Goal: Task Accomplishment & Management: Use online tool/utility

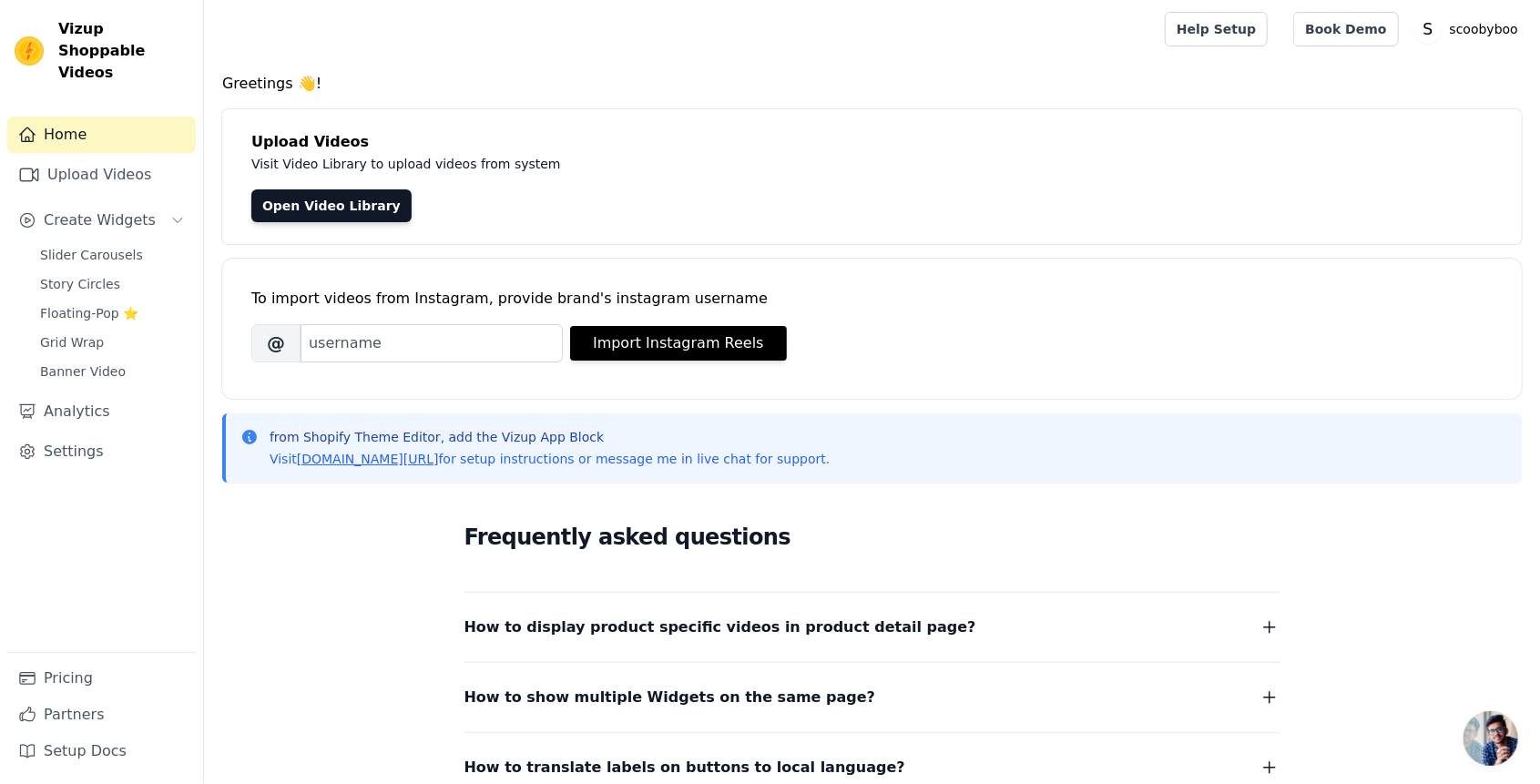
click at [1340, 302] on div "To import videos from Instagram, provide brand's instagram username" at bounding box center [872, 298] width 1242 height 22
click at [155, 165] on link "Upload Videos" at bounding box center [102, 175] width 188 height 36
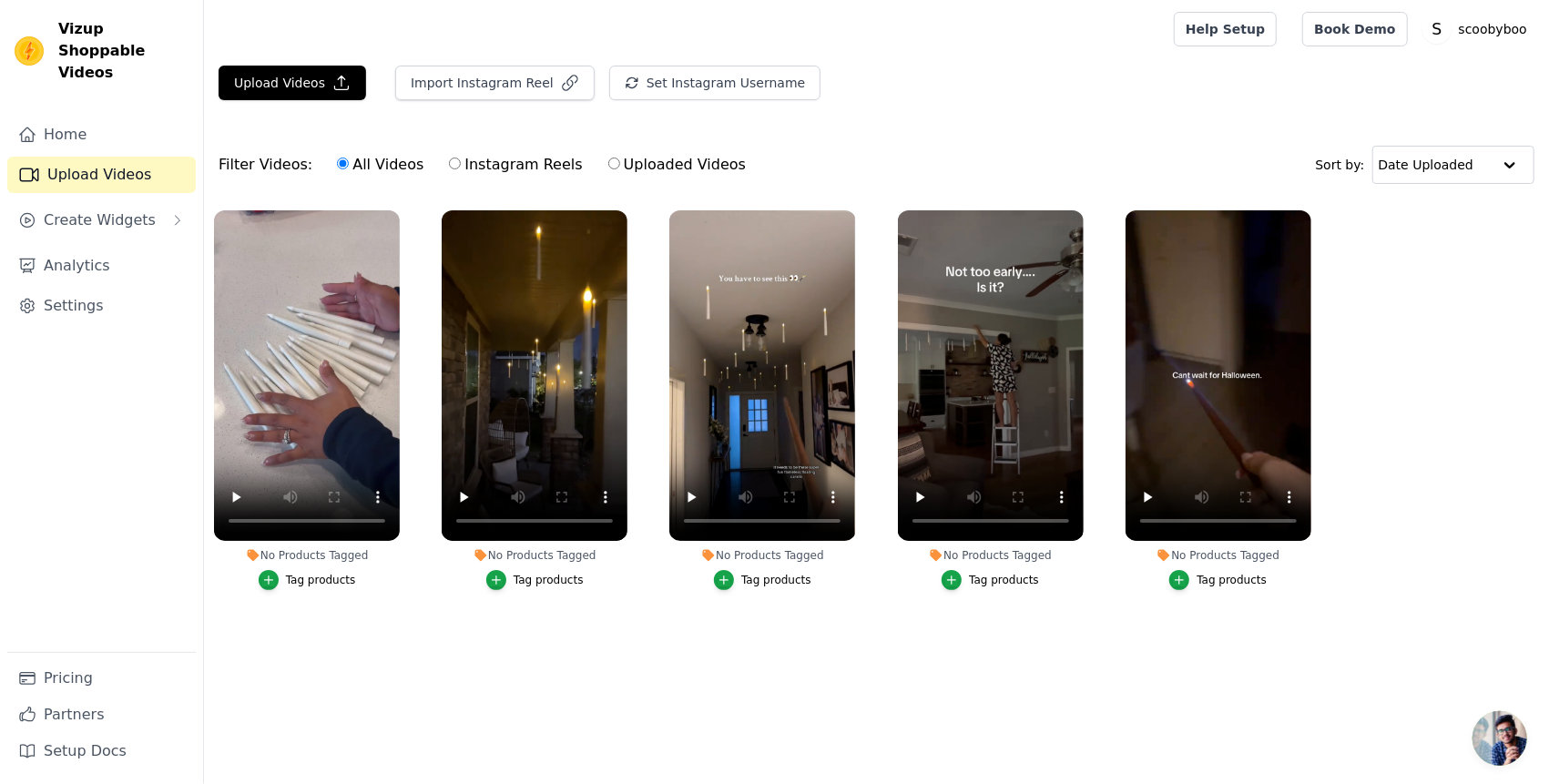
click at [150, 202] on button "Create Widgets" at bounding box center [102, 220] width 188 height 36
click at [271, 583] on icon "button" at bounding box center [268, 580] width 9 height 9
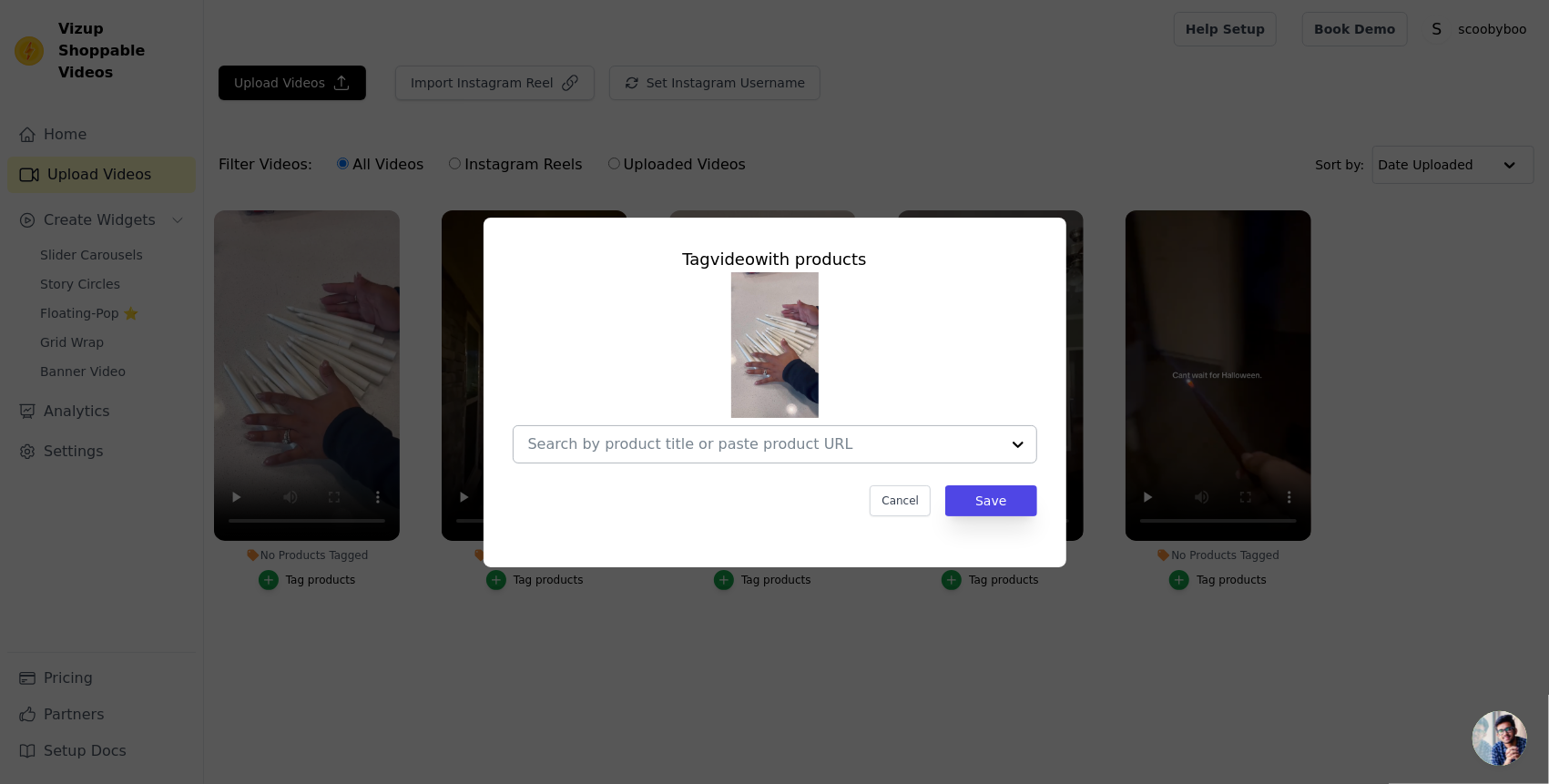
click at [809, 438] on input "No Products Tagged Tag video with products Cancel Save Tag products" at bounding box center [765, 444] width 472 height 17
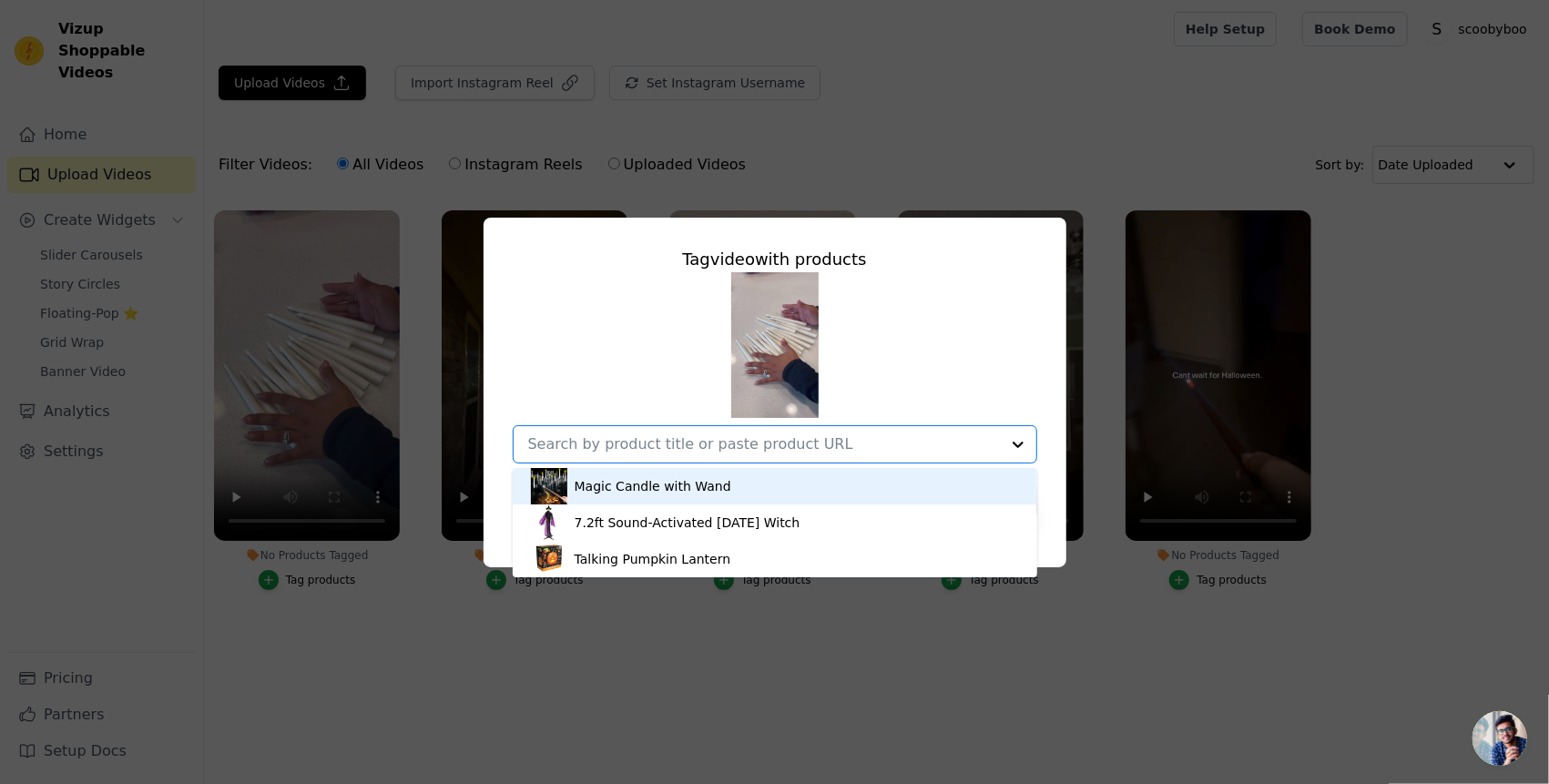
click at [747, 489] on div "Magic Candle with Wand" at bounding box center [774, 486] width 488 height 36
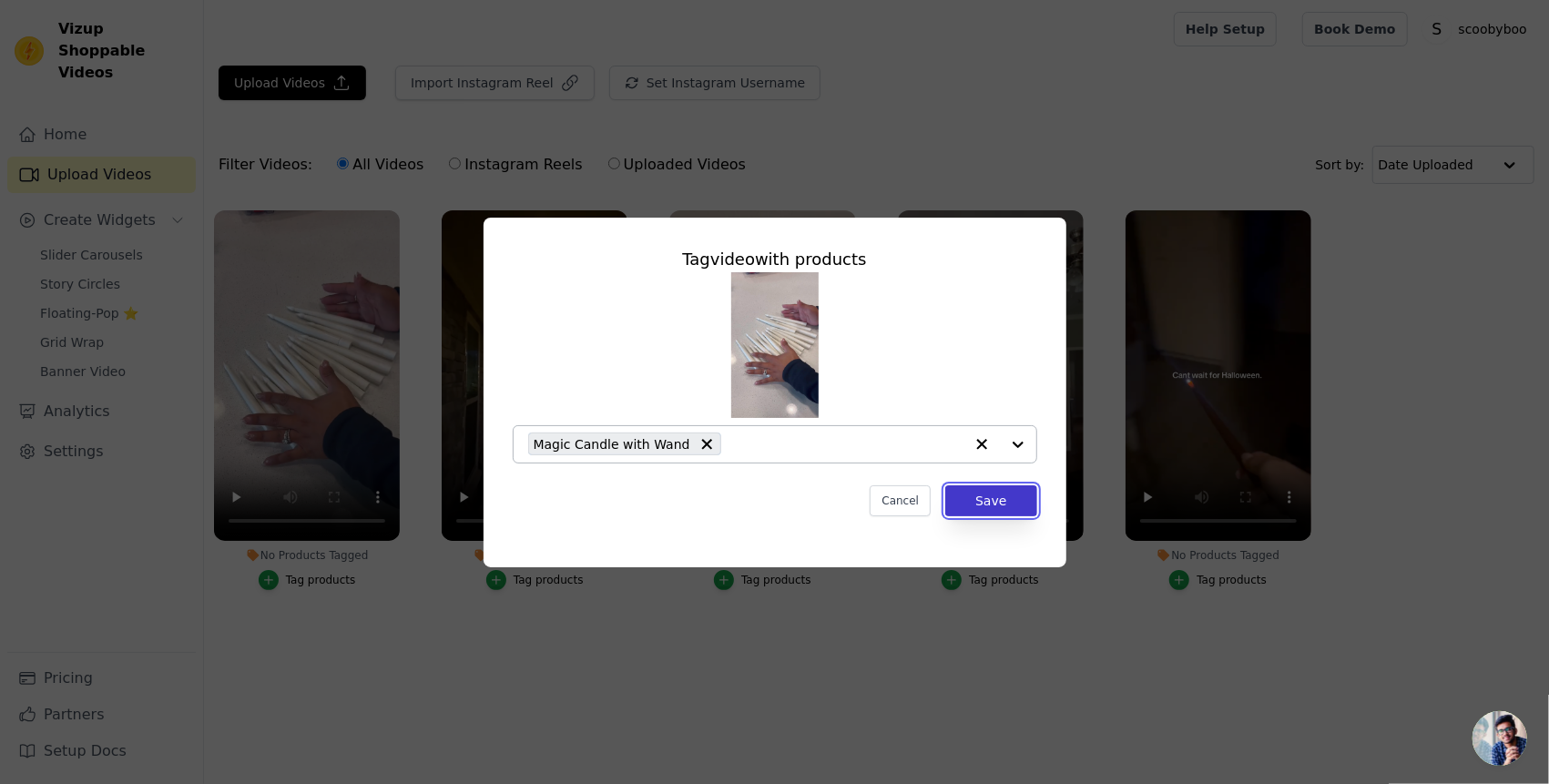
click at [975, 502] on button "Save" at bounding box center [991, 501] width 91 height 31
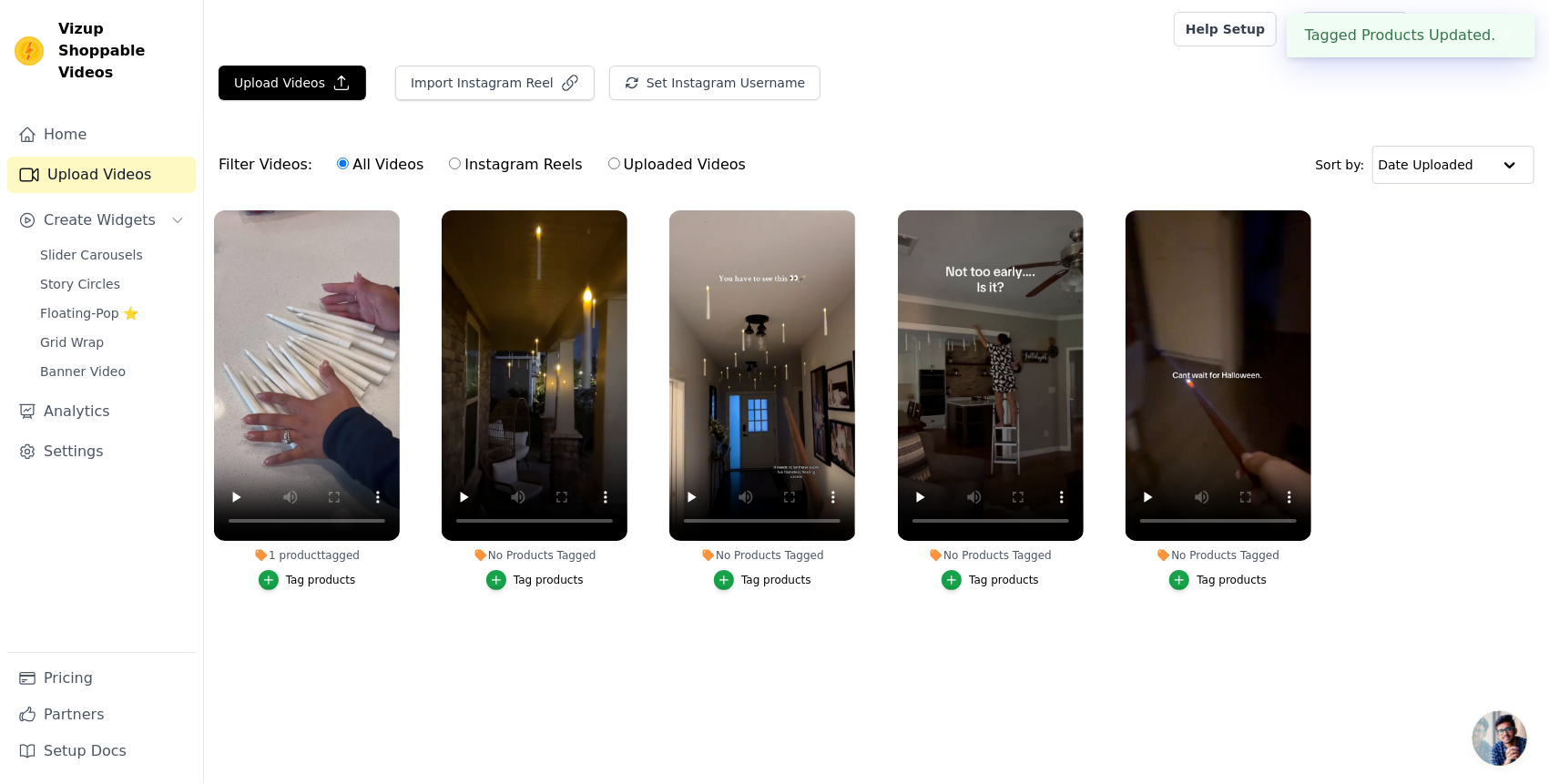
click at [552, 576] on div "Tag products" at bounding box center [549, 579] width 70 height 14
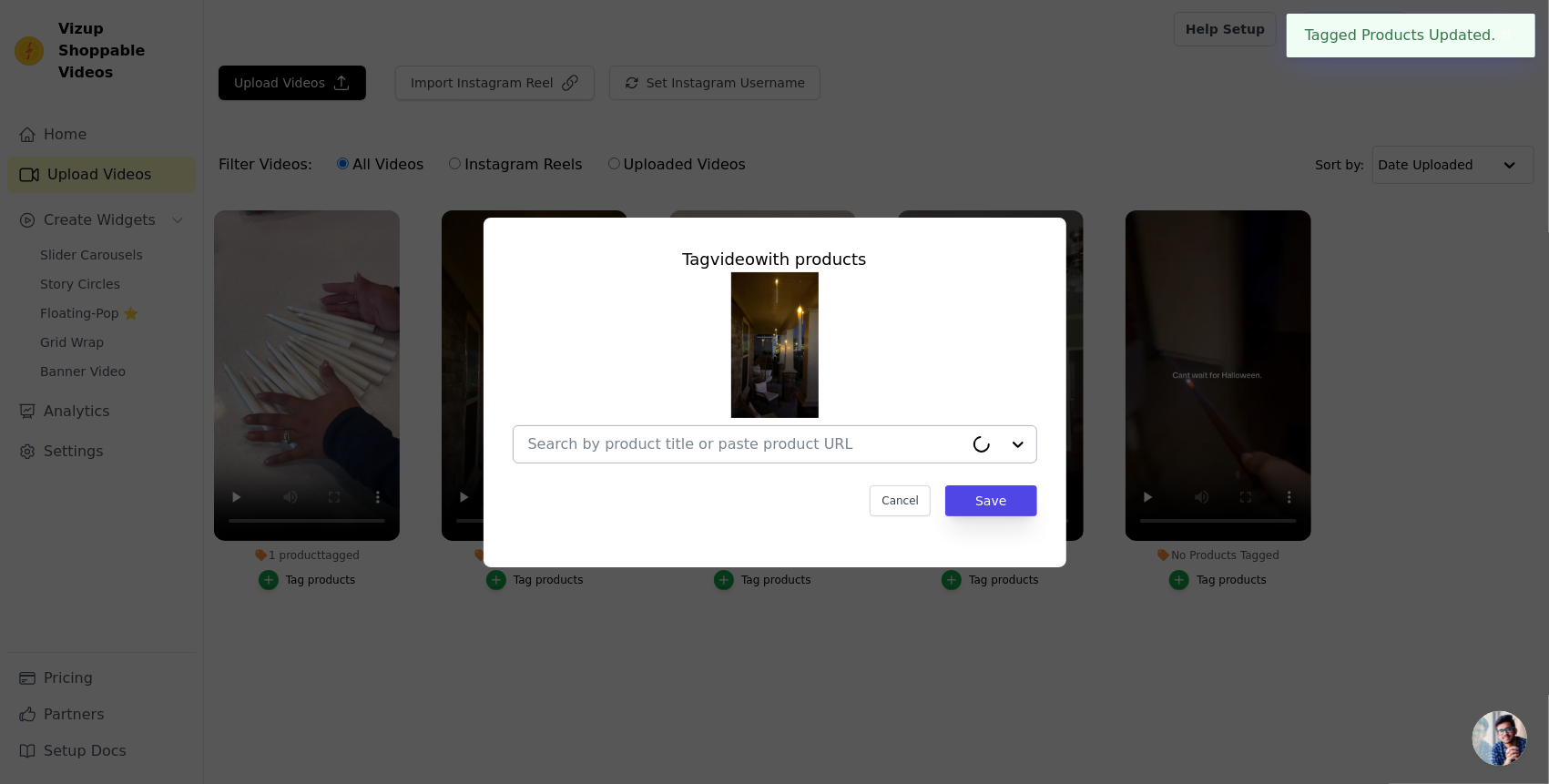
click at [756, 442] on input "No Products Tagged Tag video with products Cancel Save Tag products" at bounding box center [746, 444] width 436 height 17
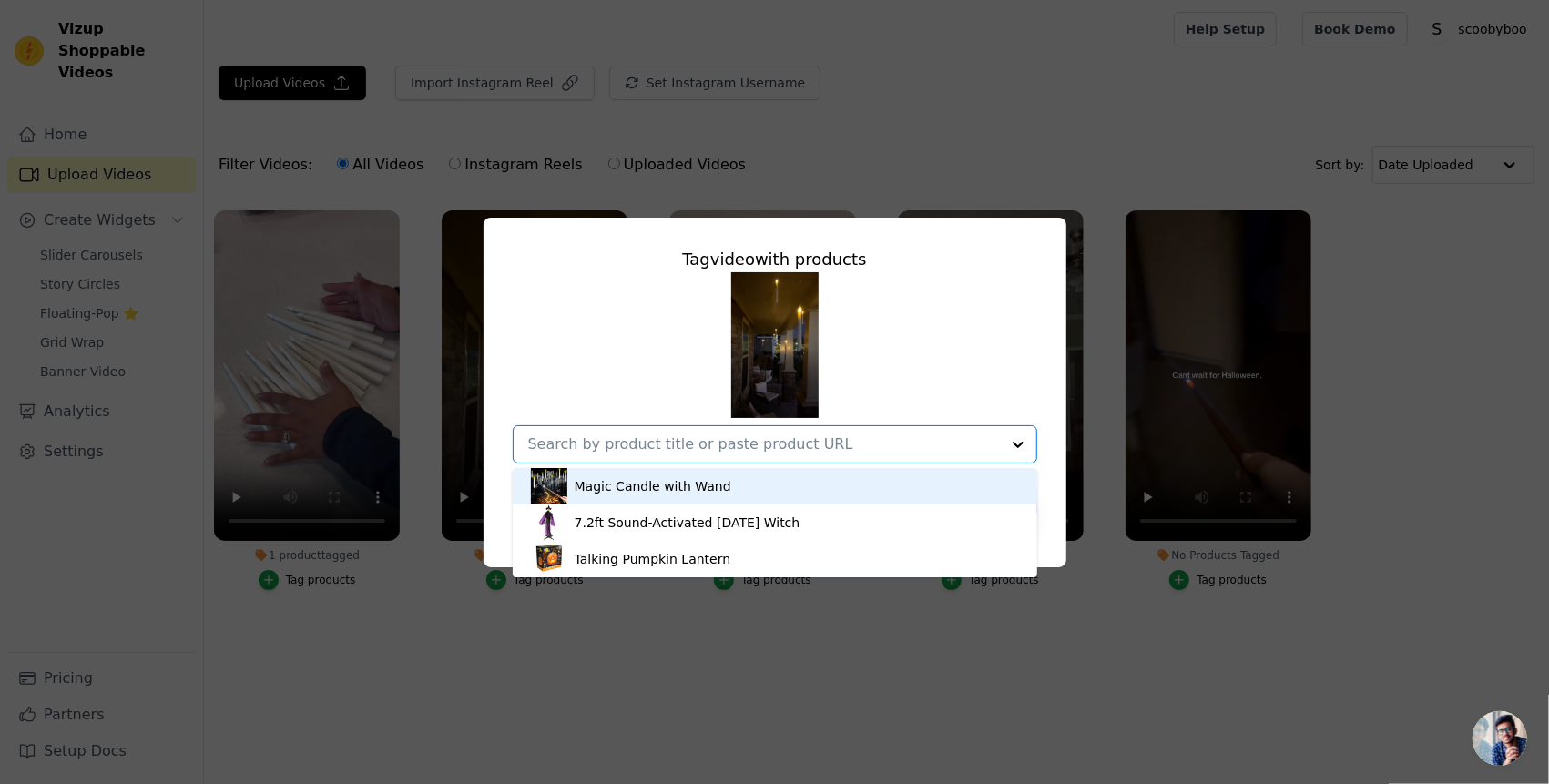
click at [738, 486] on div "Magic Candle with Wand" at bounding box center [774, 486] width 488 height 36
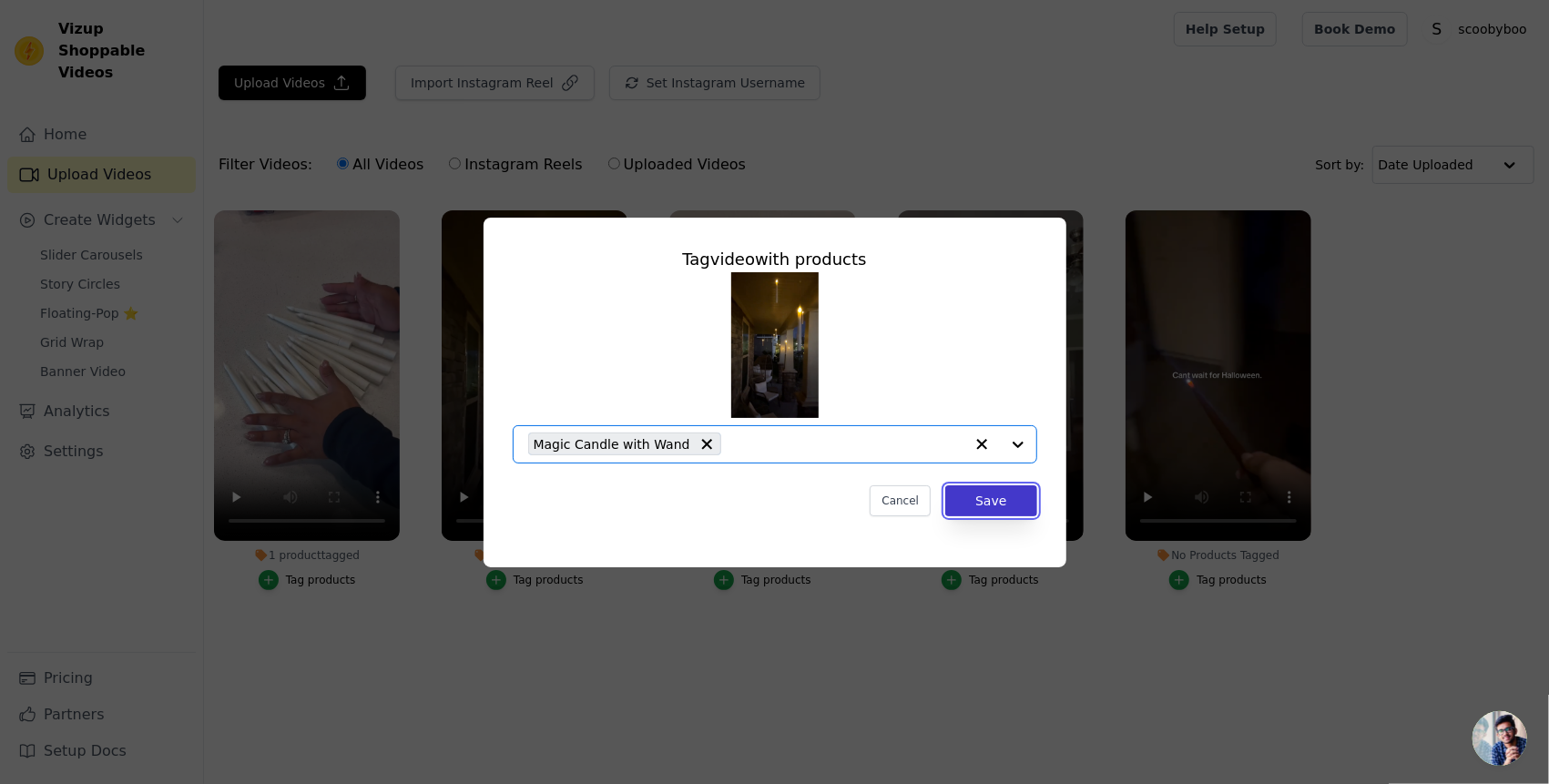
click at [1021, 507] on button "Save" at bounding box center [991, 501] width 91 height 31
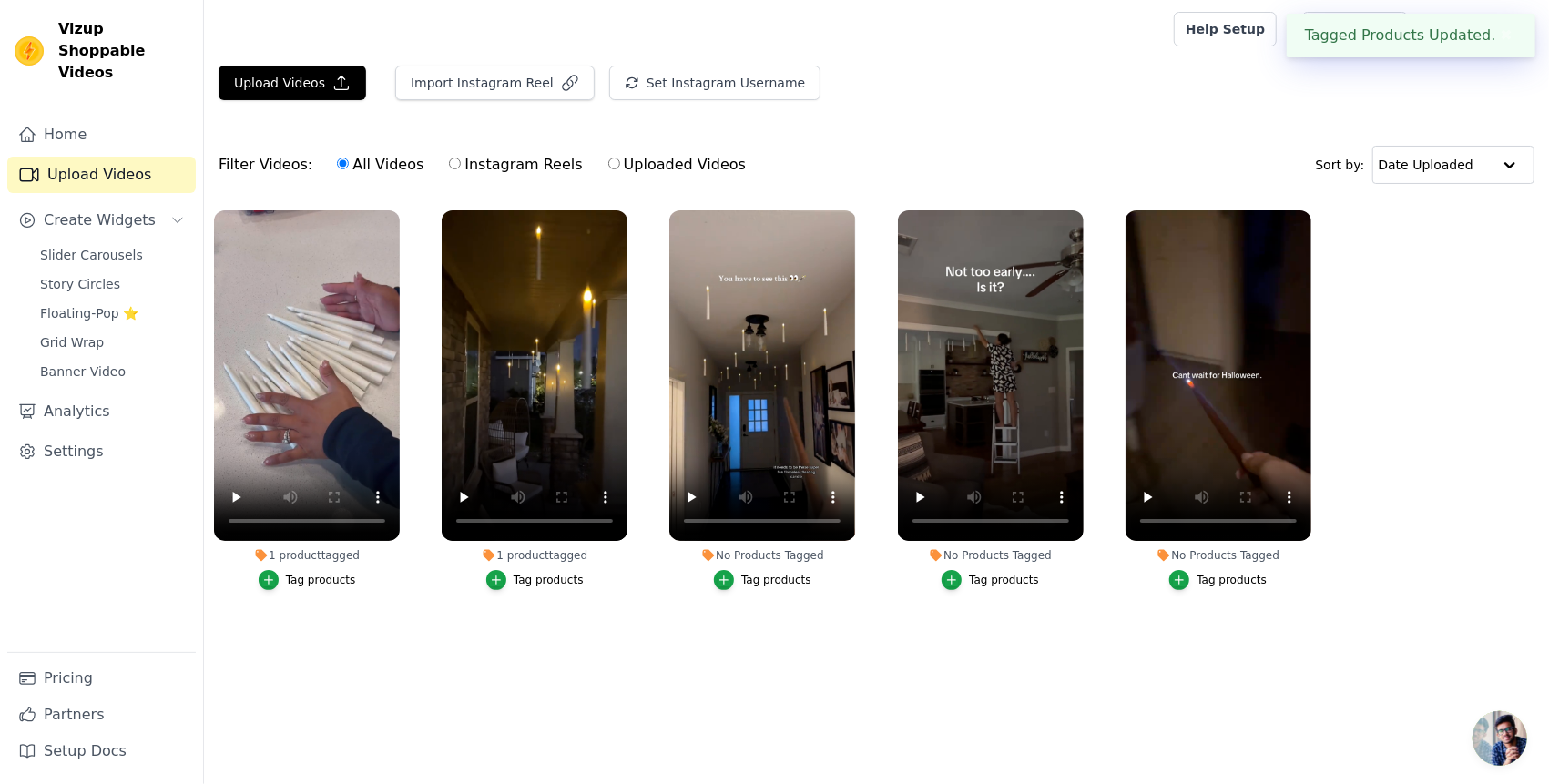
click at [741, 575] on button "Tag products" at bounding box center [763, 580] width 97 height 20
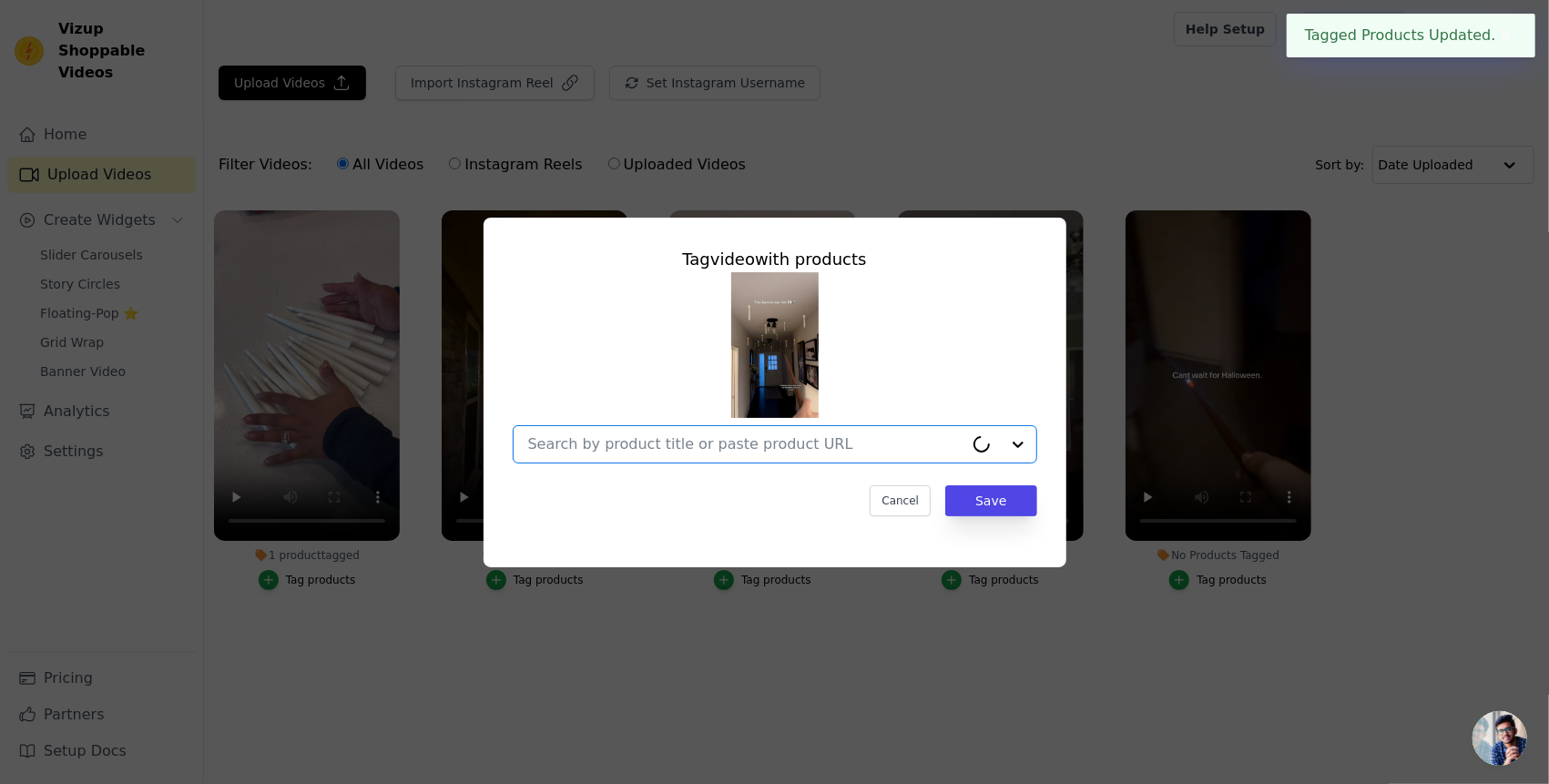
click at [898, 443] on input "No Products Tagged Tag video with products Option undefined, selected. Cancel S…" at bounding box center [746, 444] width 436 height 17
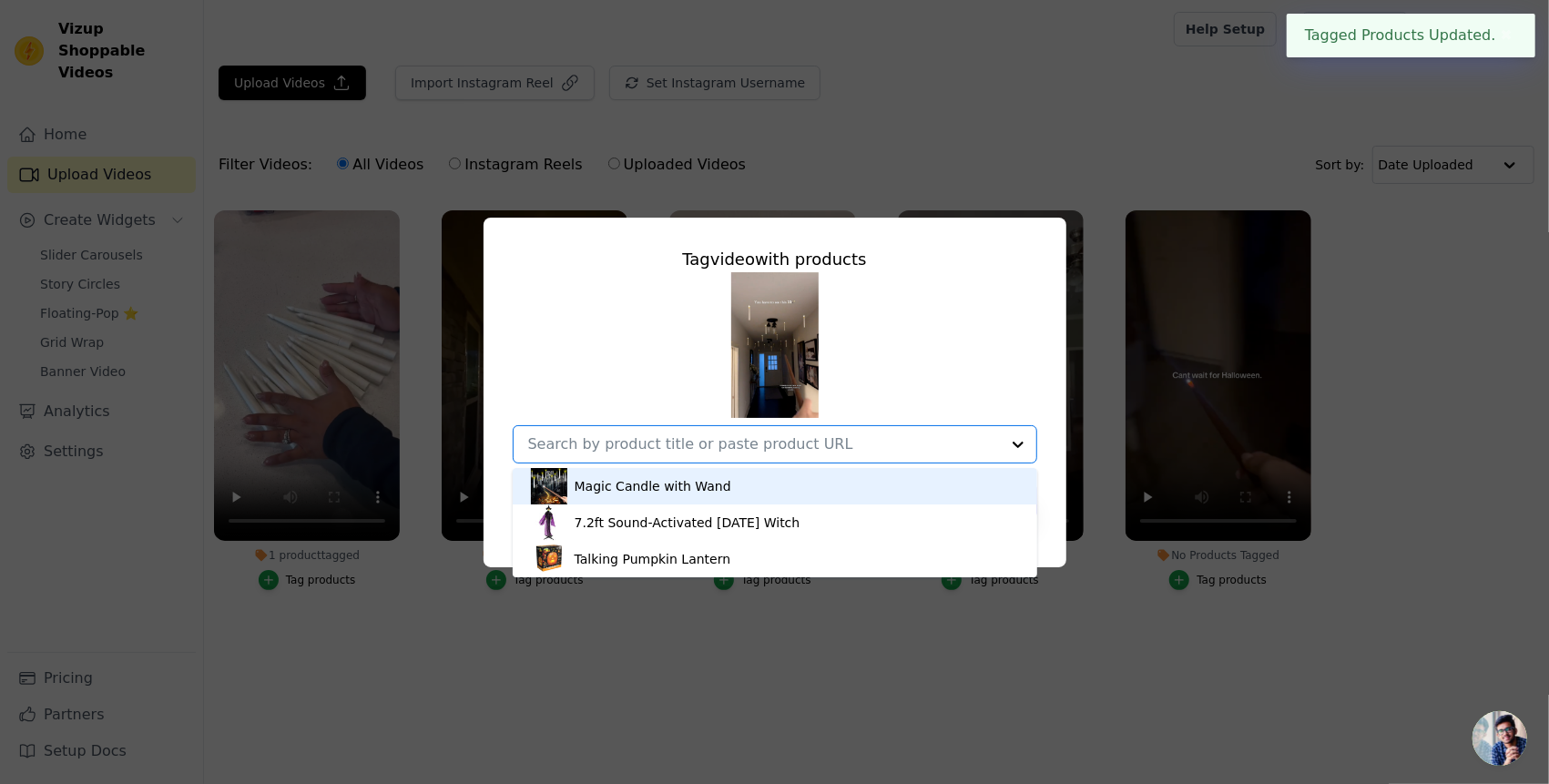
click at [816, 489] on div "Magic Candle with Wand" at bounding box center [774, 486] width 488 height 36
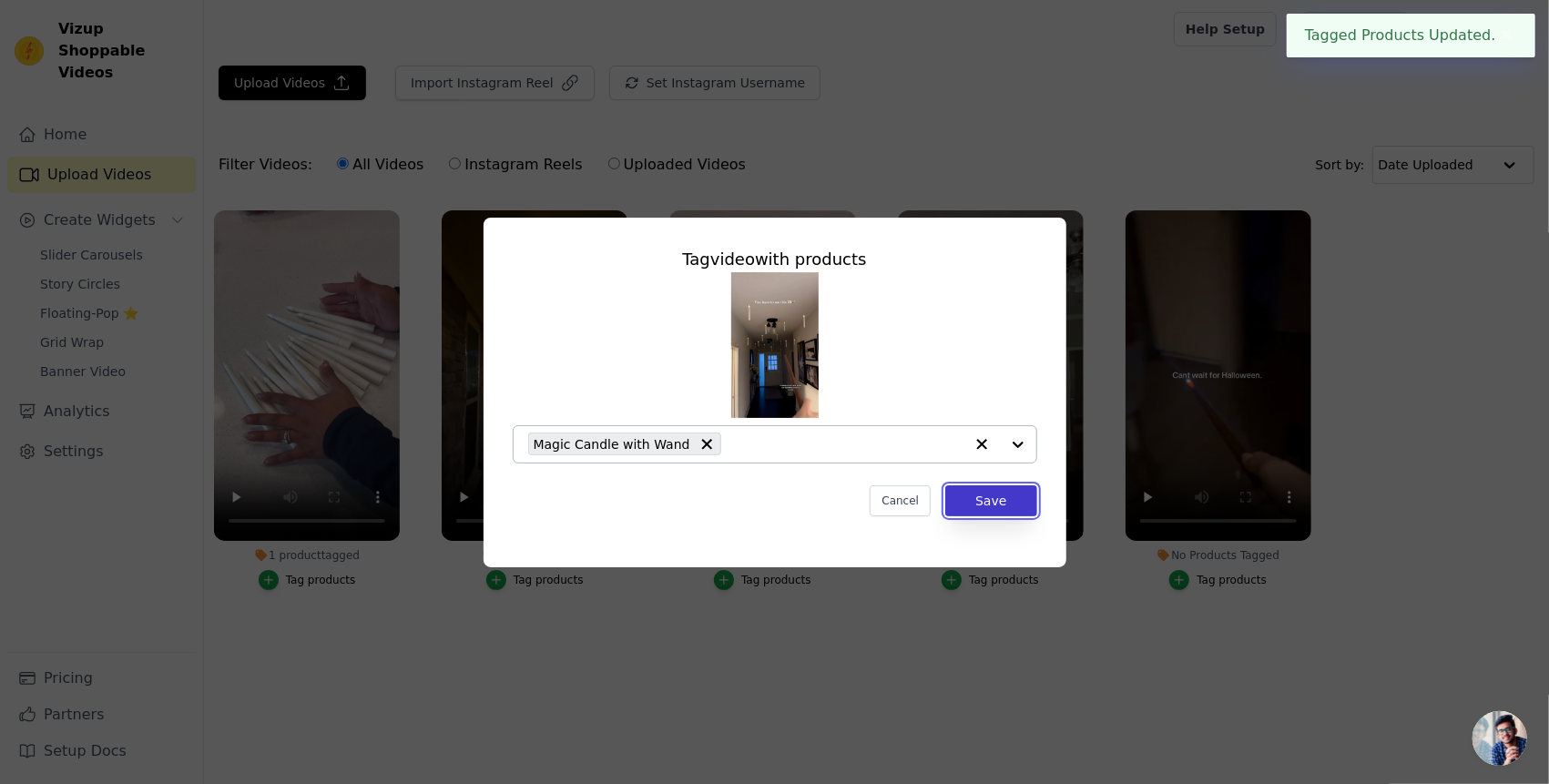
click at [1008, 509] on button "Save" at bounding box center [991, 501] width 91 height 31
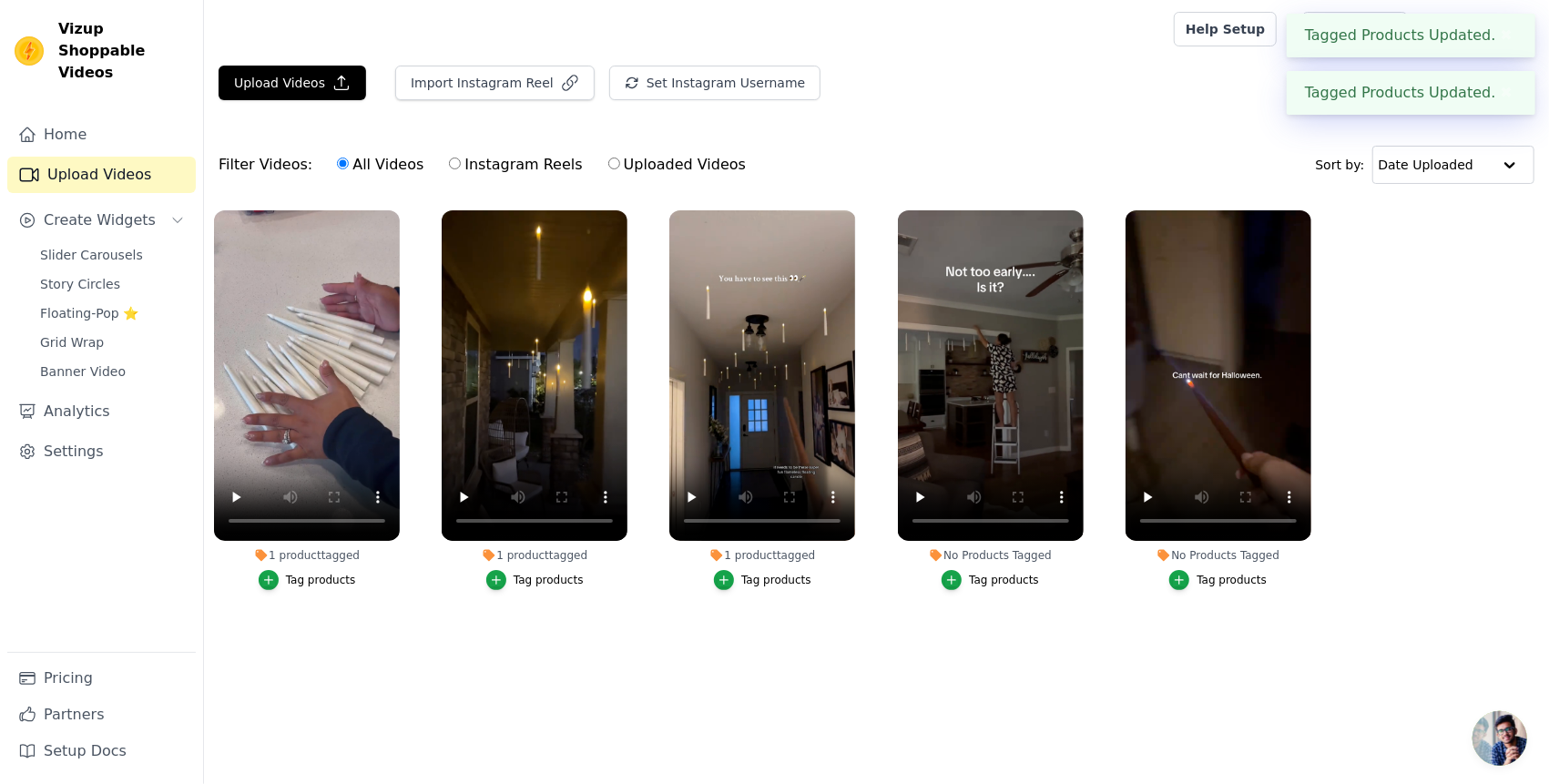
click at [945, 579] on div "Tag products" at bounding box center [990, 580] width 185 height 20
click at [953, 578] on icon "button" at bounding box center [951, 579] width 12 height 12
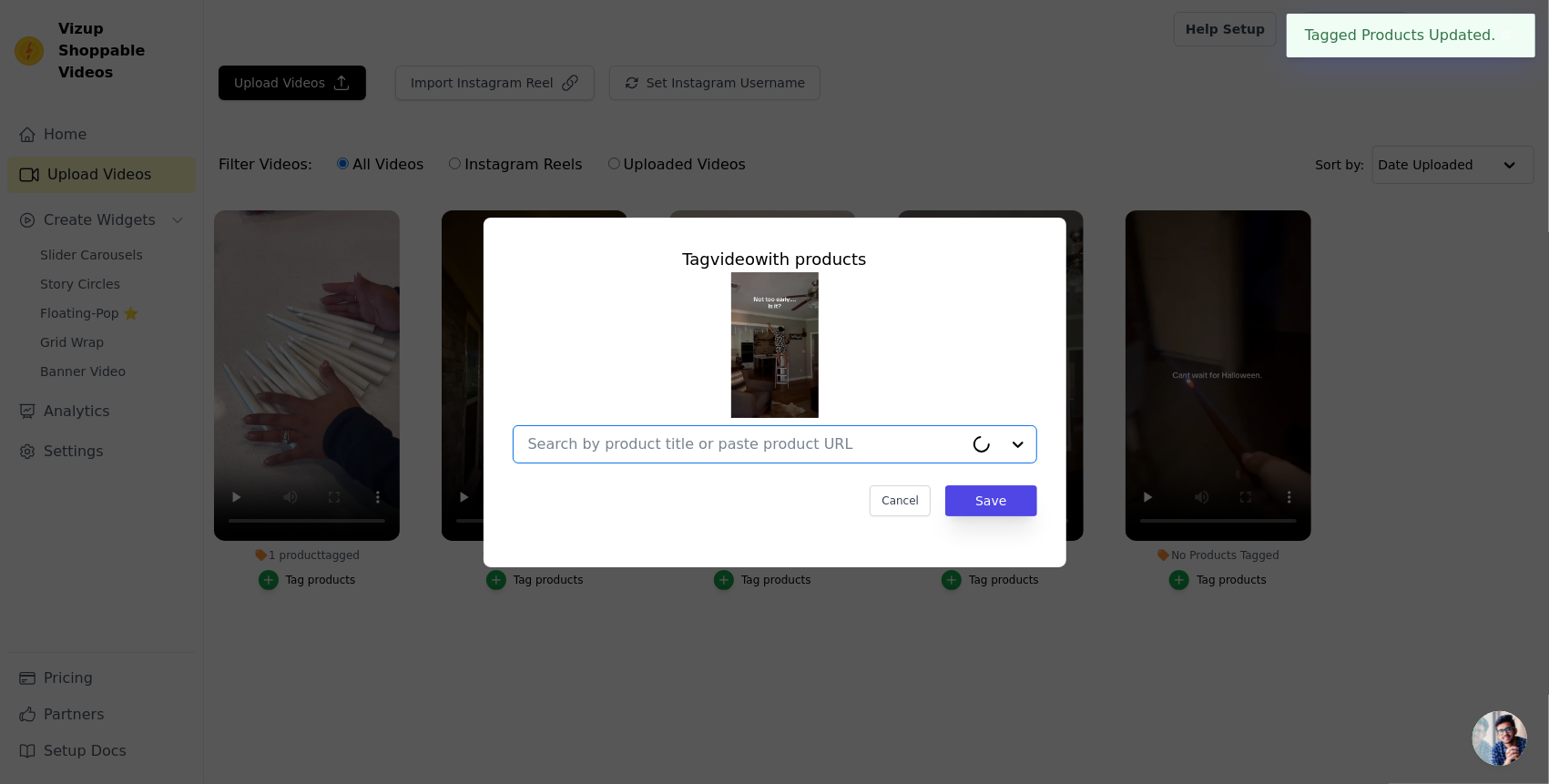
click at [858, 448] on input "No Products Tagged Tag video with products Option undefined, selected. Select i…" at bounding box center [746, 444] width 436 height 17
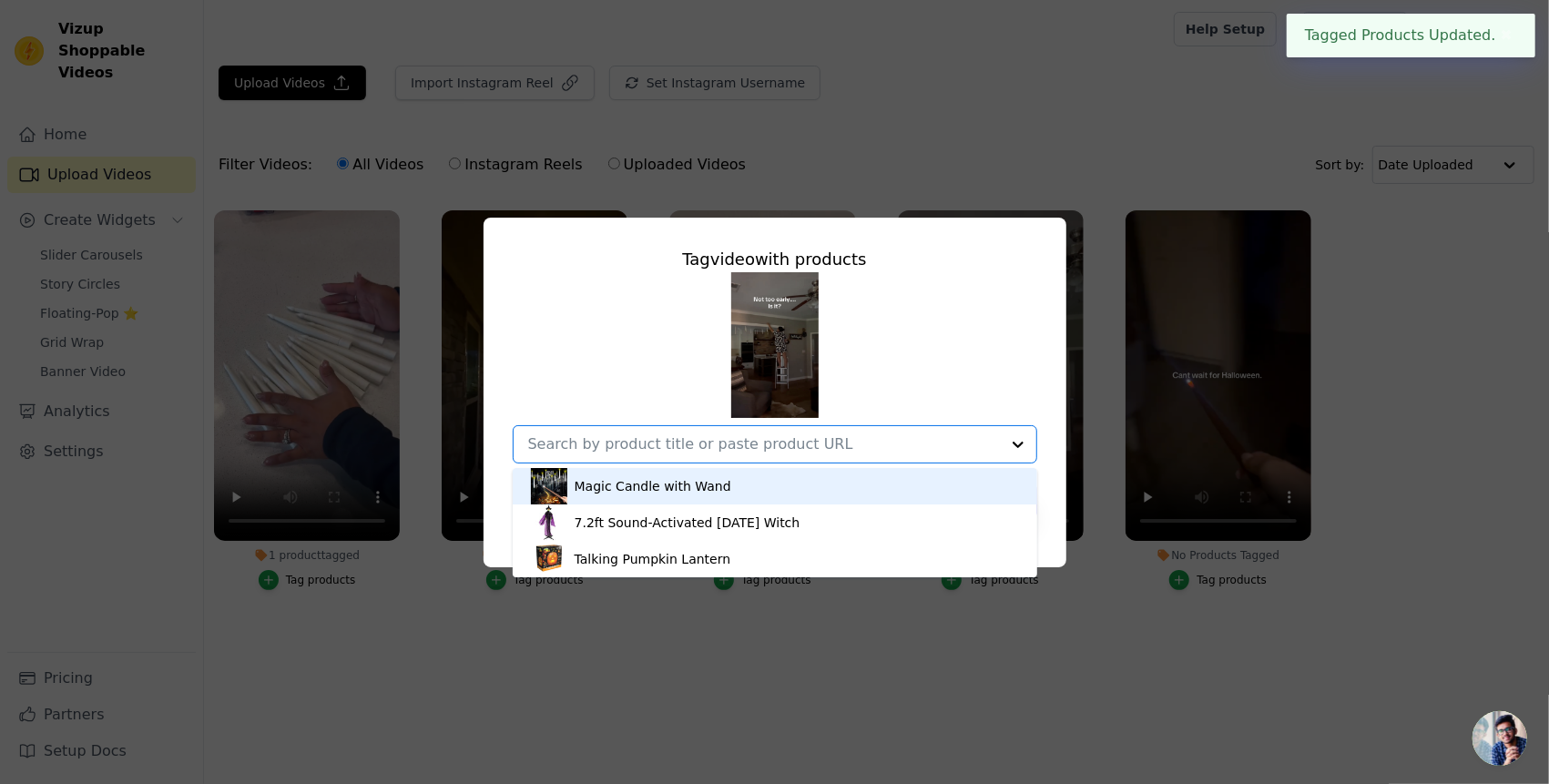
click at [779, 502] on div "Magic Candle with Wand" at bounding box center [774, 486] width 488 height 36
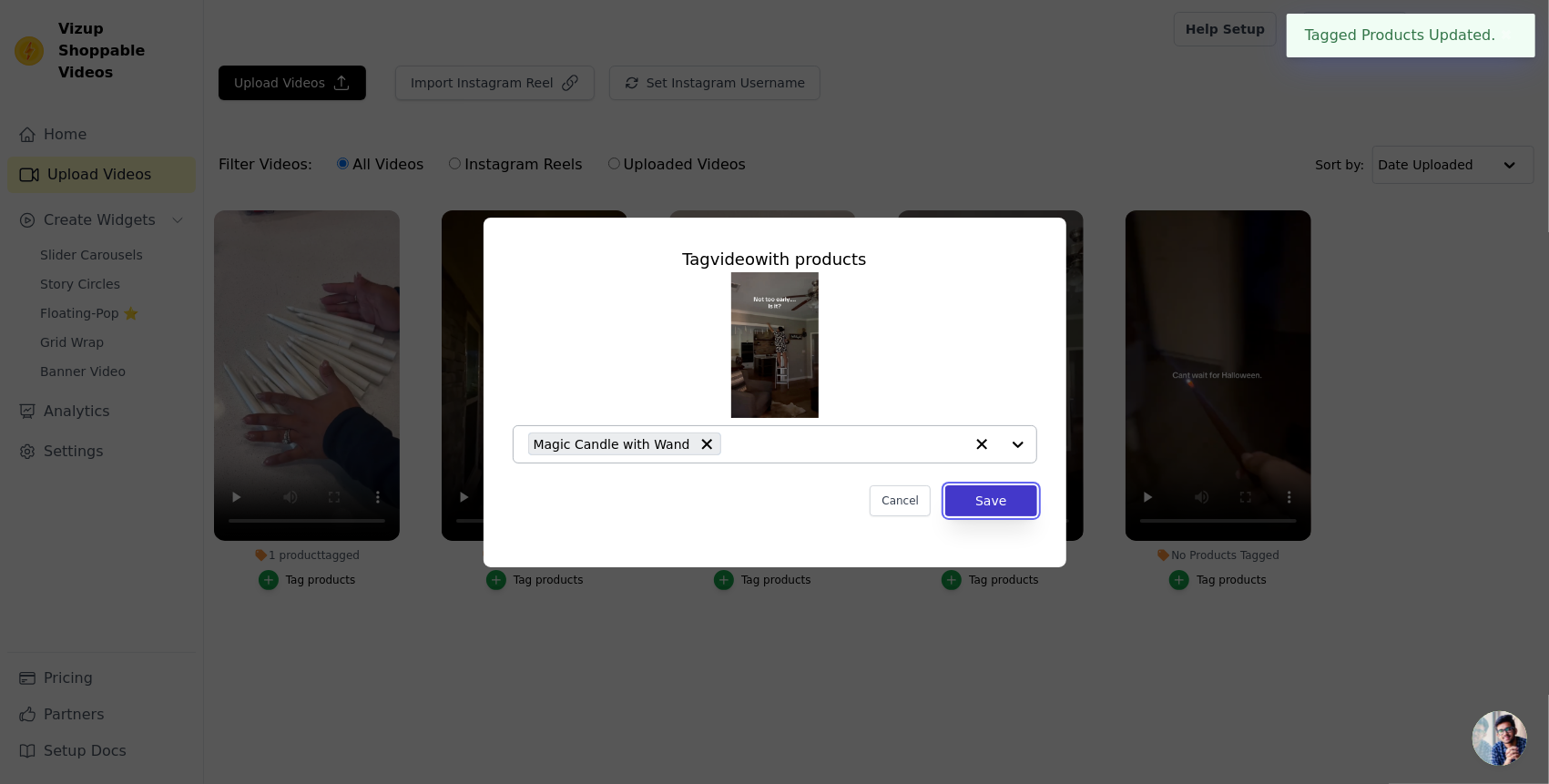
click at [994, 509] on button "Save" at bounding box center [991, 501] width 91 height 31
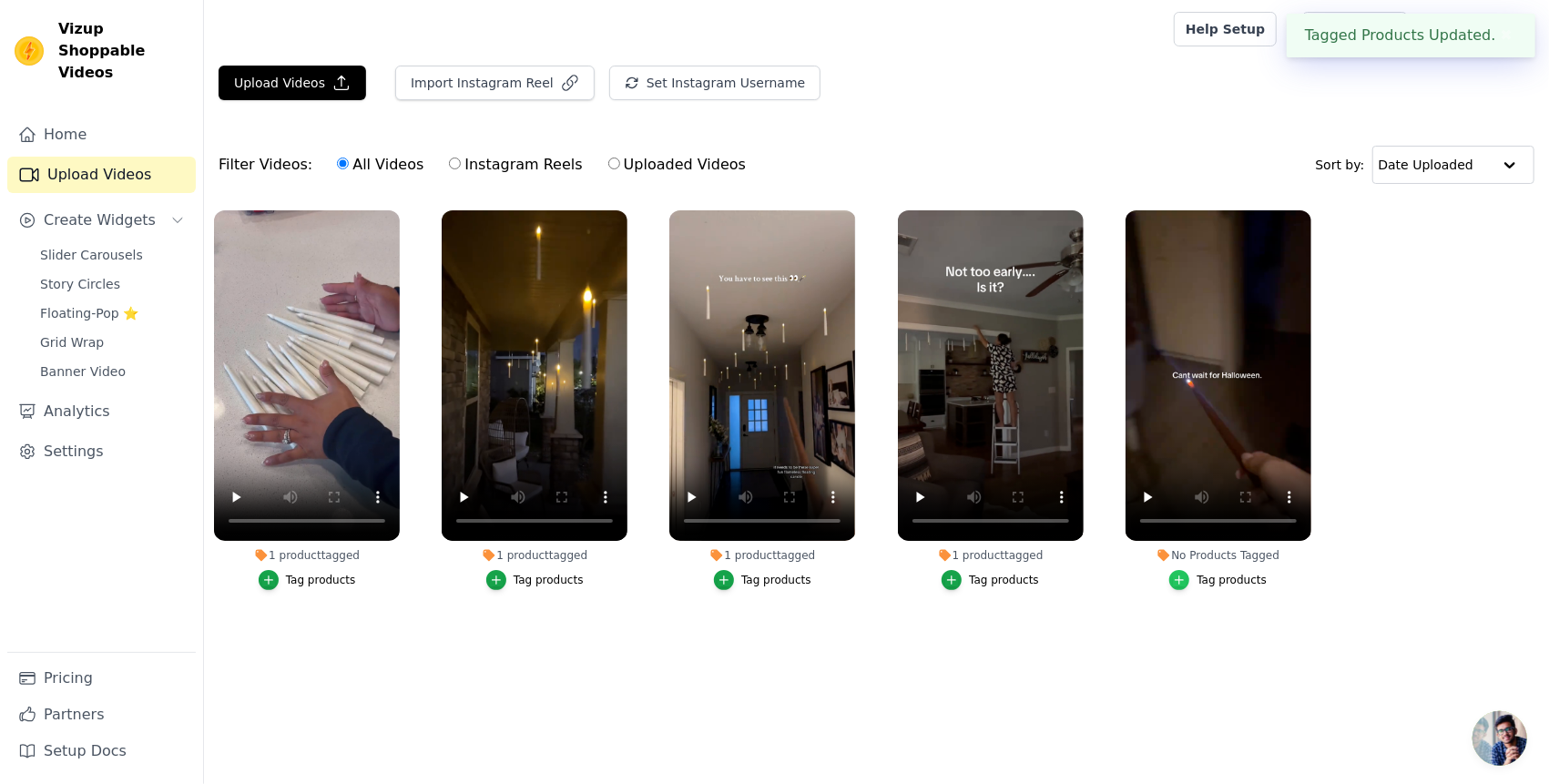
click at [1182, 572] on div "button" at bounding box center [1179, 580] width 20 height 20
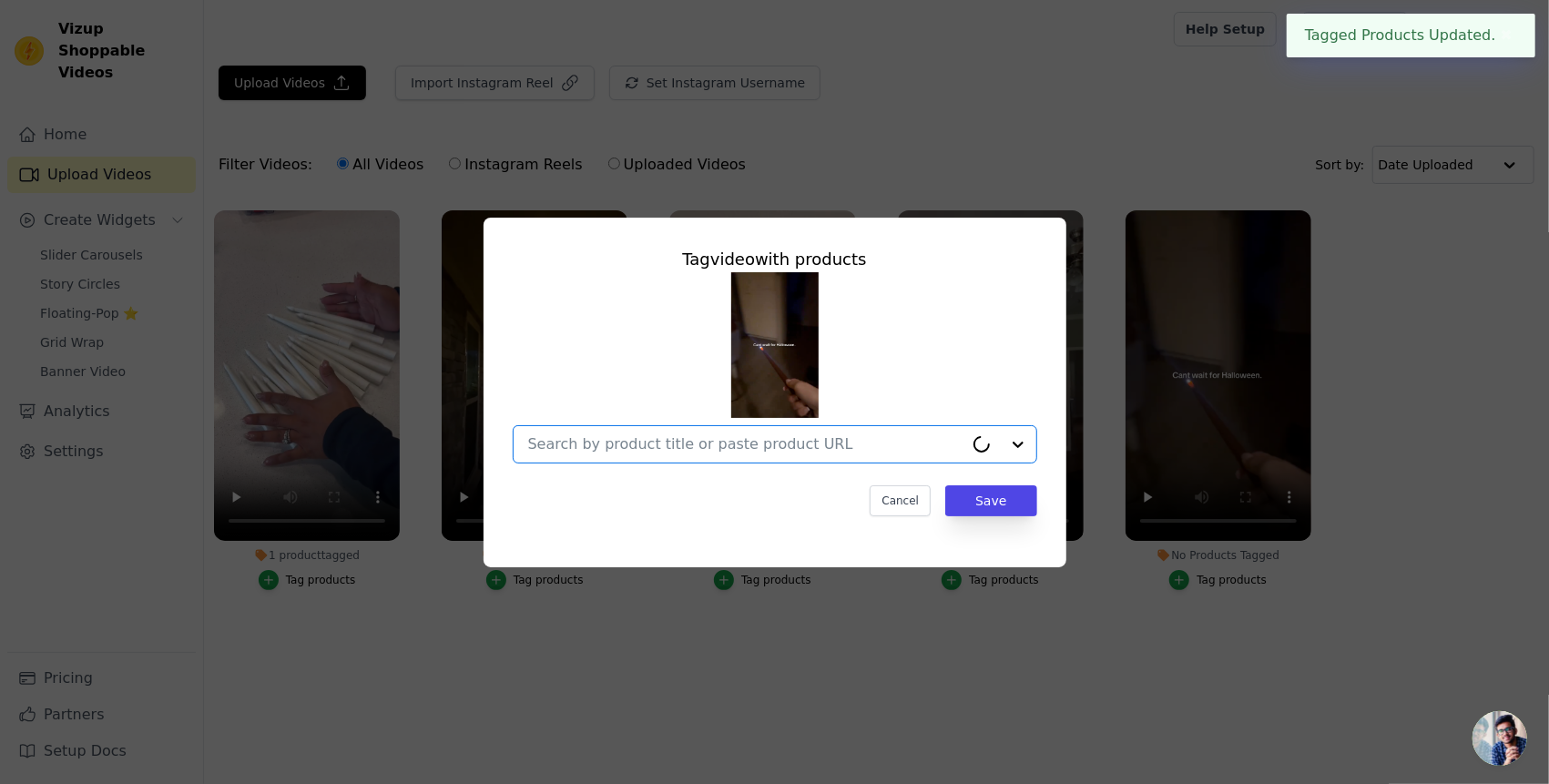
click at [956, 446] on input "No Products Tagged Tag video with products Option undefined, selected. Select i…" at bounding box center [746, 444] width 436 height 17
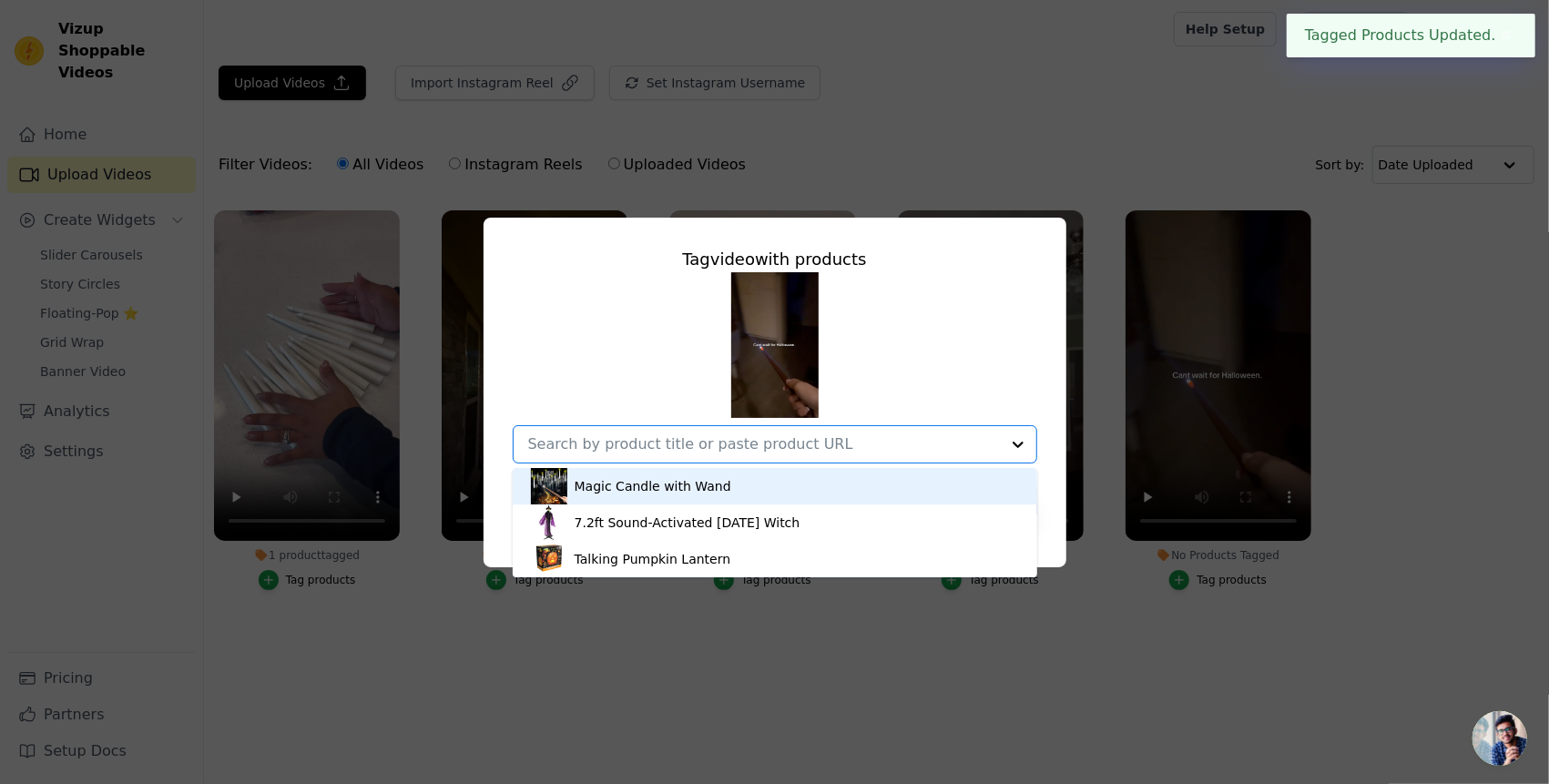
click at [854, 490] on div "Magic Candle with Wand" at bounding box center [774, 486] width 488 height 36
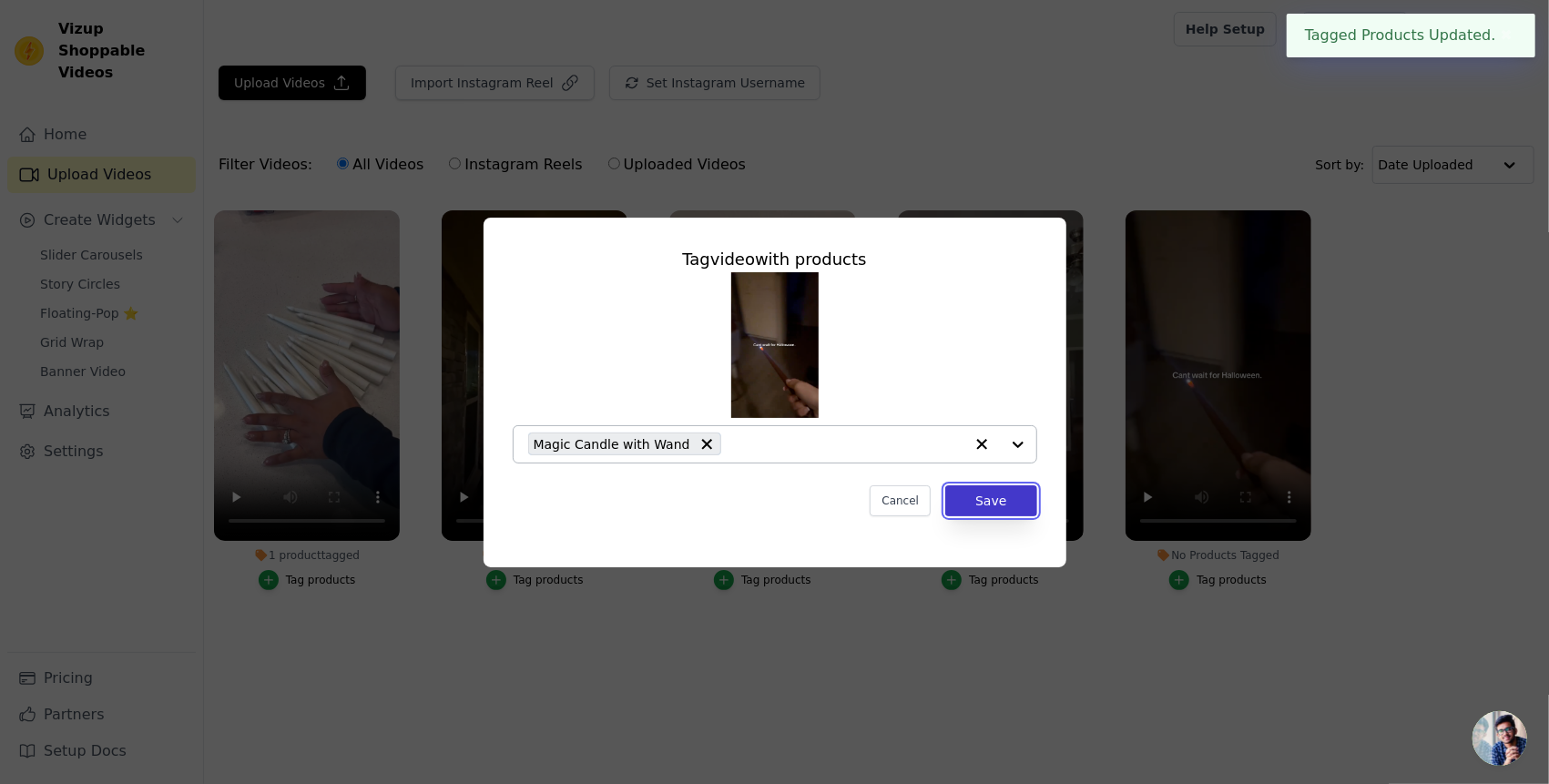
click at [1007, 503] on button "Save" at bounding box center [991, 501] width 91 height 31
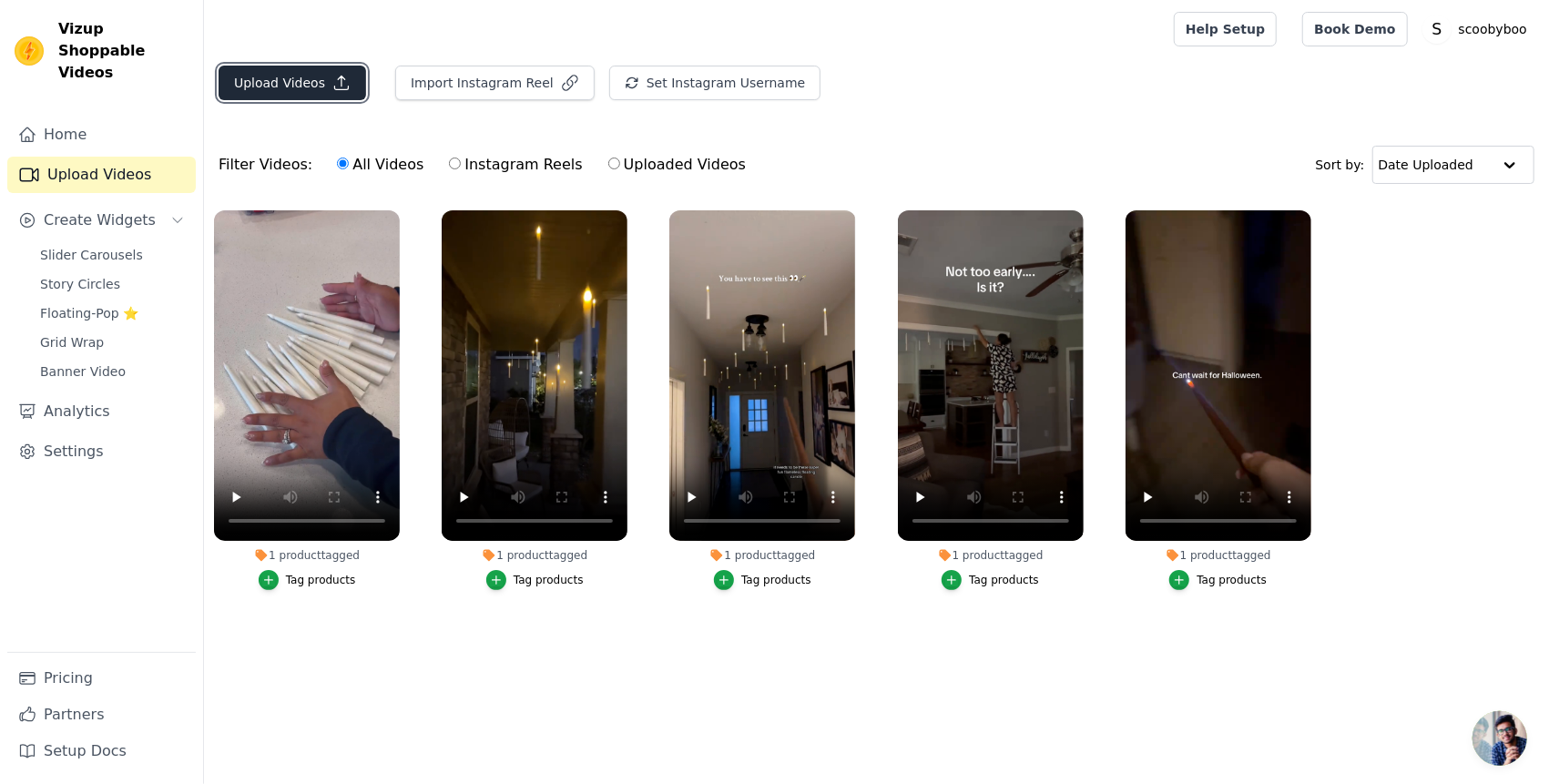
click at [332, 98] on button "Upload Videos" at bounding box center [292, 83] width 147 height 34
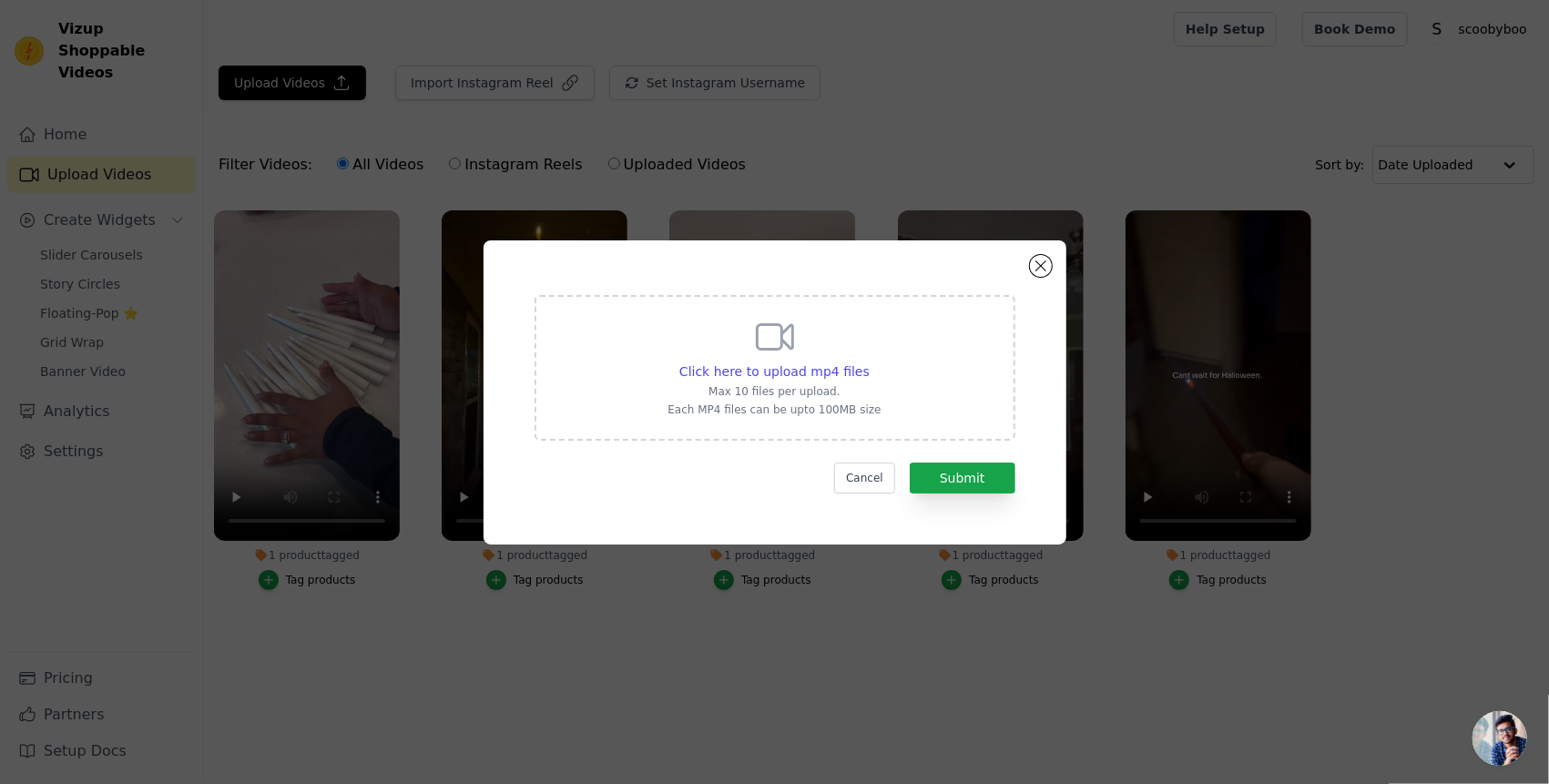
click at [862, 338] on div "Click here to upload mp4 files Max 10 files per upload. Each MP4 files can be u…" at bounding box center [774, 365] width 213 height 102
click at [869, 361] on input "Click here to upload mp4 files Max 10 files per upload. Each MP4 files can be u…" at bounding box center [869, 361] width 1 height 1
click at [804, 355] on div "Click here to upload mp4 files Max 10 files per upload. Each MP4 files can be u…" at bounding box center [774, 365] width 213 height 102
click at [869, 361] on input "Click here to upload mp4 files Max 10 files per upload. Each MP4 files can be u…" at bounding box center [869, 361] width 1 height 1
type input "C:\fakepath\video_7541488810966732062.mp4"
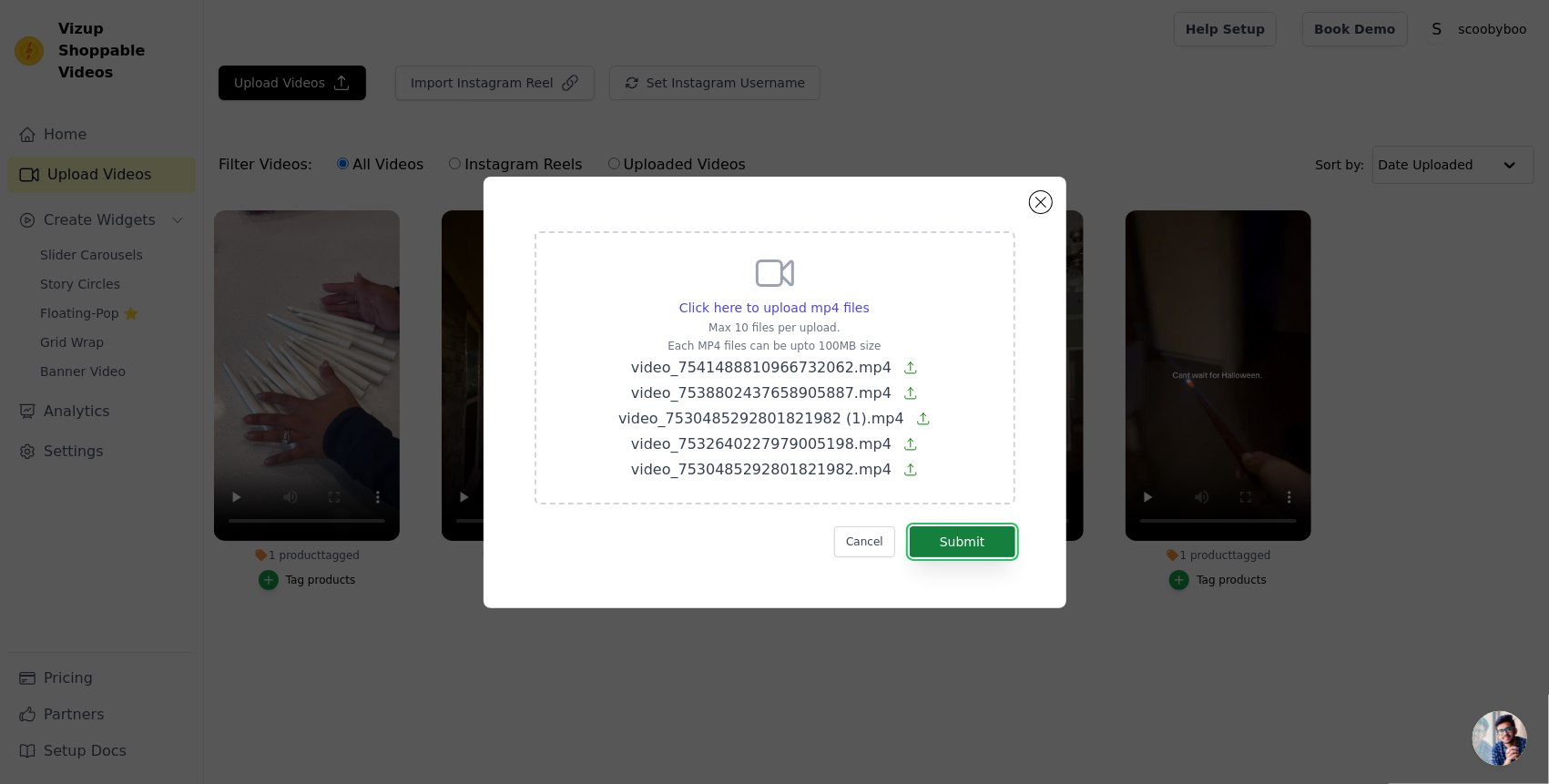
click at [969, 537] on button "Submit" at bounding box center [962, 542] width 106 height 31
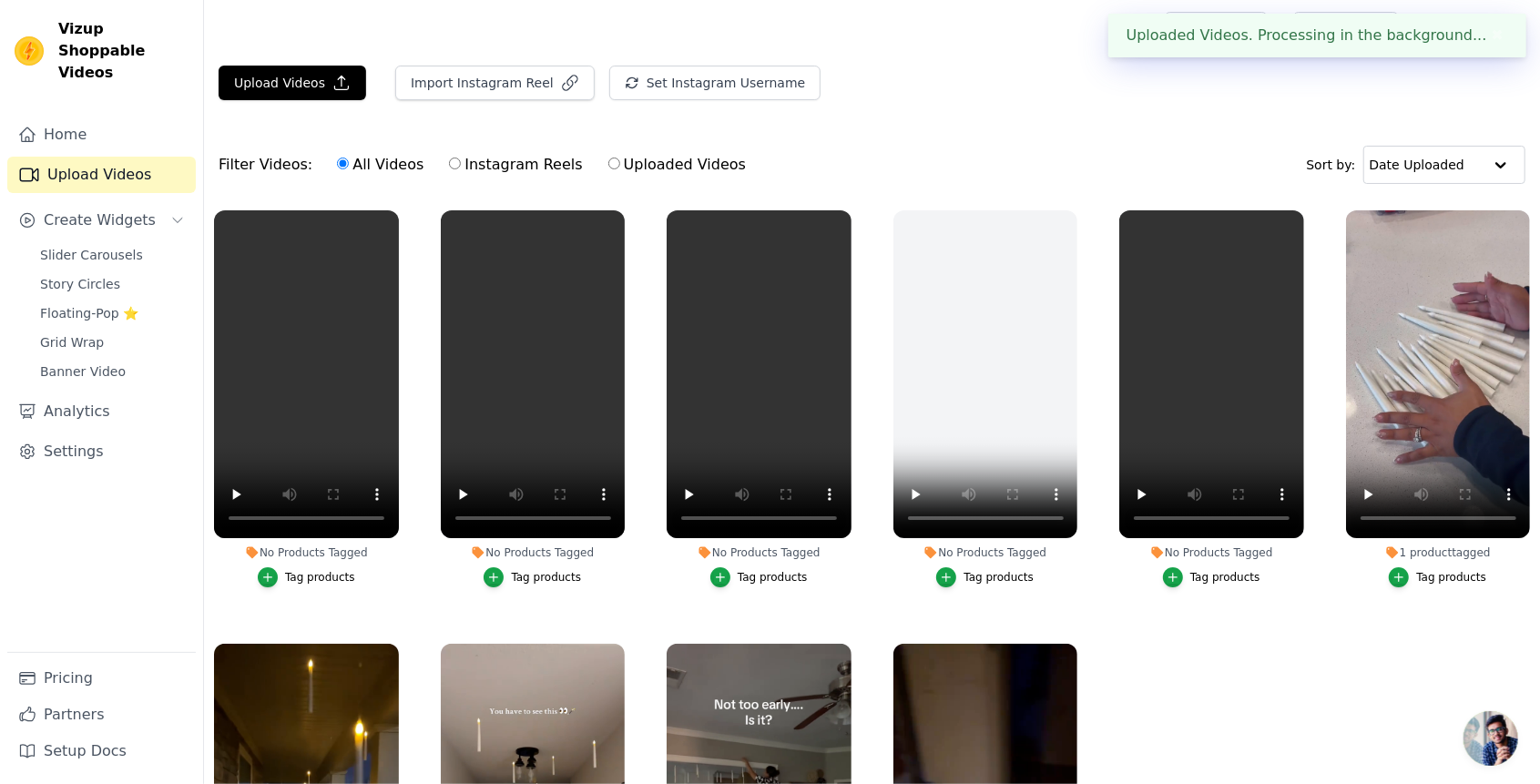
click at [311, 573] on div "Tag products" at bounding box center [320, 577] width 70 height 14
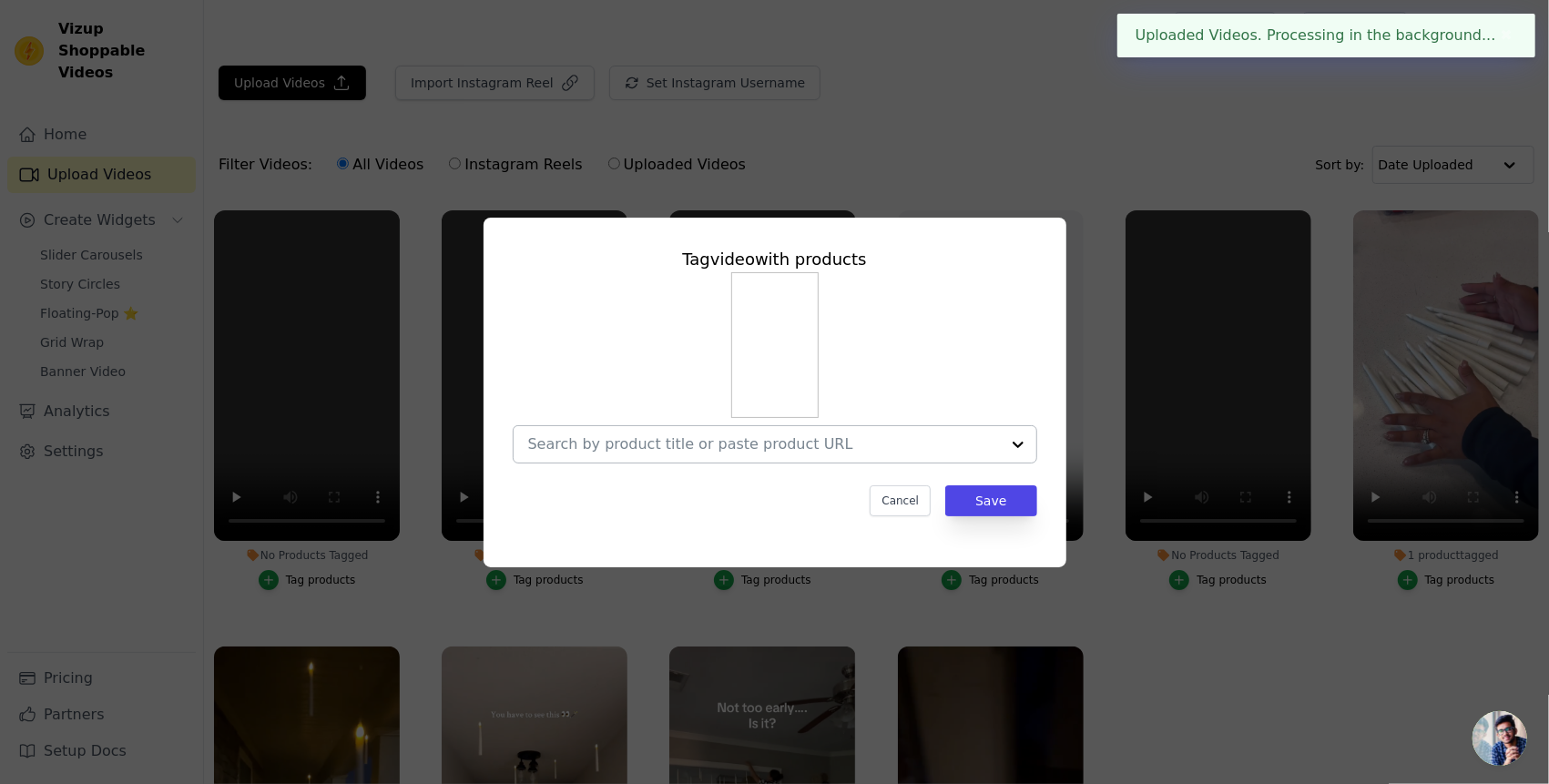
click at [841, 451] on input "No Products Tagged Tag video with products Cancel Save Tag products" at bounding box center [765, 444] width 472 height 17
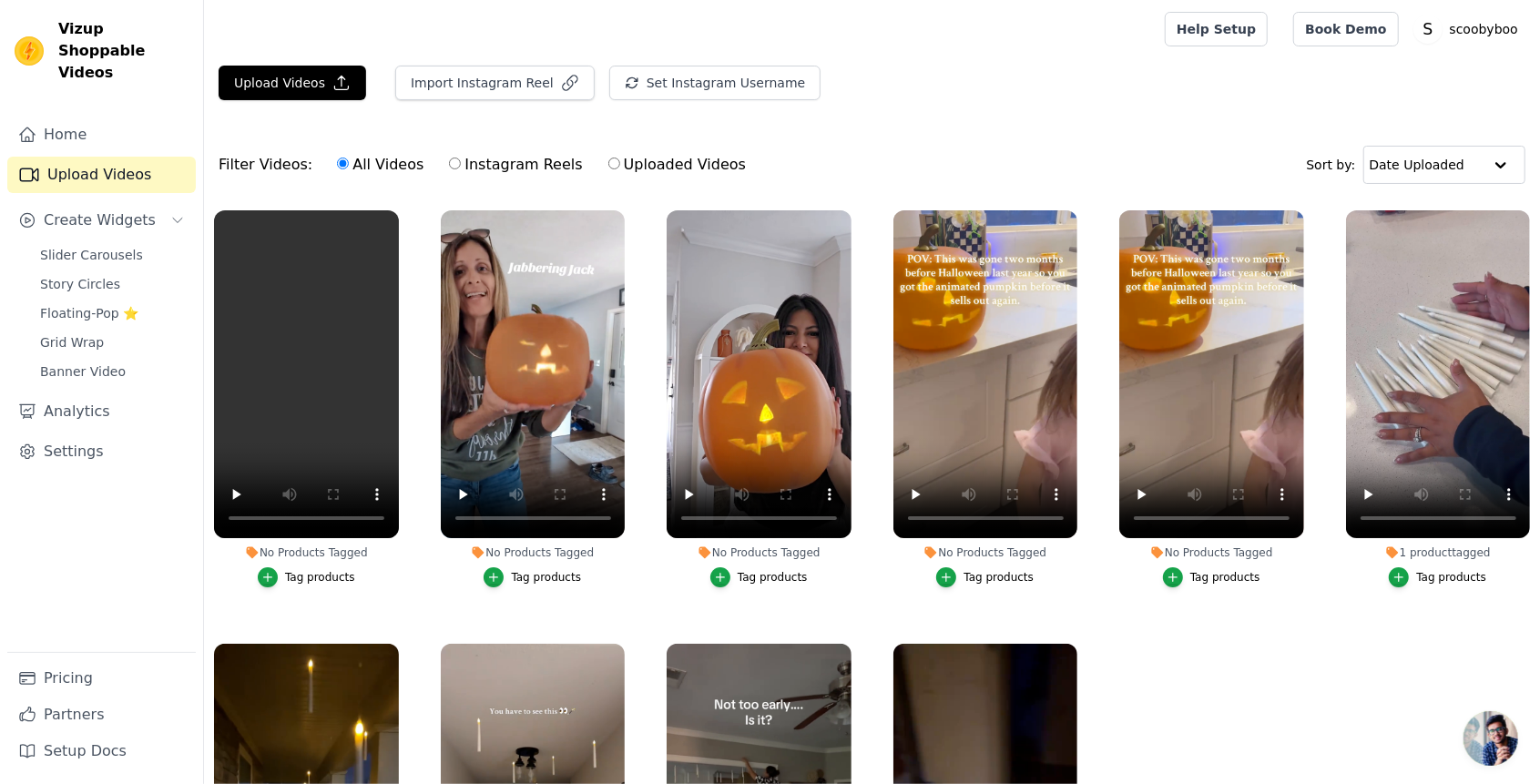
click at [300, 581] on div "Tag products" at bounding box center [320, 577] width 70 height 14
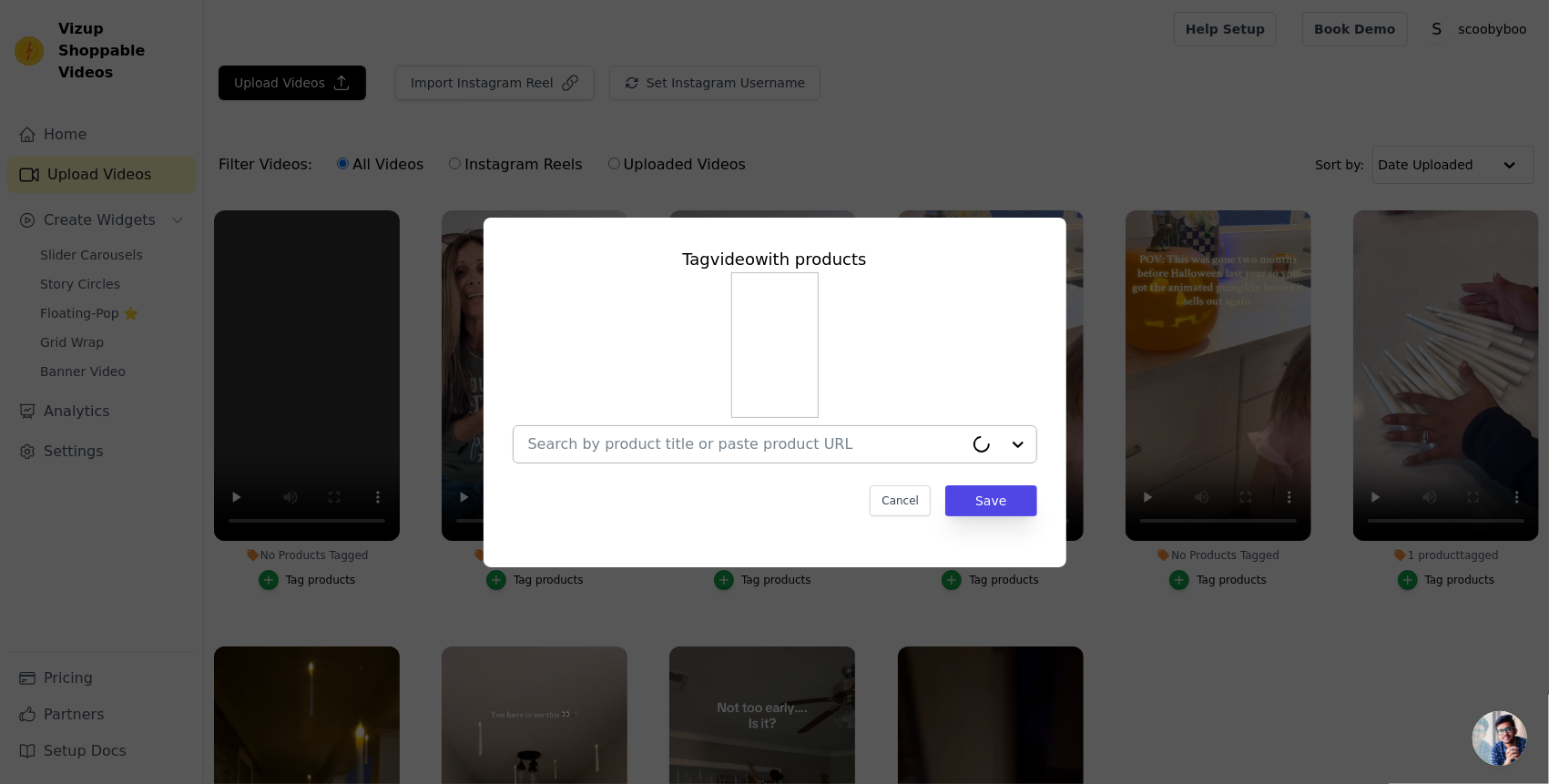
click at [645, 445] on input "No Products Tagged Tag video with products Cancel Save Tag products" at bounding box center [746, 444] width 436 height 17
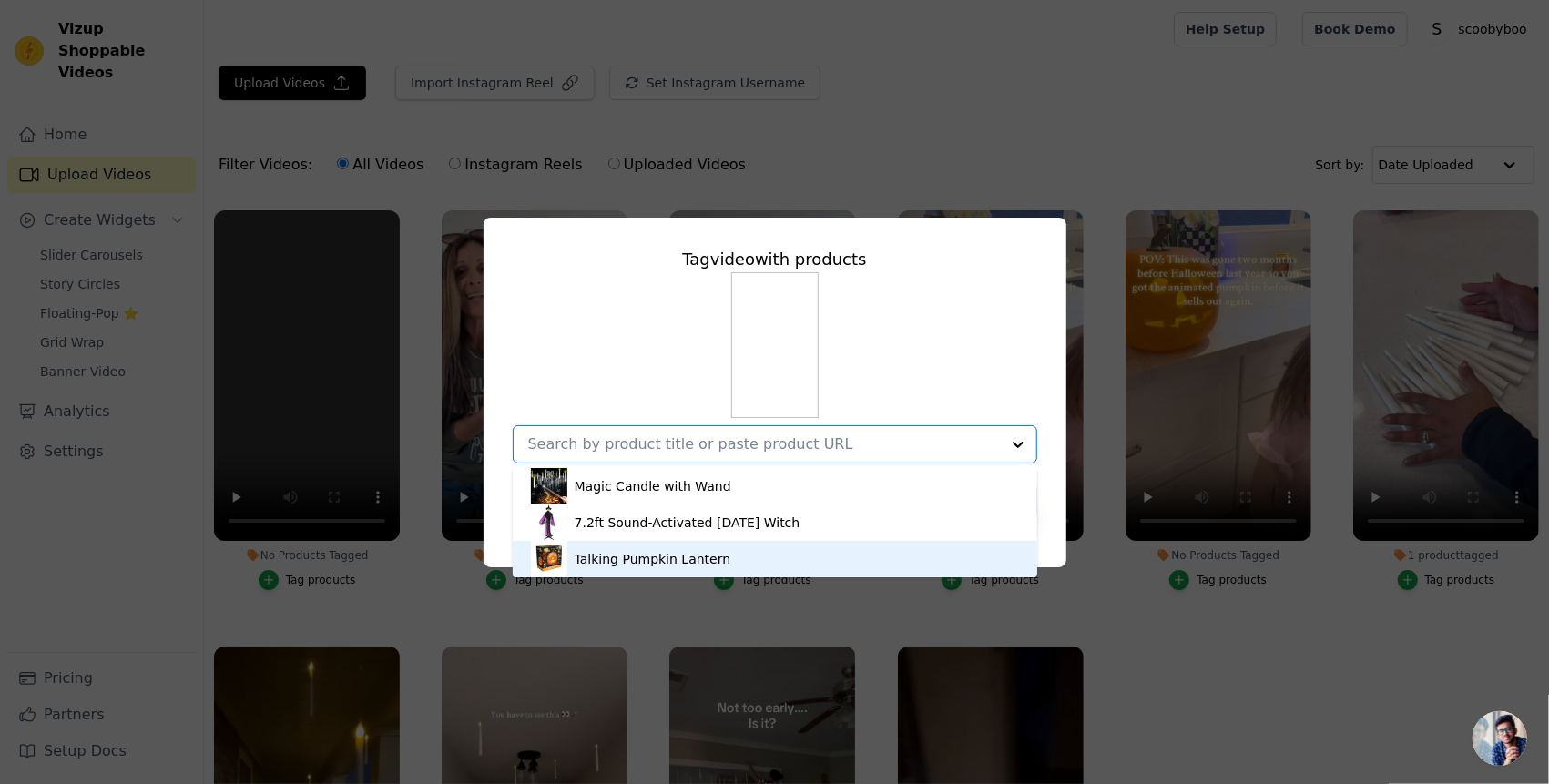
click at [627, 557] on div "Talking Pumpkin Lantern" at bounding box center [652, 559] width 157 height 18
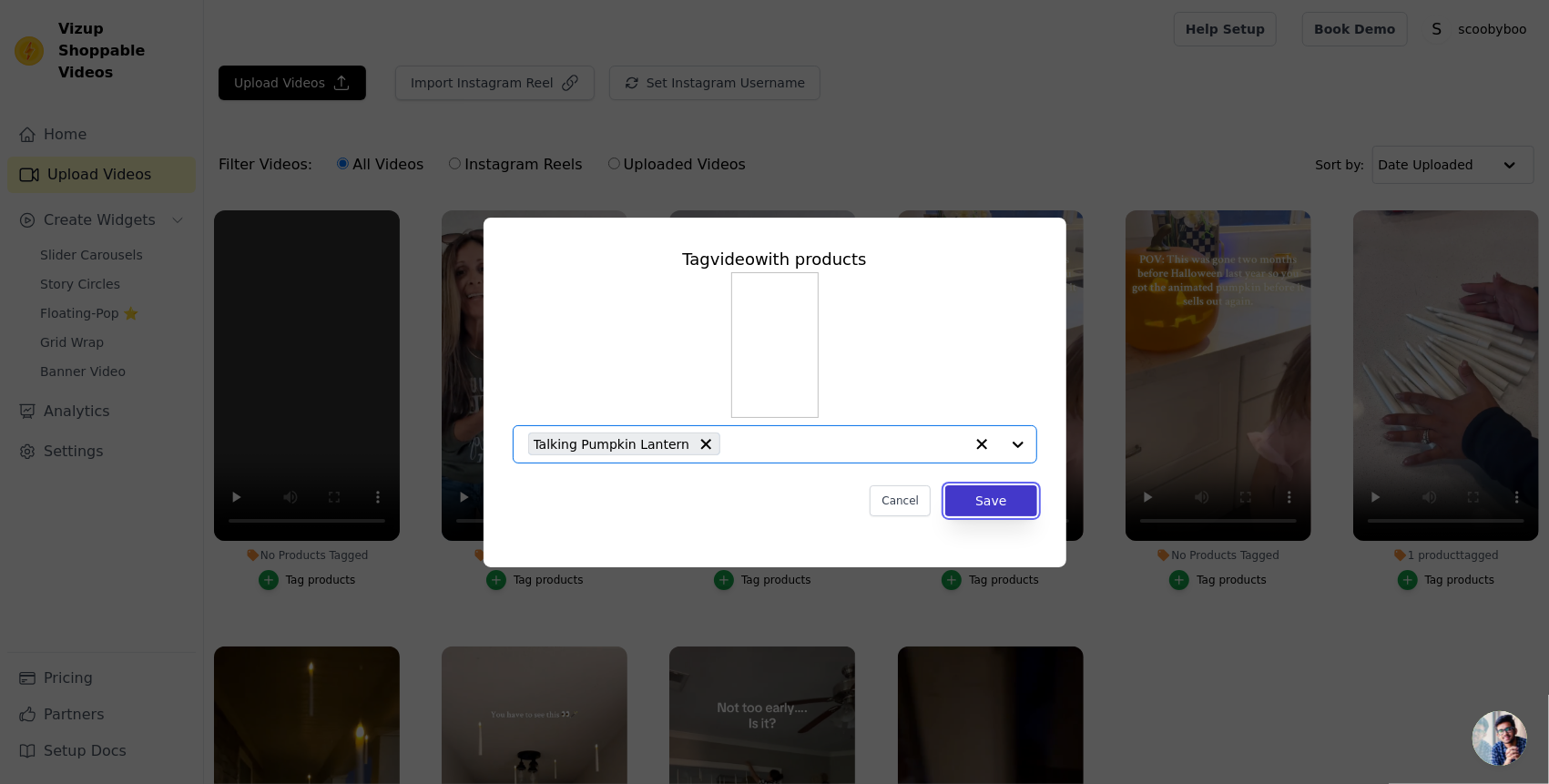
click at [1000, 498] on button "Save" at bounding box center [991, 501] width 91 height 31
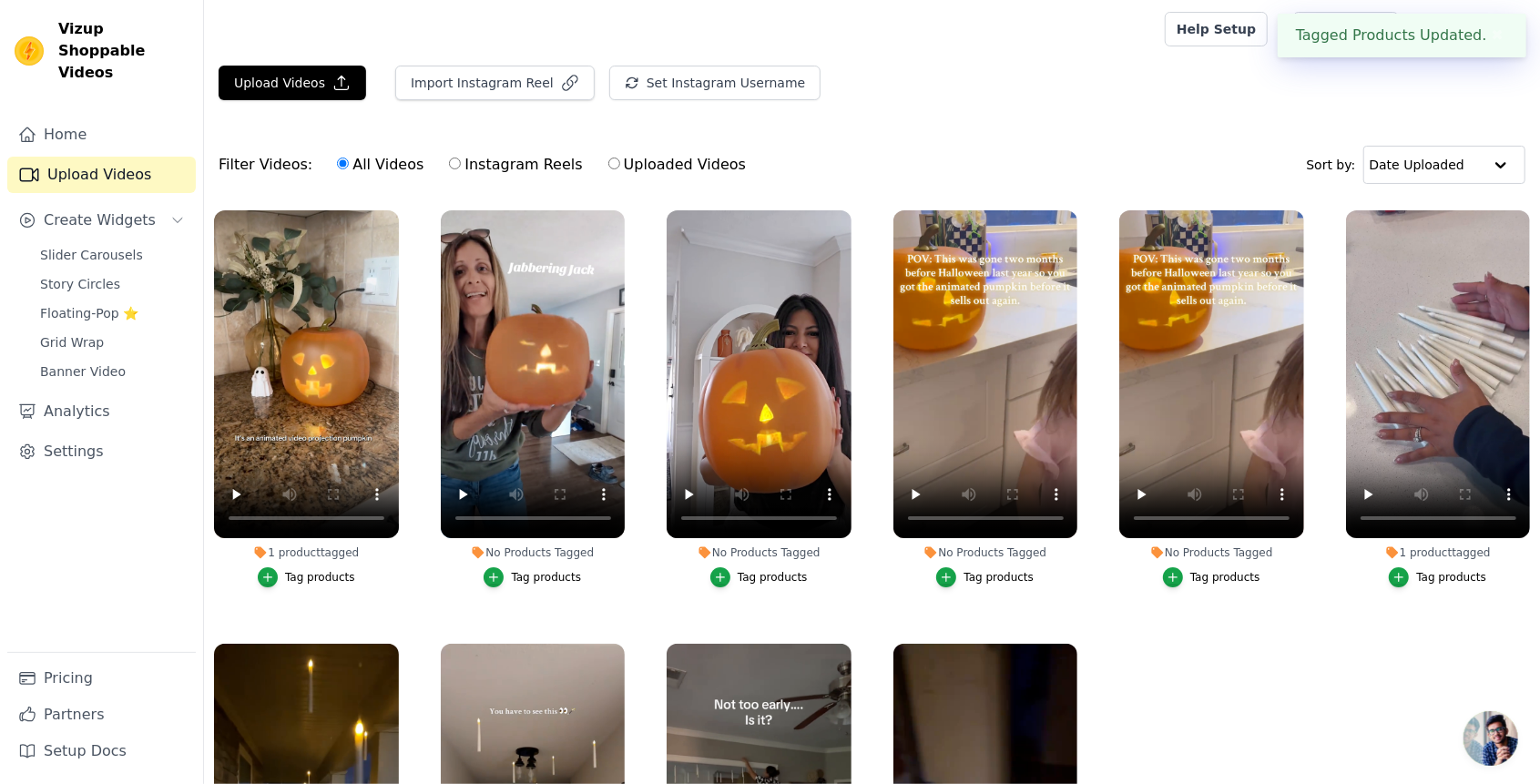
click at [550, 579] on div "Tag products" at bounding box center [546, 577] width 70 height 14
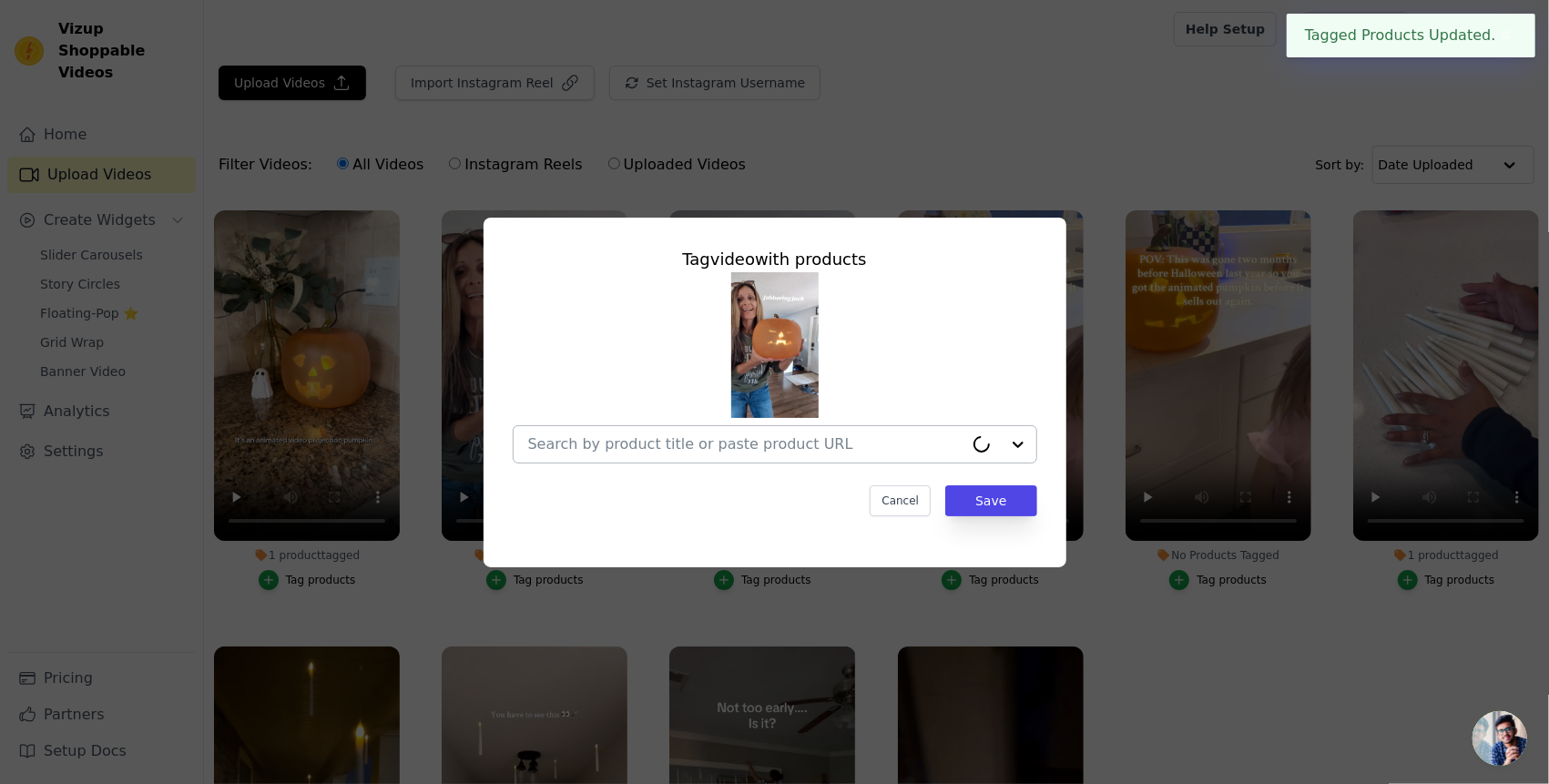
click at [799, 459] on div at bounding box center [746, 444] width 436 height 36
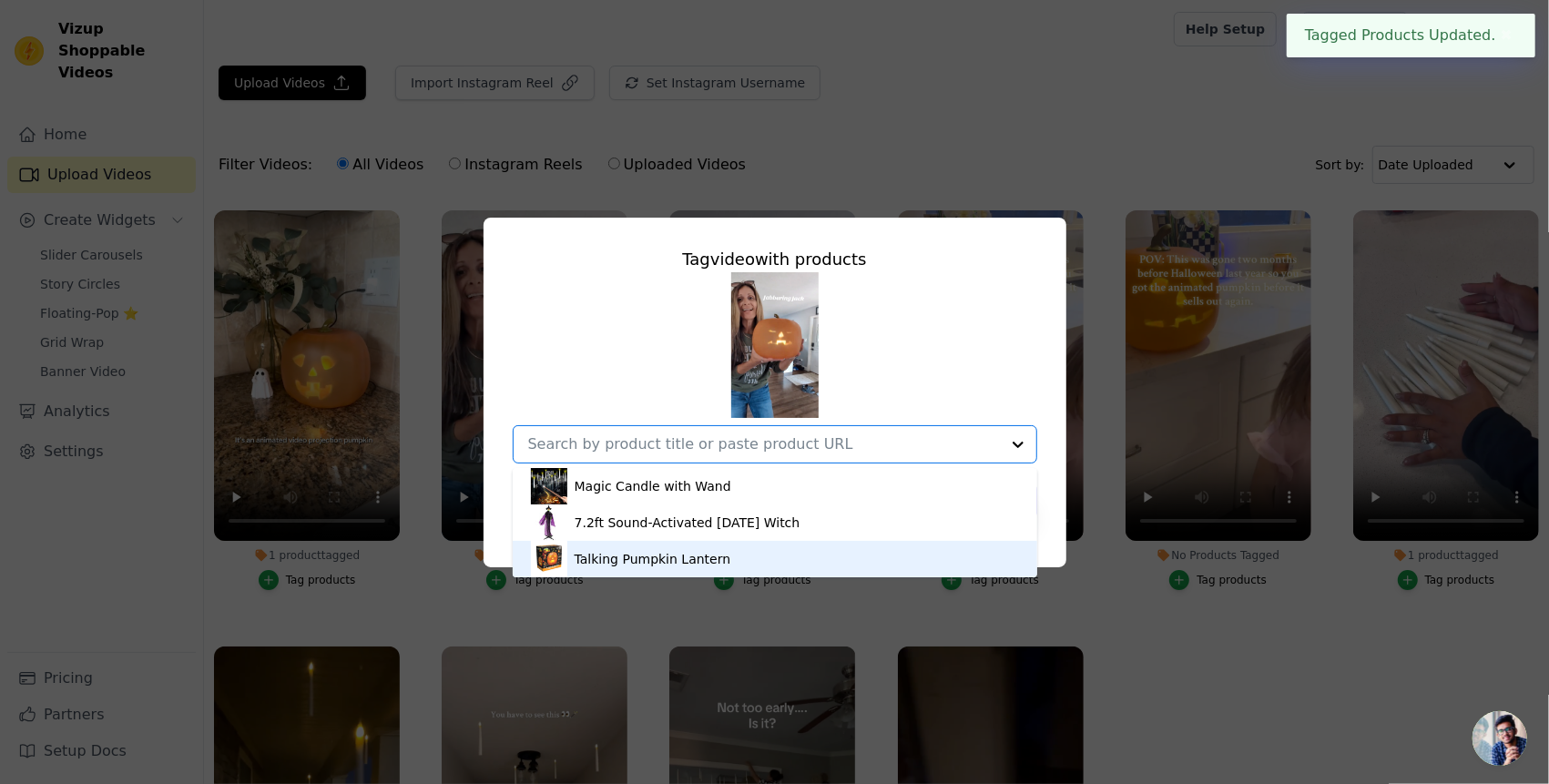
click at [762, 559] on div "Talking Pumpkin Lantern" at bounding box center [774, 559] width 488 height 36
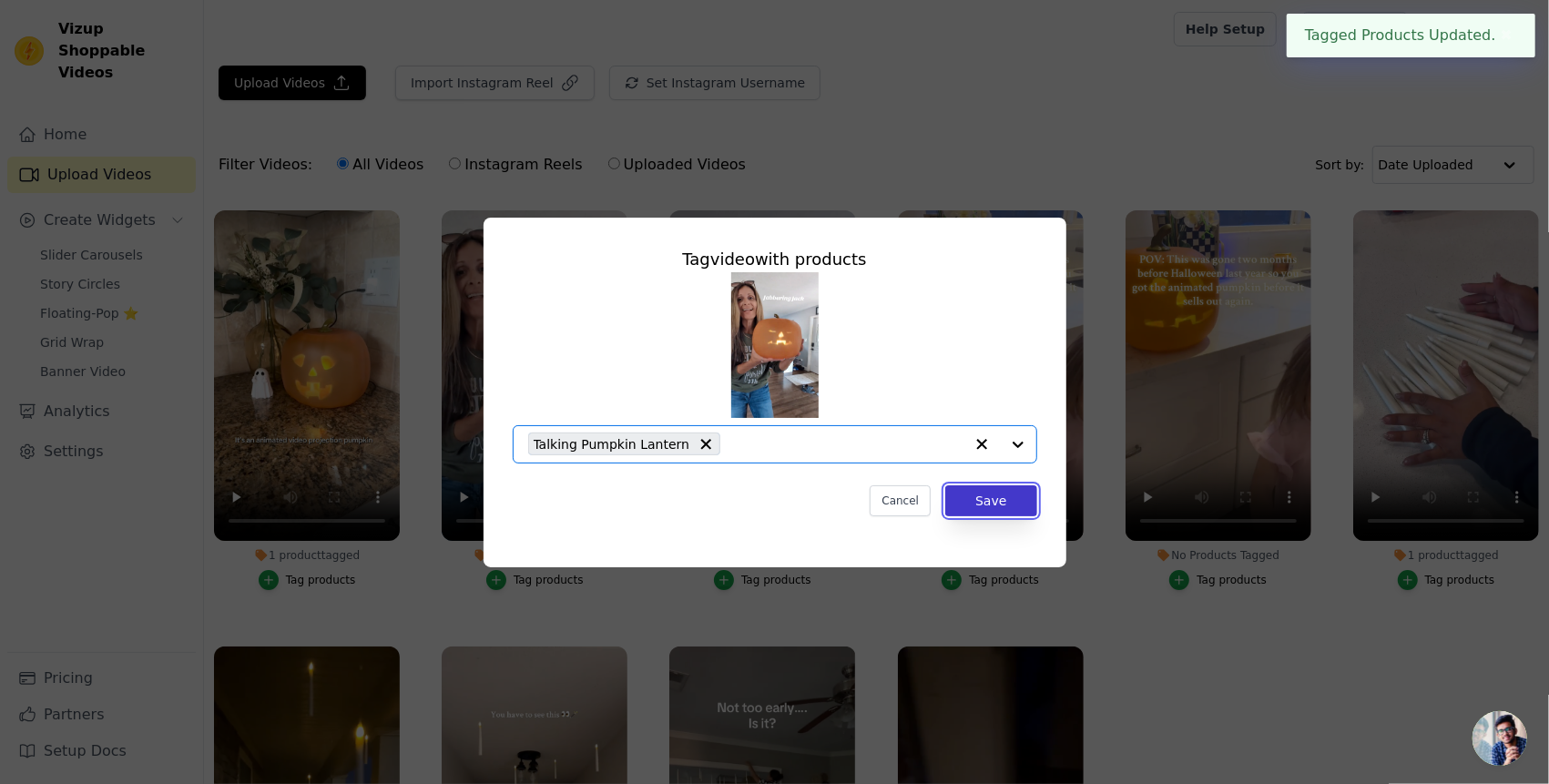
click at [1005, 510] on button "Save" at bounding box center [991, 501] width 91 height 31
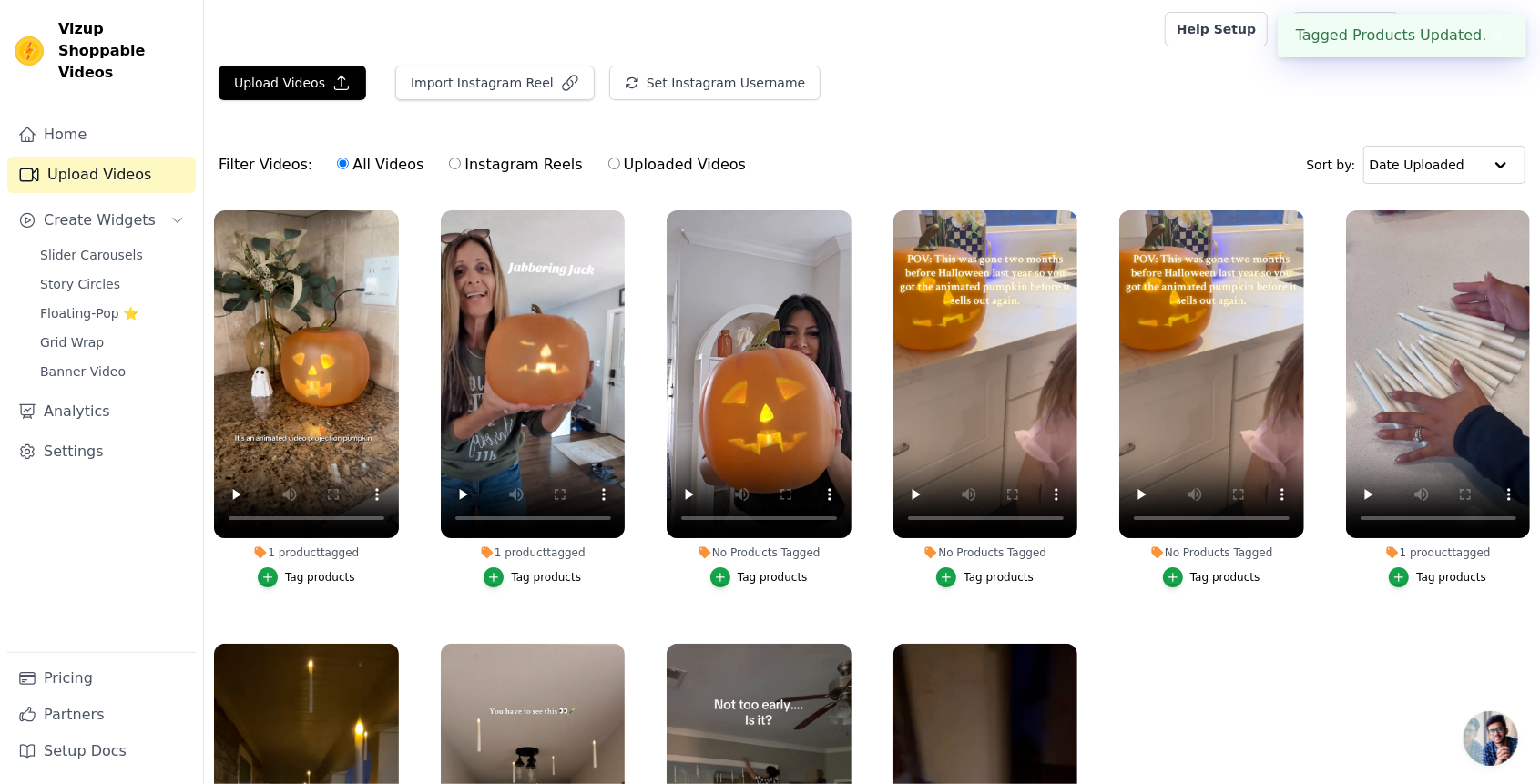
click at [765, 579] on div "Tag products" at bounding box center [773, 577] width 70 height 14
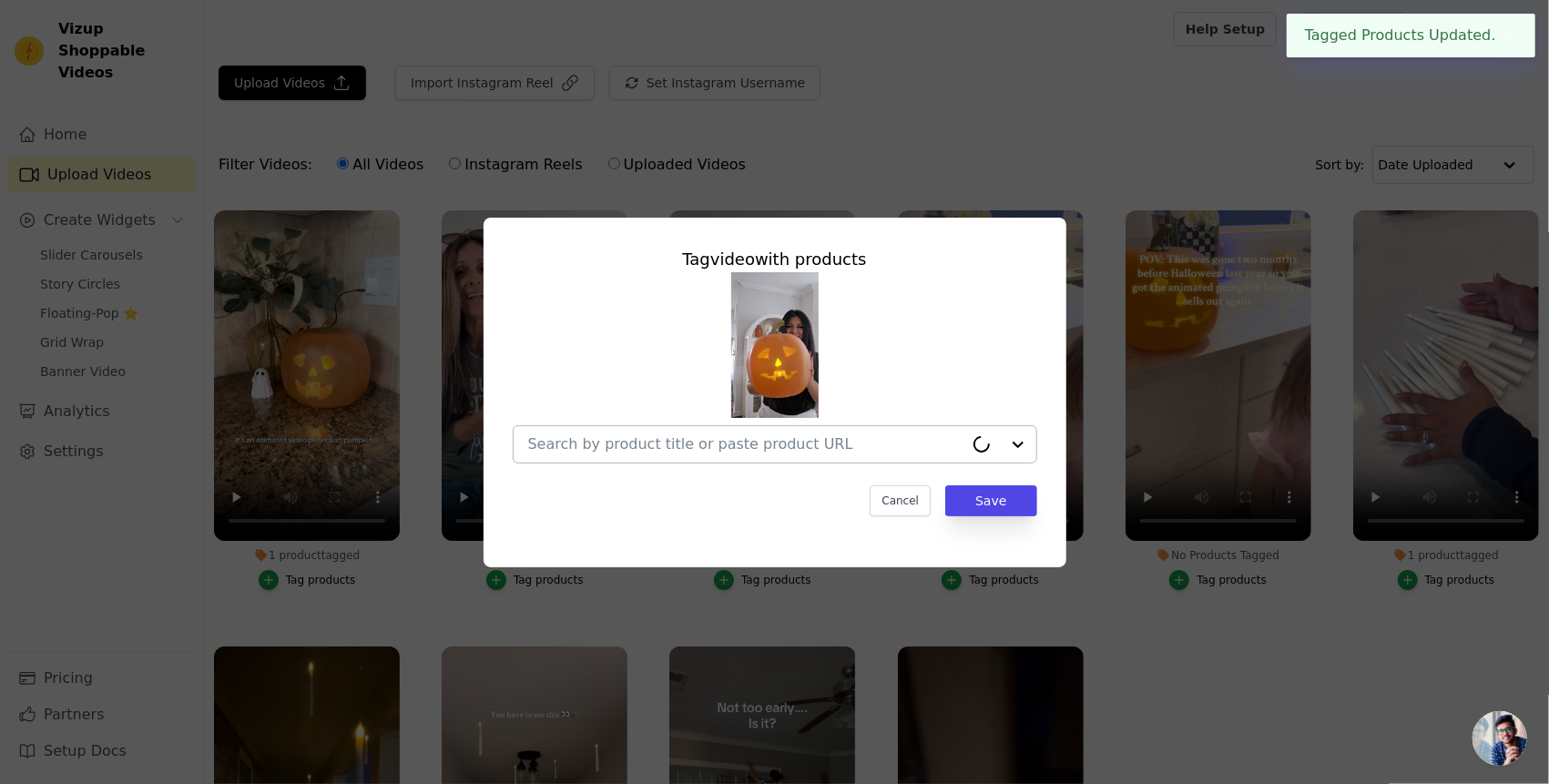
click at [752, 461] on div at bounding box center [746, 444] width 436 height 36
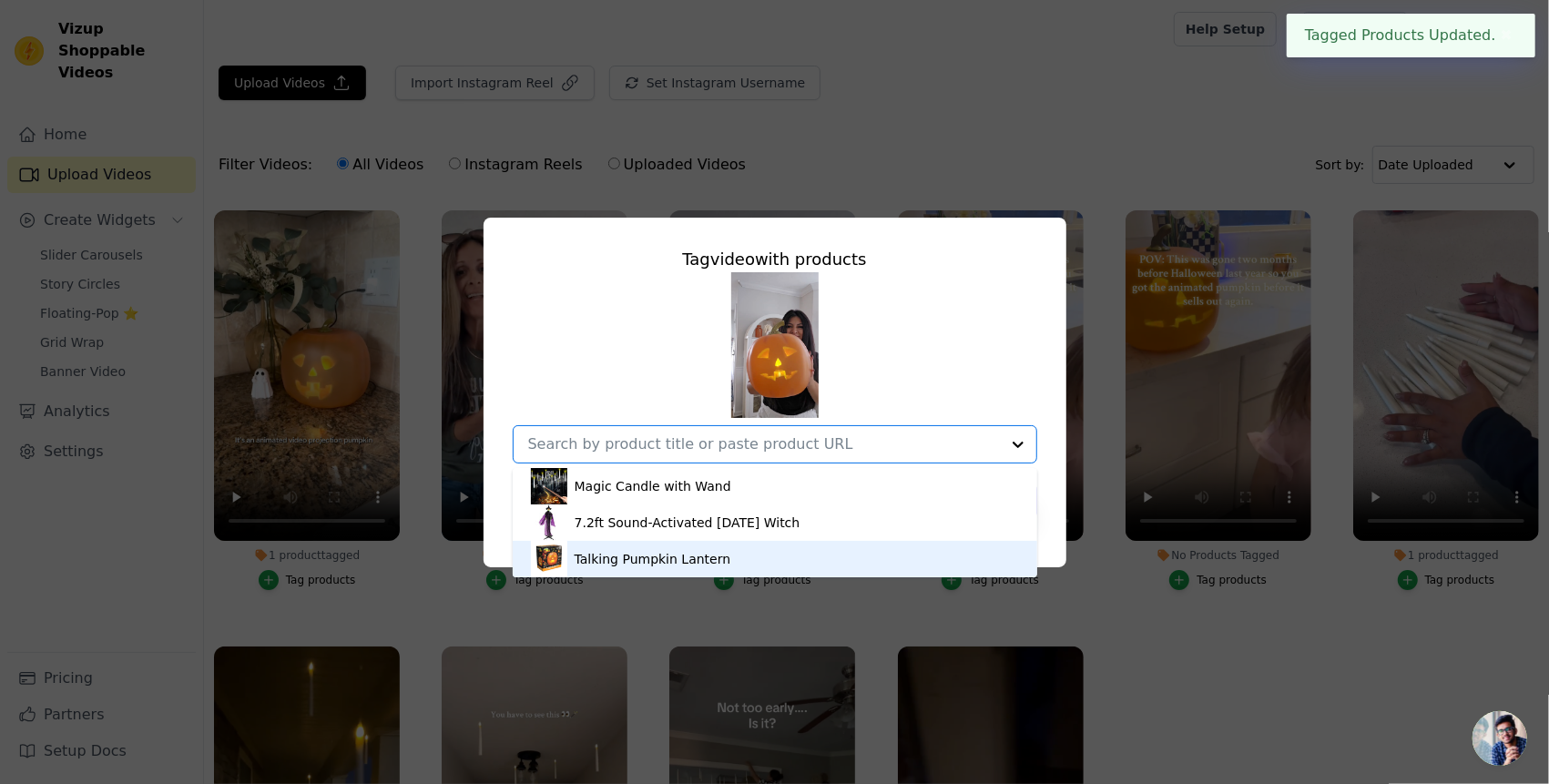
click at [737, 560] on div "Talking Pumpkin Lantern" at bounding box center [774, 559] width 488 height 36
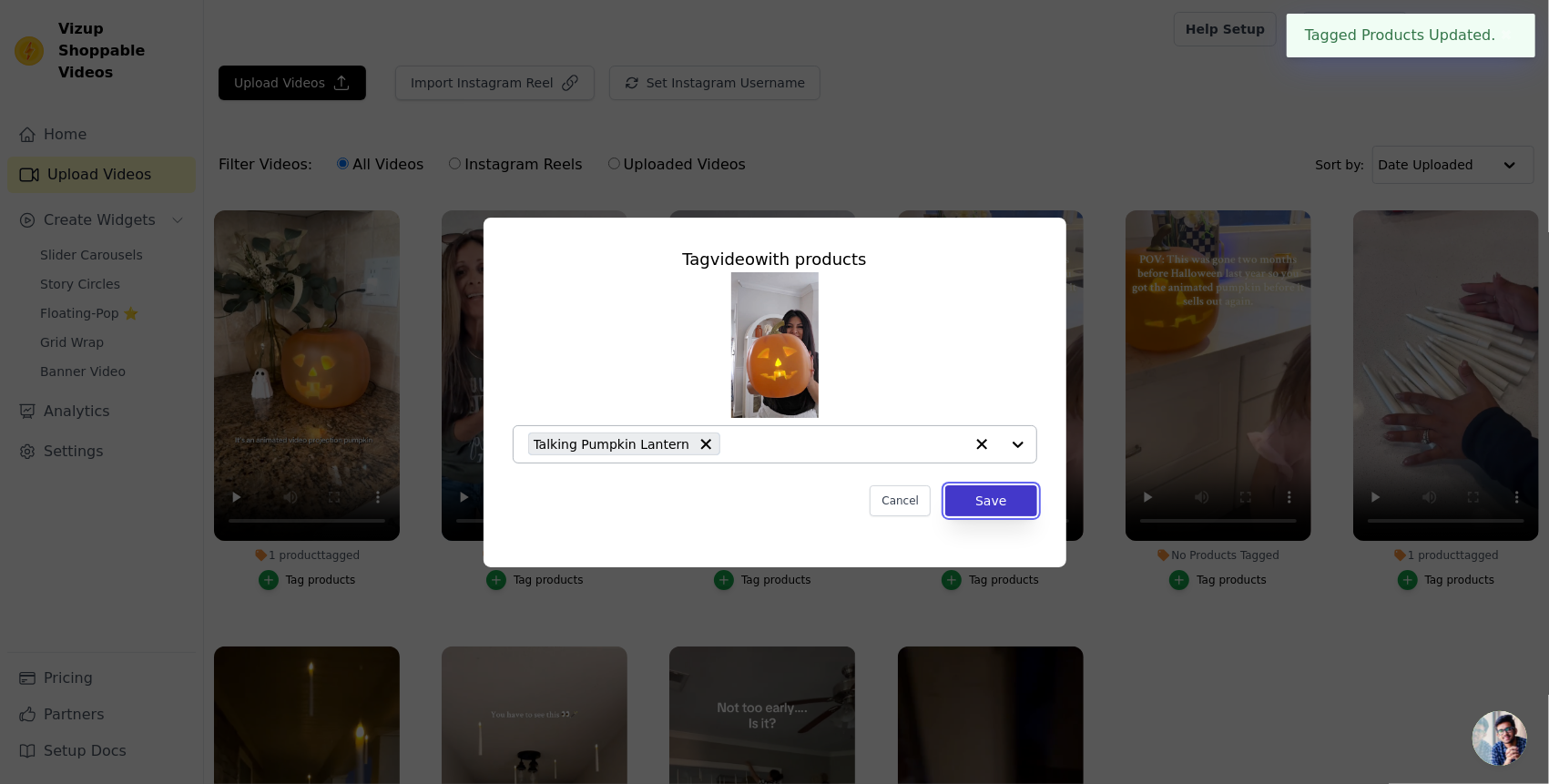
drag, startPoint x: 978, startPoint y: 503, endPoint x: 968, endPoint y: 510, distance: 12.2
click at [978, 503] on button "Save" at bounding box center [991, 501] width 91 height 31
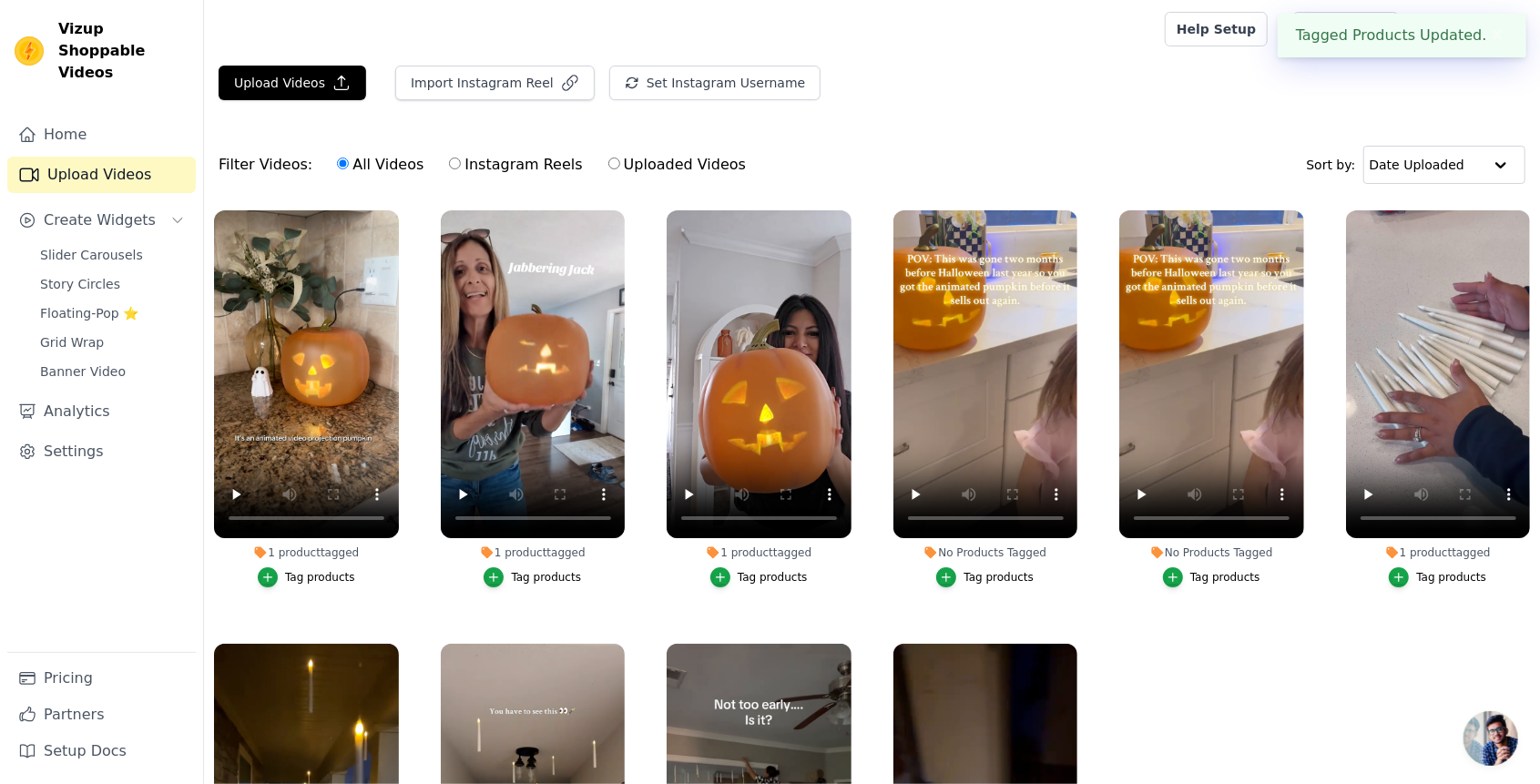
click at [972, 581] on div "Tag products" at bounding box center [998, 577] width 70 height 14
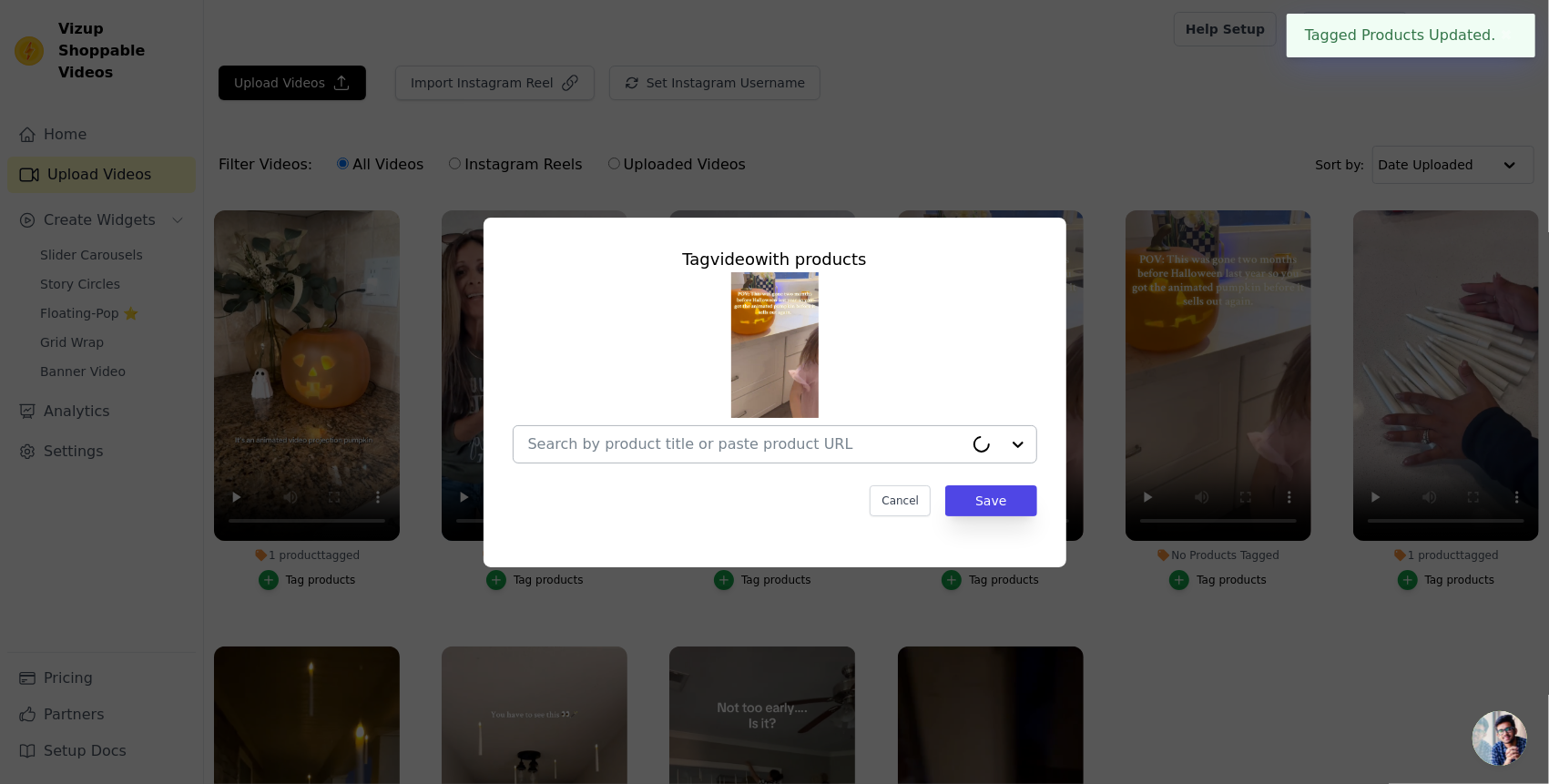
click at [868, 462] on div at bounding box center [746, 444] width 436 height 36
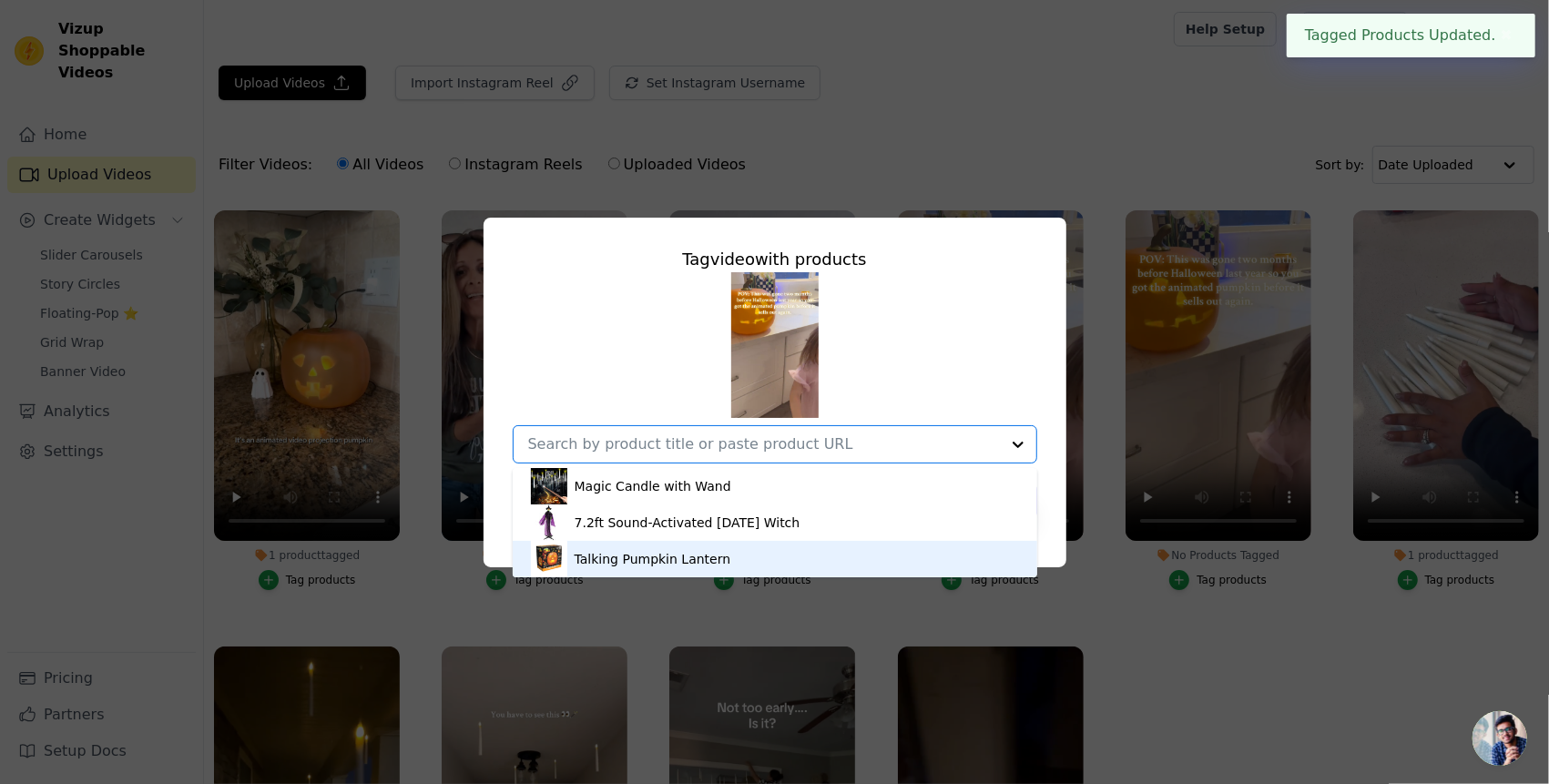
click at [779, 552] on div "Talking Pumpkin Lantern" at bounding box center [774, 559] width 488 height 36
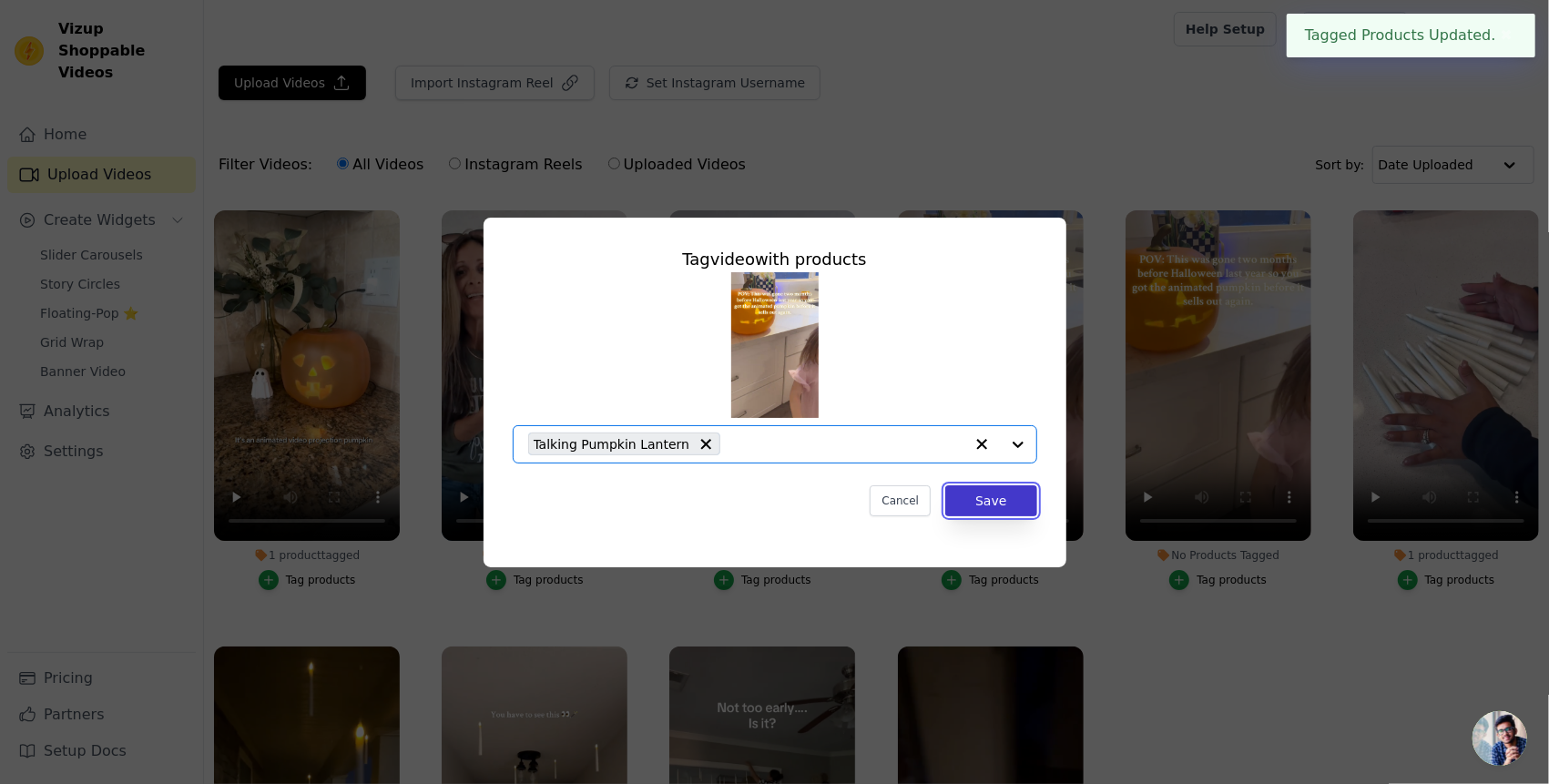
click at [1009, 501] on button "Save" at bounding box center [991, 501] width 91 height 31
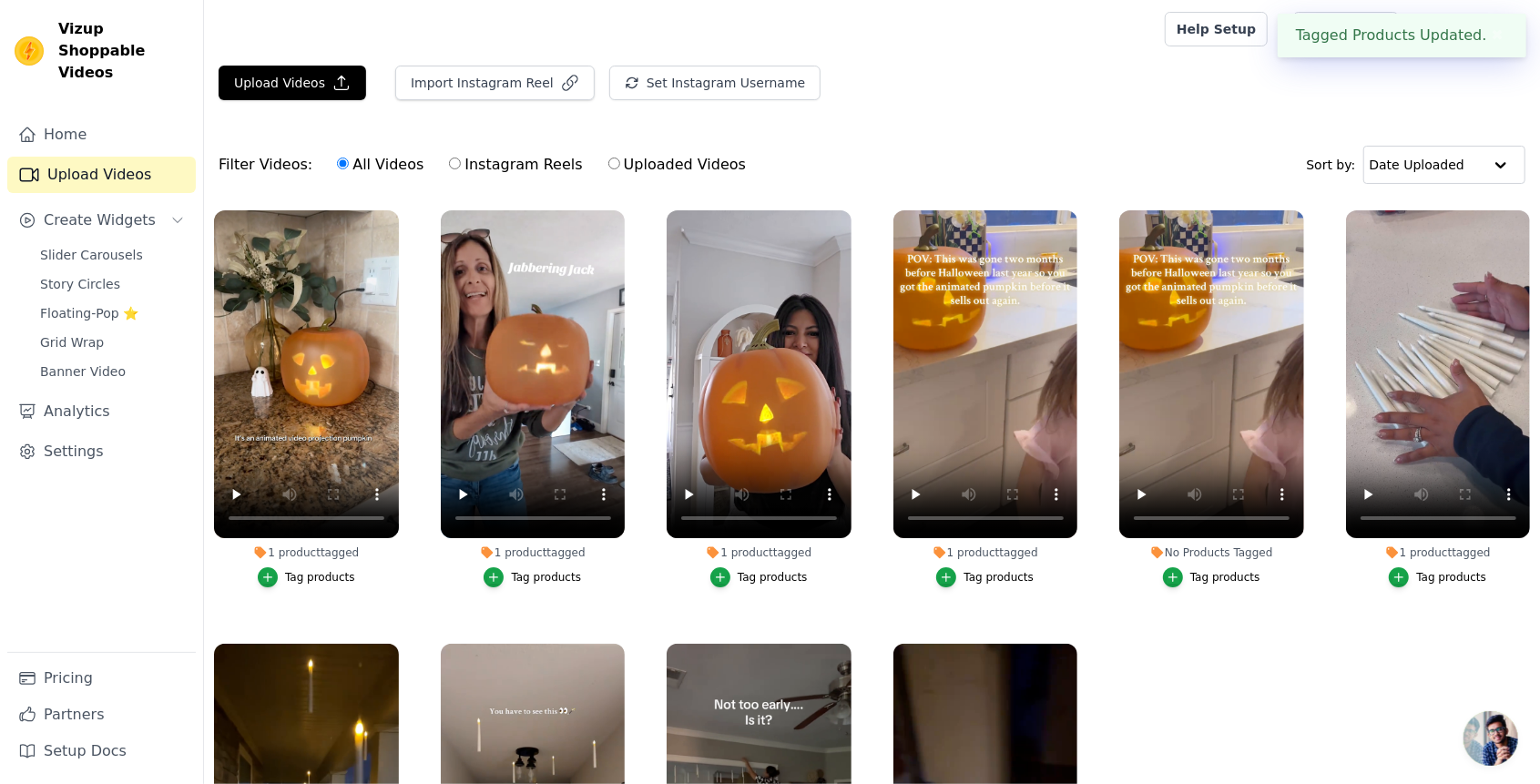
click at [1233, 577] on div "Tag products" at bounding box center [1225, 577] width 70 height 14
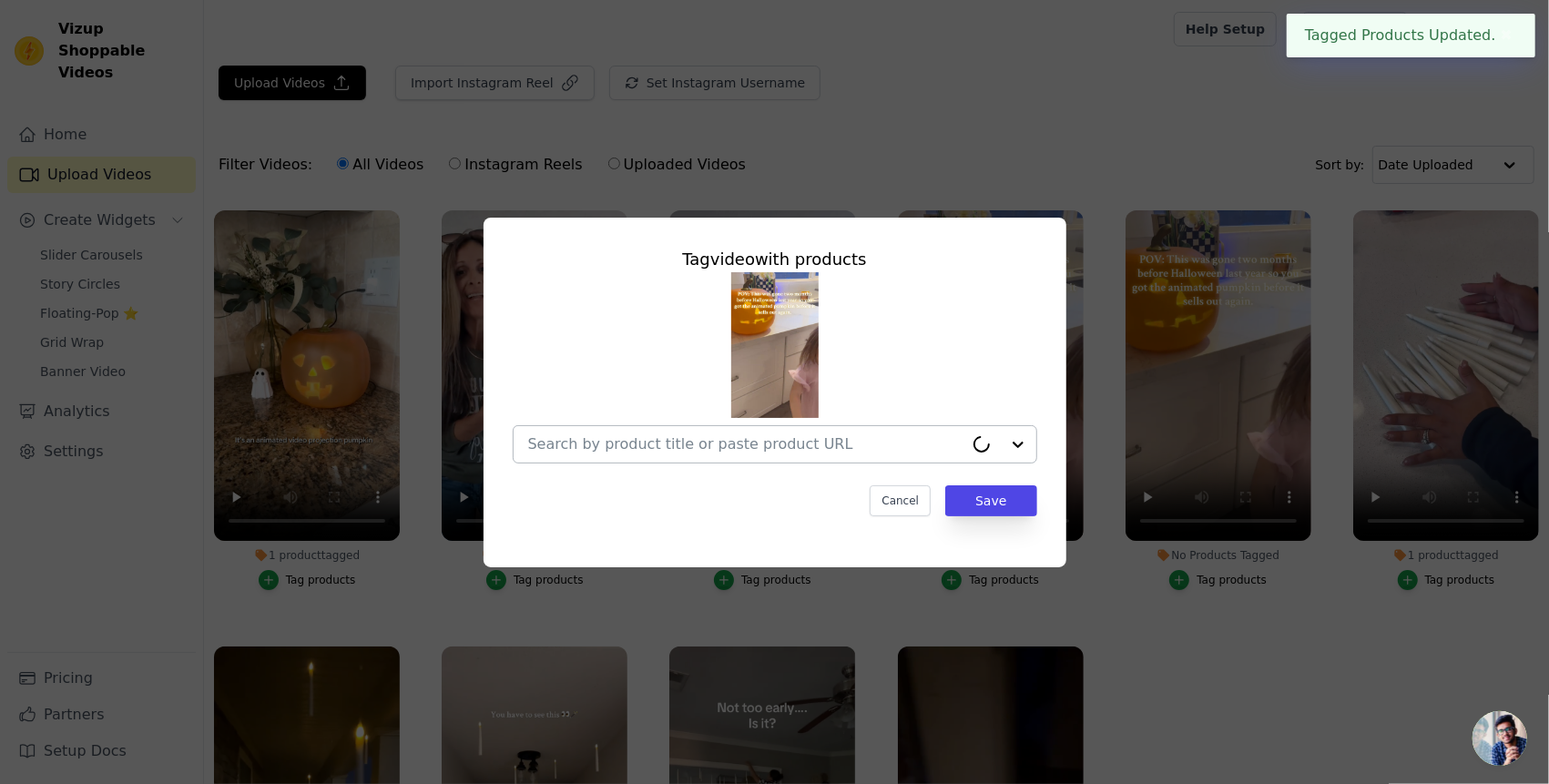
click at [838, 457] on div at bounding box center [746, 444] width 436 height 36
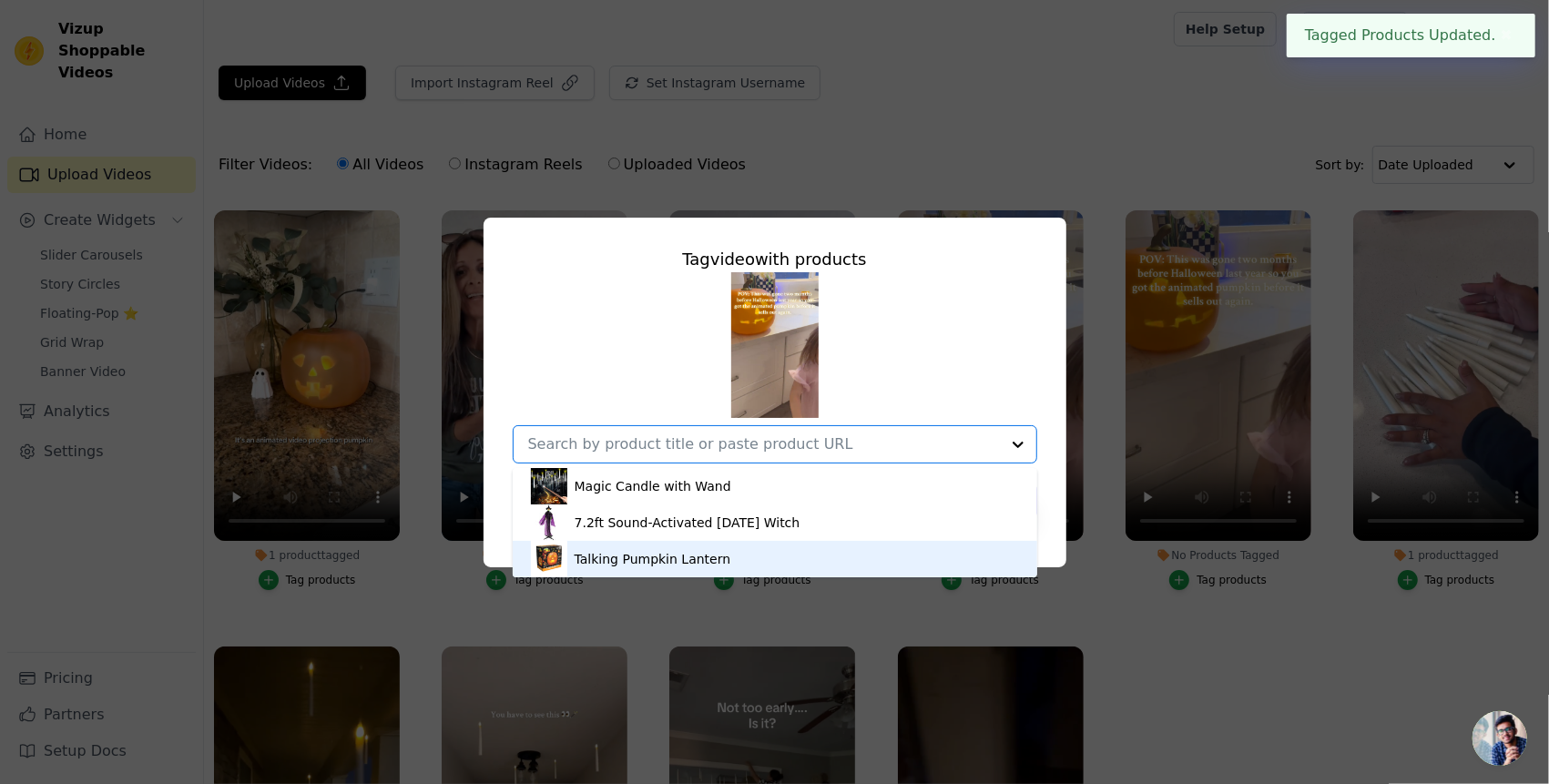
click at [784, 564] on div "Talking Pumpkin Lantern" at bounding box center [774, 559] width 488 height 36
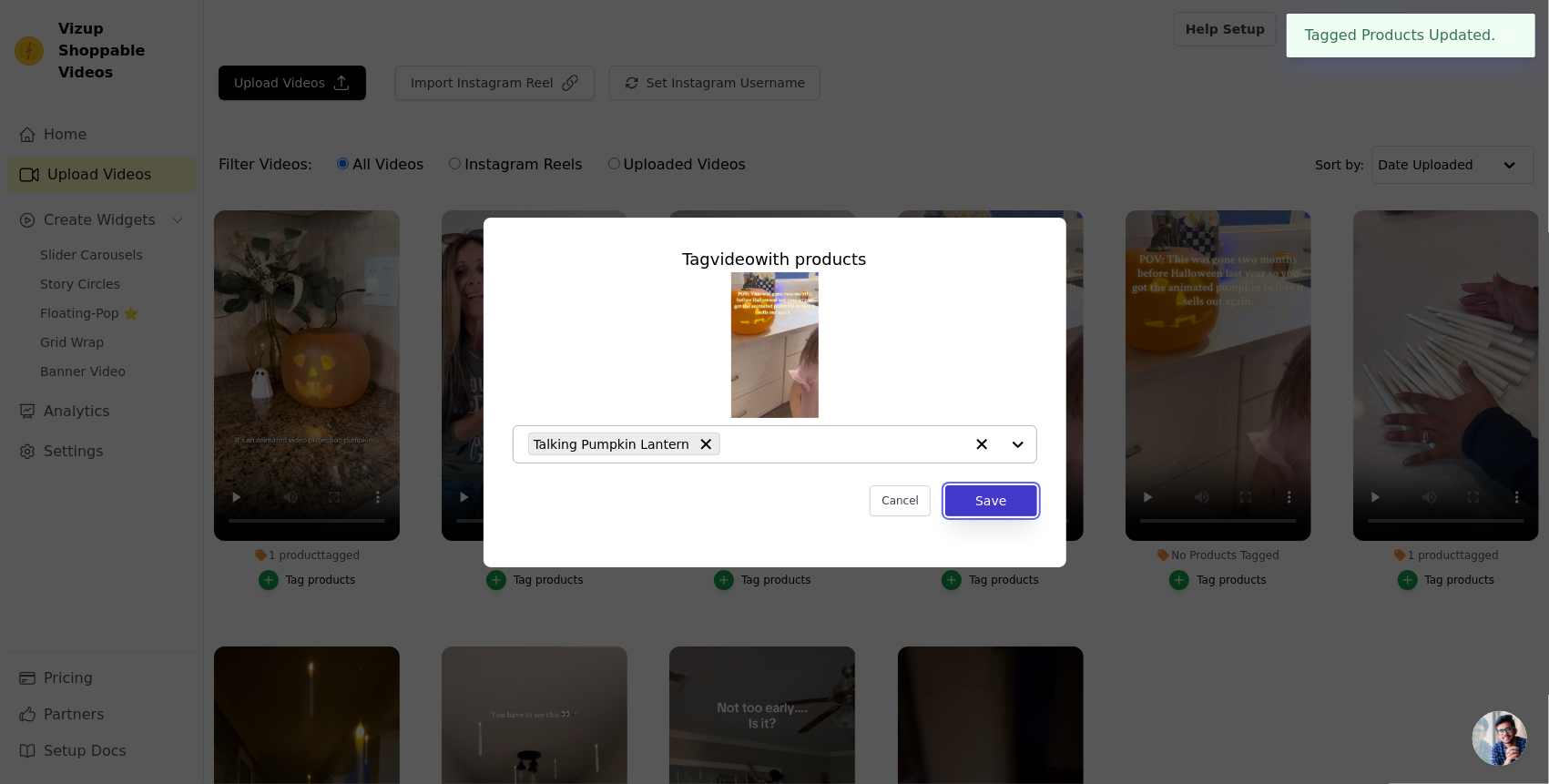
click at [987, 504] on button "Save" at bounding box center [991, 501] width 91 height 31
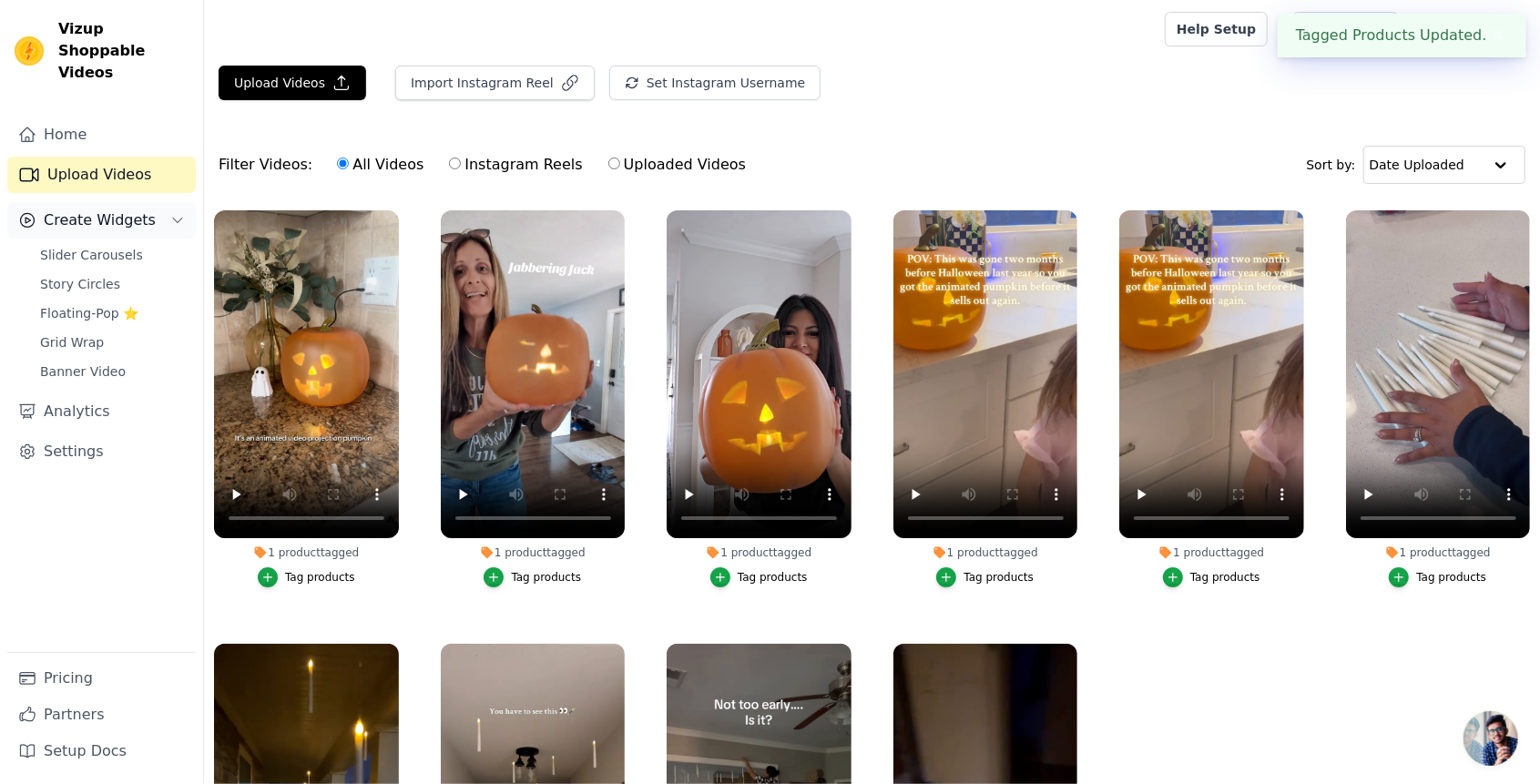
click at [147, 203] on button "Create Widgets" at bounding box center [102, 220] width 188 height 36
click at [163, 209] on button "Create Widgets" at bounding box center [102, 220] width 188 height 36
click at [139, 242] on link "Slider Carousels" at bounding box center [112, 255] width 166 height 26
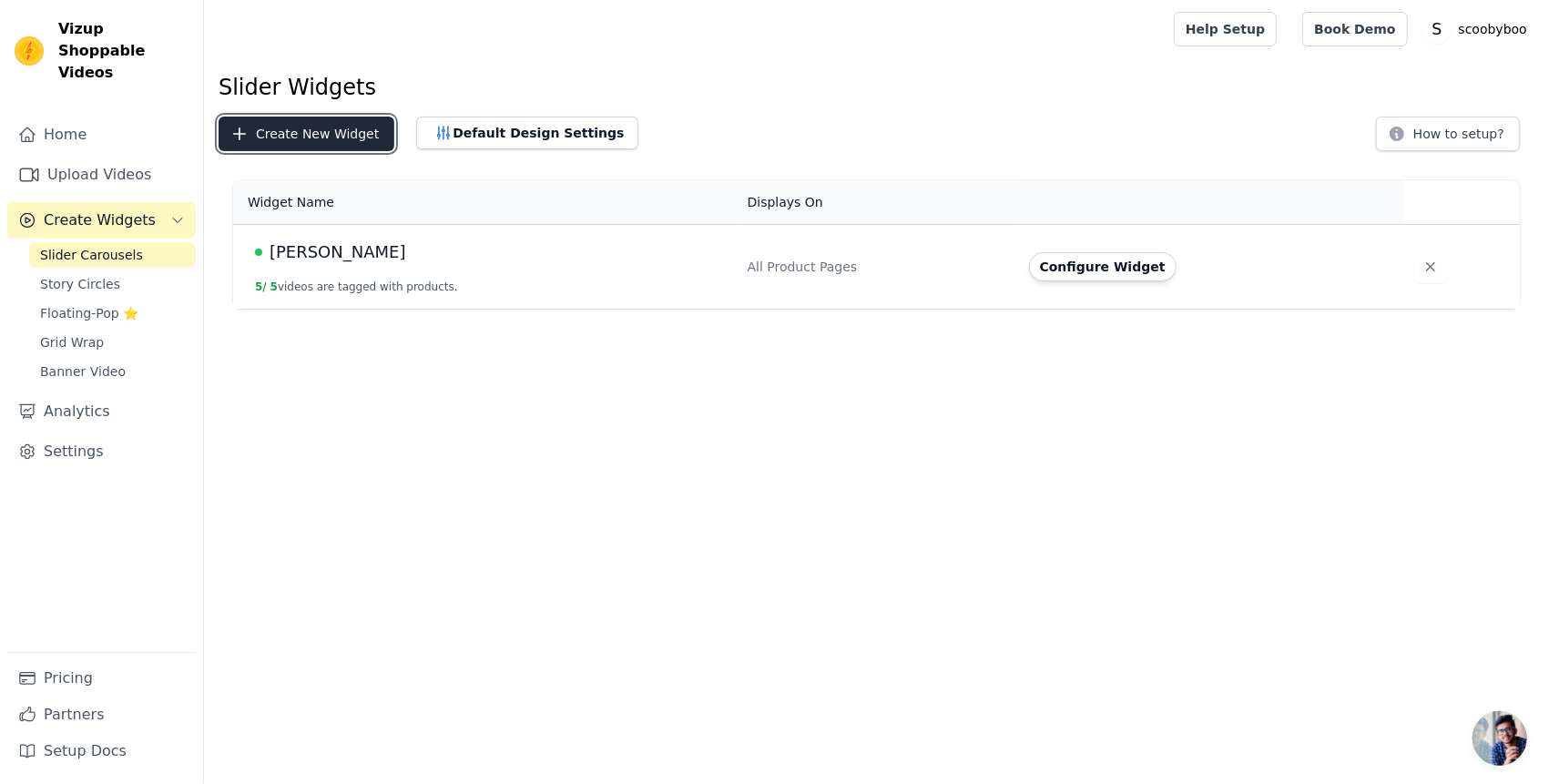
click at [284, 124] on button "Create New Widget" at bounding box center [306, 134] width 176 height 34
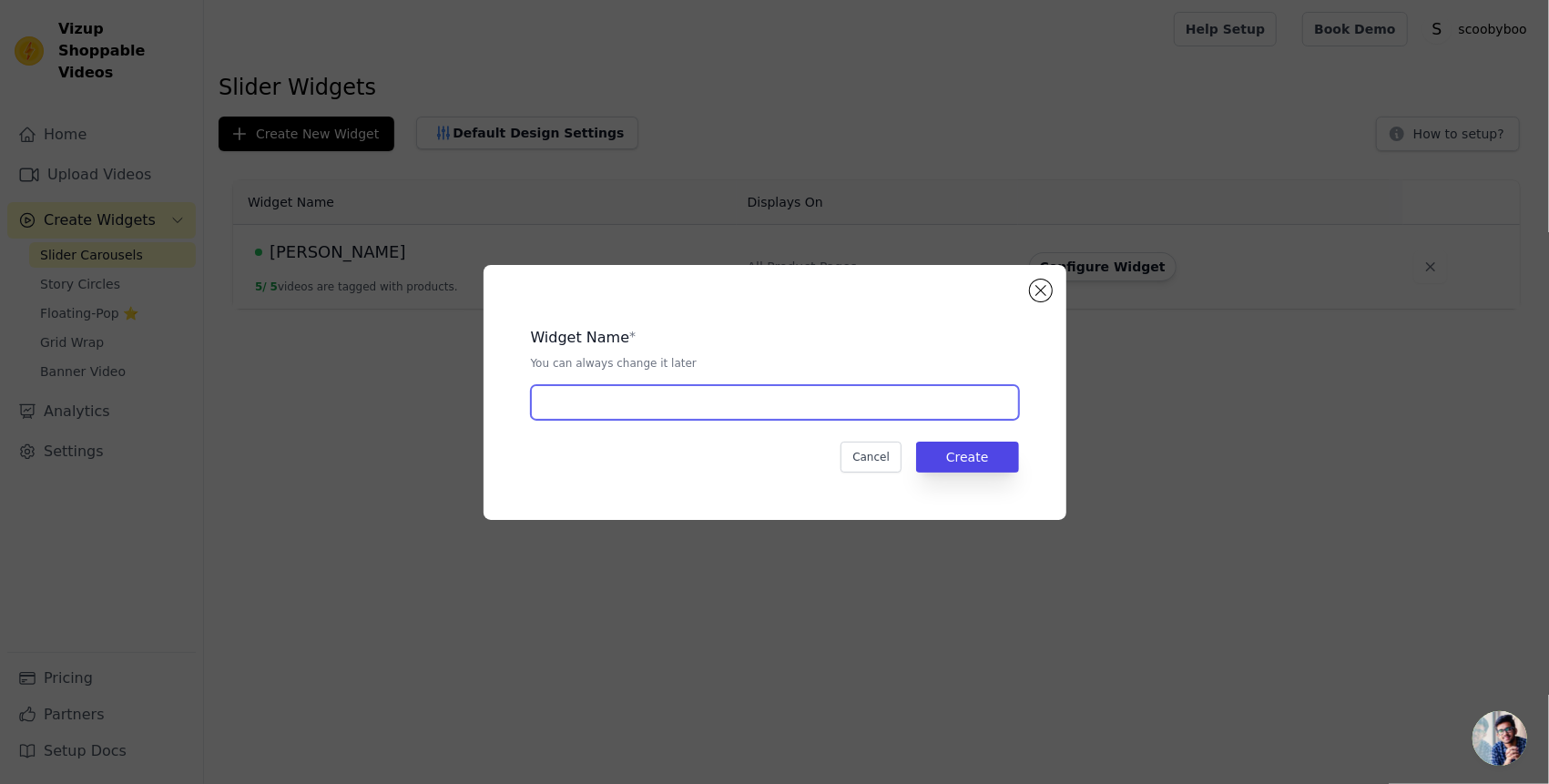
click at [832, 414] on input "text" at bounding box center [774, 402] width 488 height 34
type input "PUMPKİN"
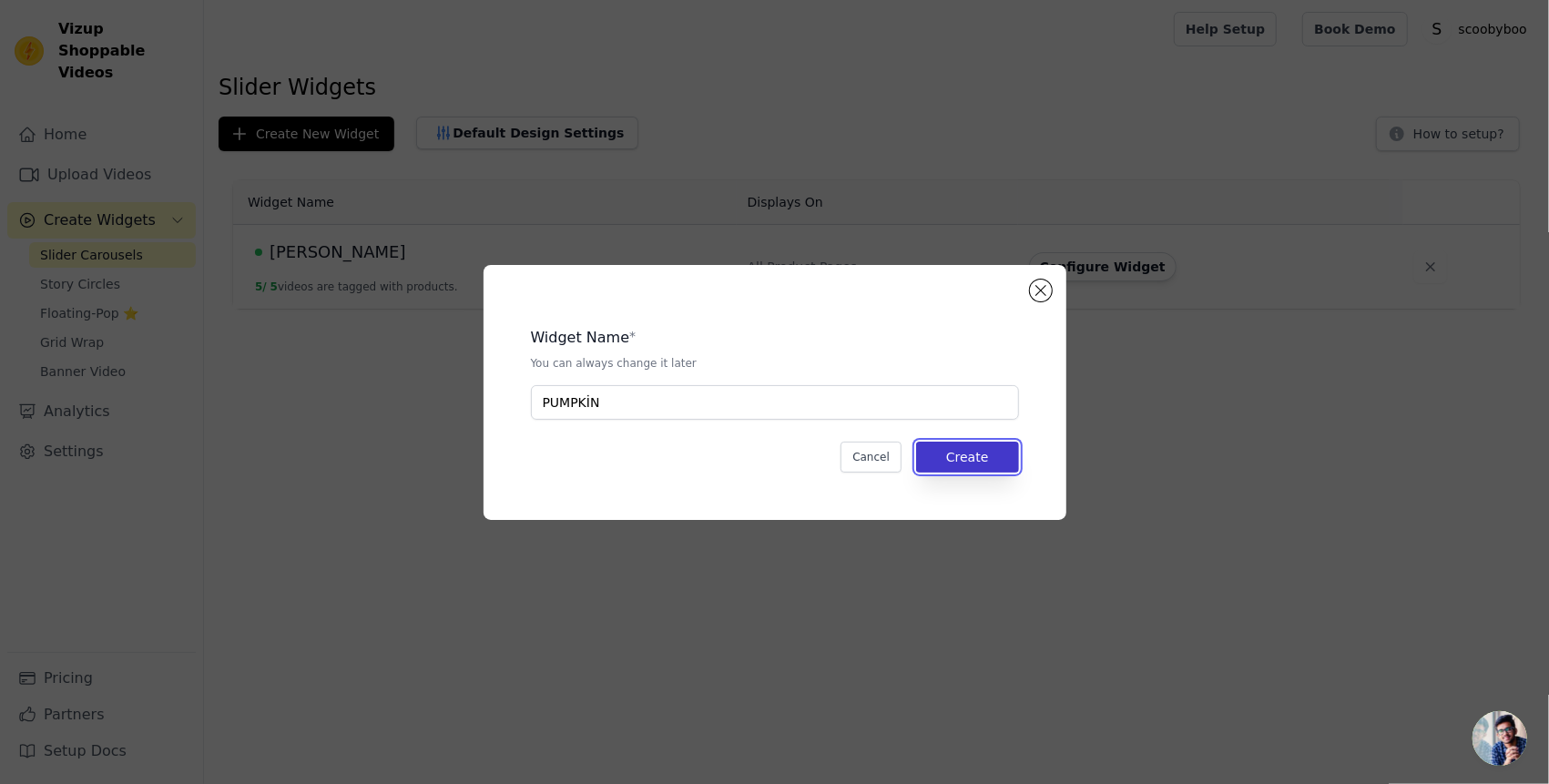
click at [976, 453] on button "Create" at bounding box center [968, 457] width 103 height 31
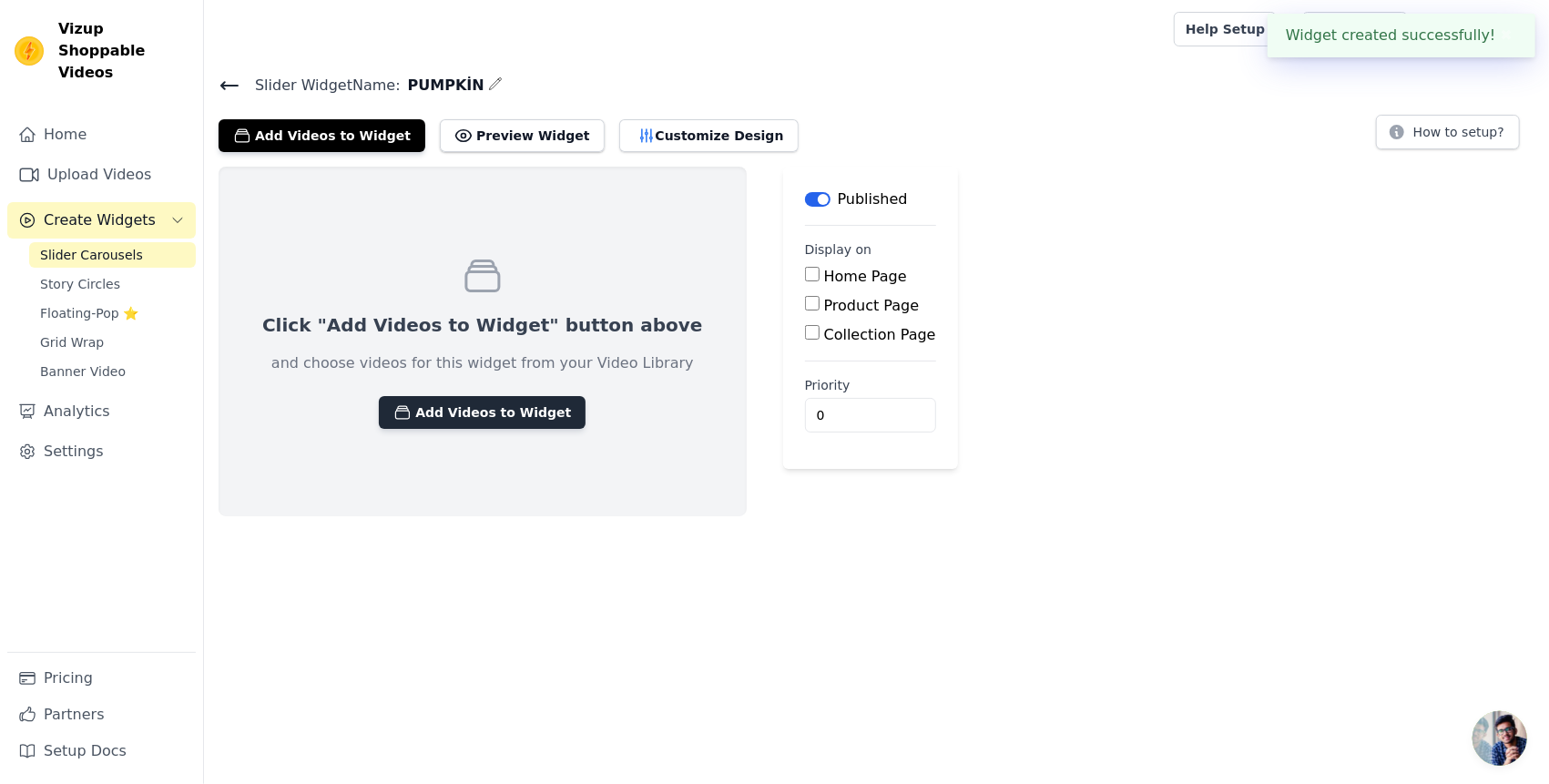
click at [473, 413] on button "Add Videos to Widget" at bounding box center [481, 412] width 206 height 32
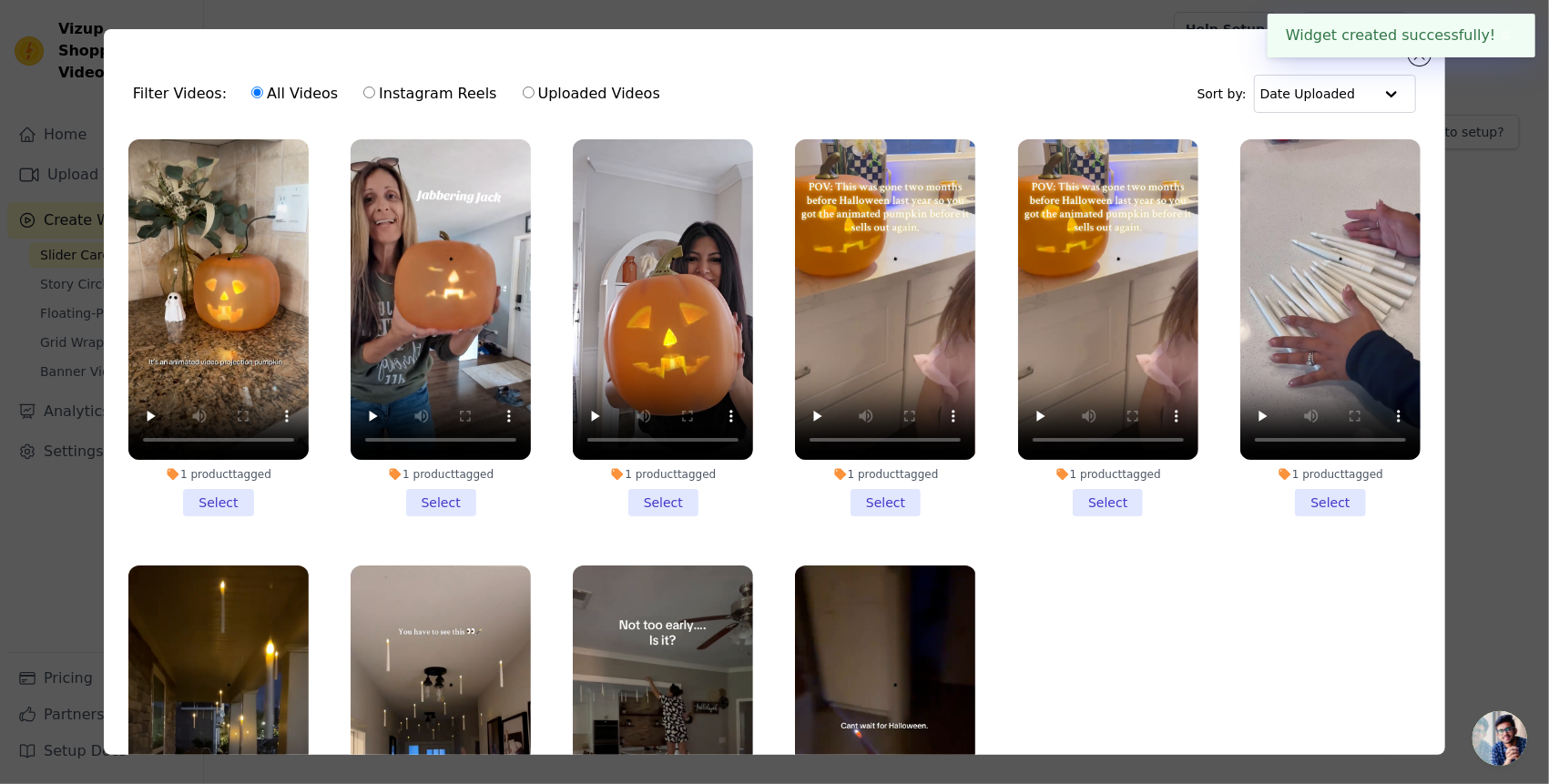
click at [224, 501] on li "1 product tagged Select" at bounding box center [219, 328] width 181 height 377
click at [0, 0] on input "1 product tagged Select" at bounding box center [0, 0] width 0 height 0
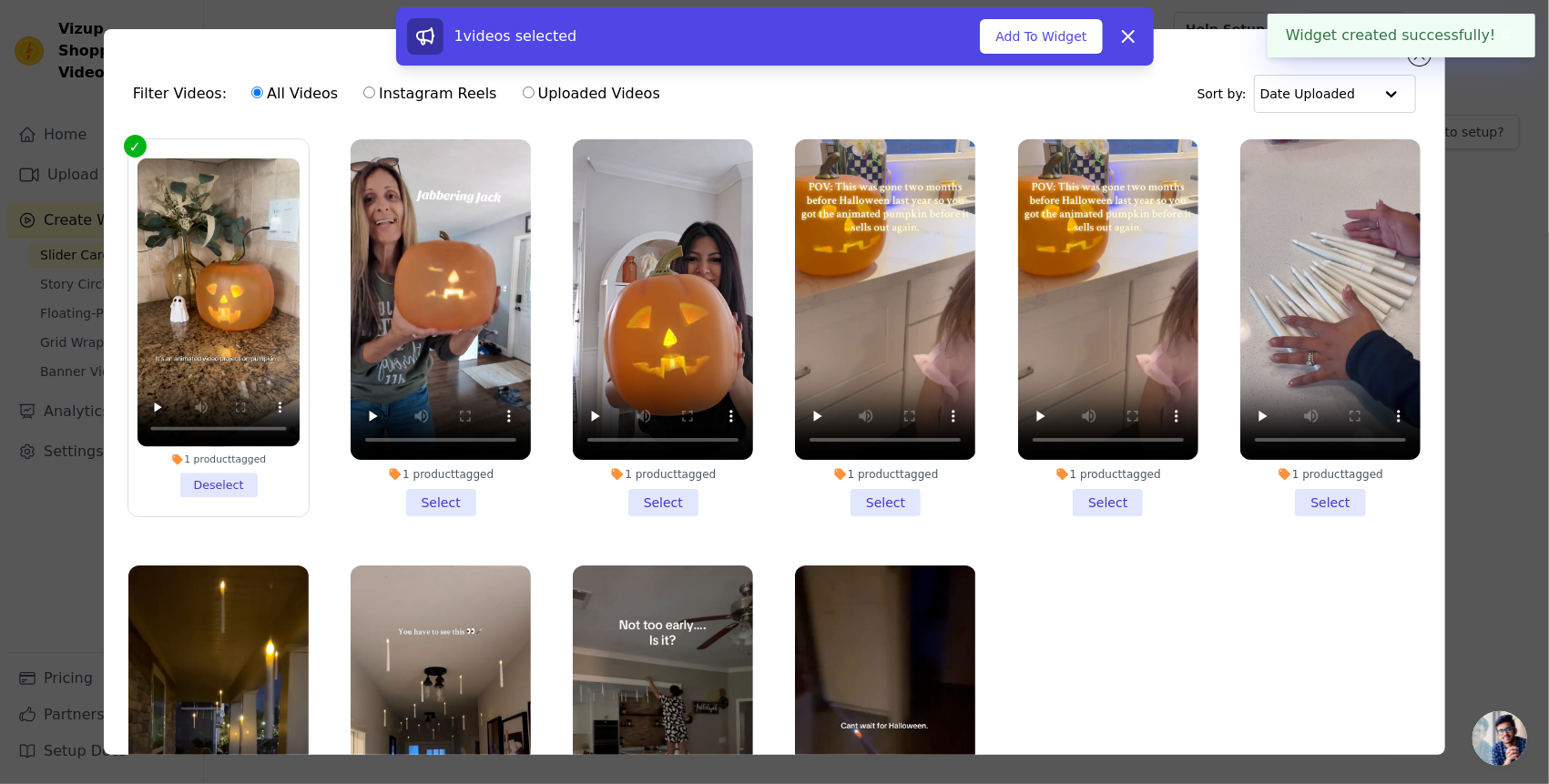
drag, startPoint x: 426, startPoint y: 498, endPoint x: 459, endPoint y: 497, distance: 33.0
click at [427, 498] on li "1 product tagged Select" at bounding box center [441, 328] width 181 height 377
click at [0, 0] on input "1 product tagged Select" at bounding box center [0, 0] width 0 height 0
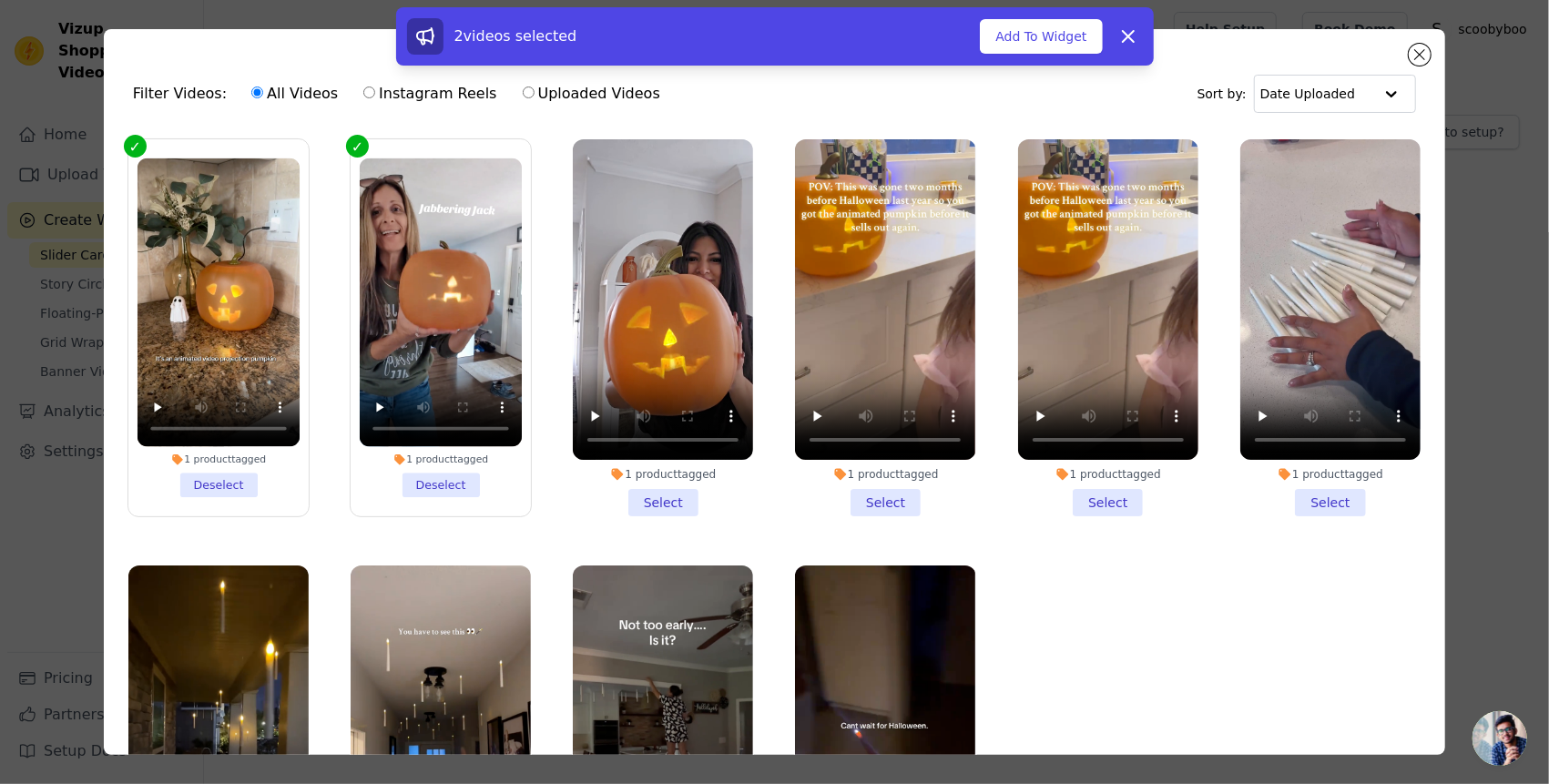
click at [646, 495] on li "1 product tagged Select" at bounding box center [663, 328] width 181 height 377
click at [0, 0] on input "1 product tagged Select" at bounding box center [0, 0] width 0 height 0
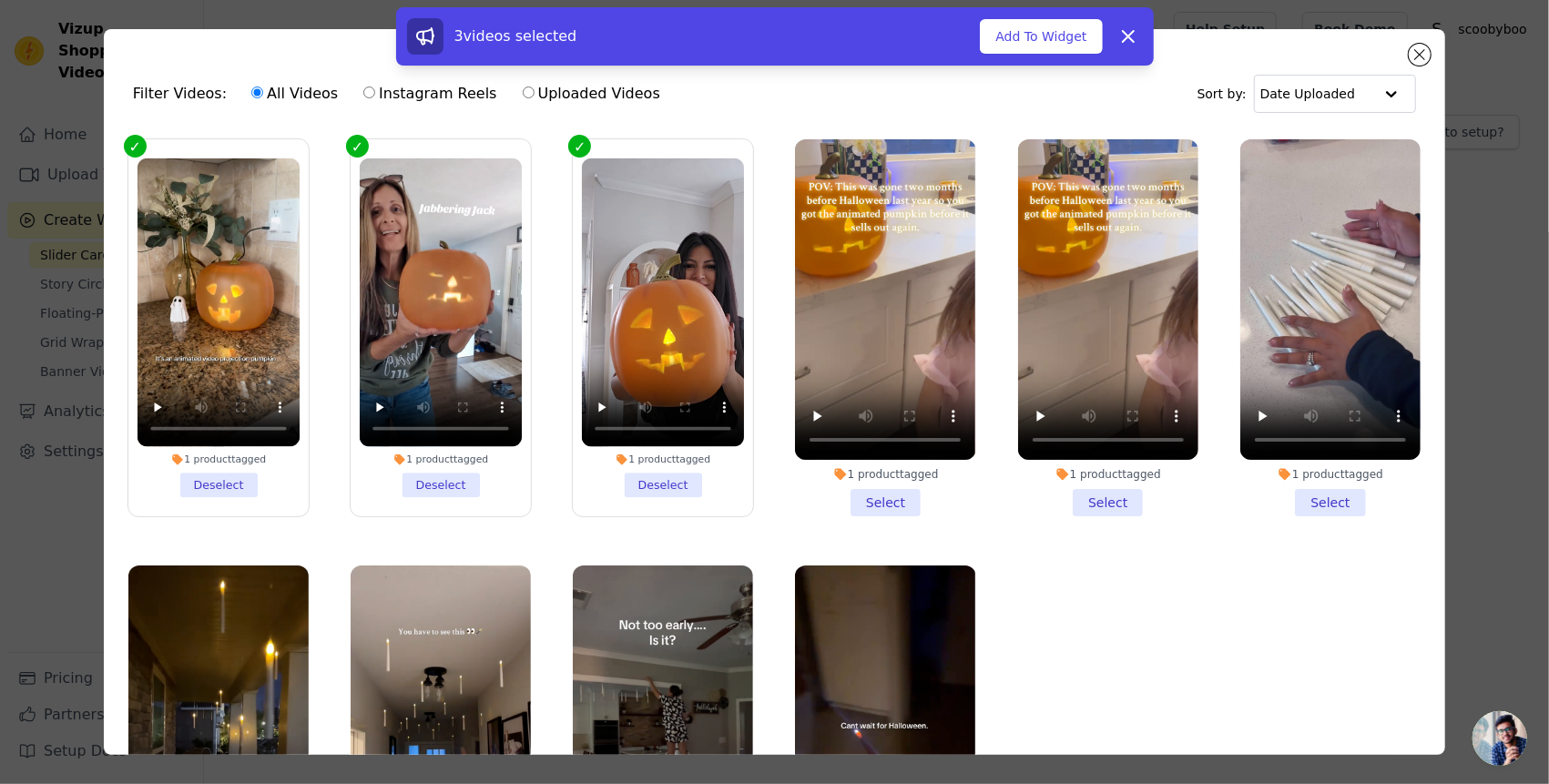
click at [840, 501] on li "1 product tagged Select" at bounding box center [885, 328] width 181 height 377
click at [0, 0] on input "1 product tagged Select" at bounding box center [0, 0] width 0 height 0
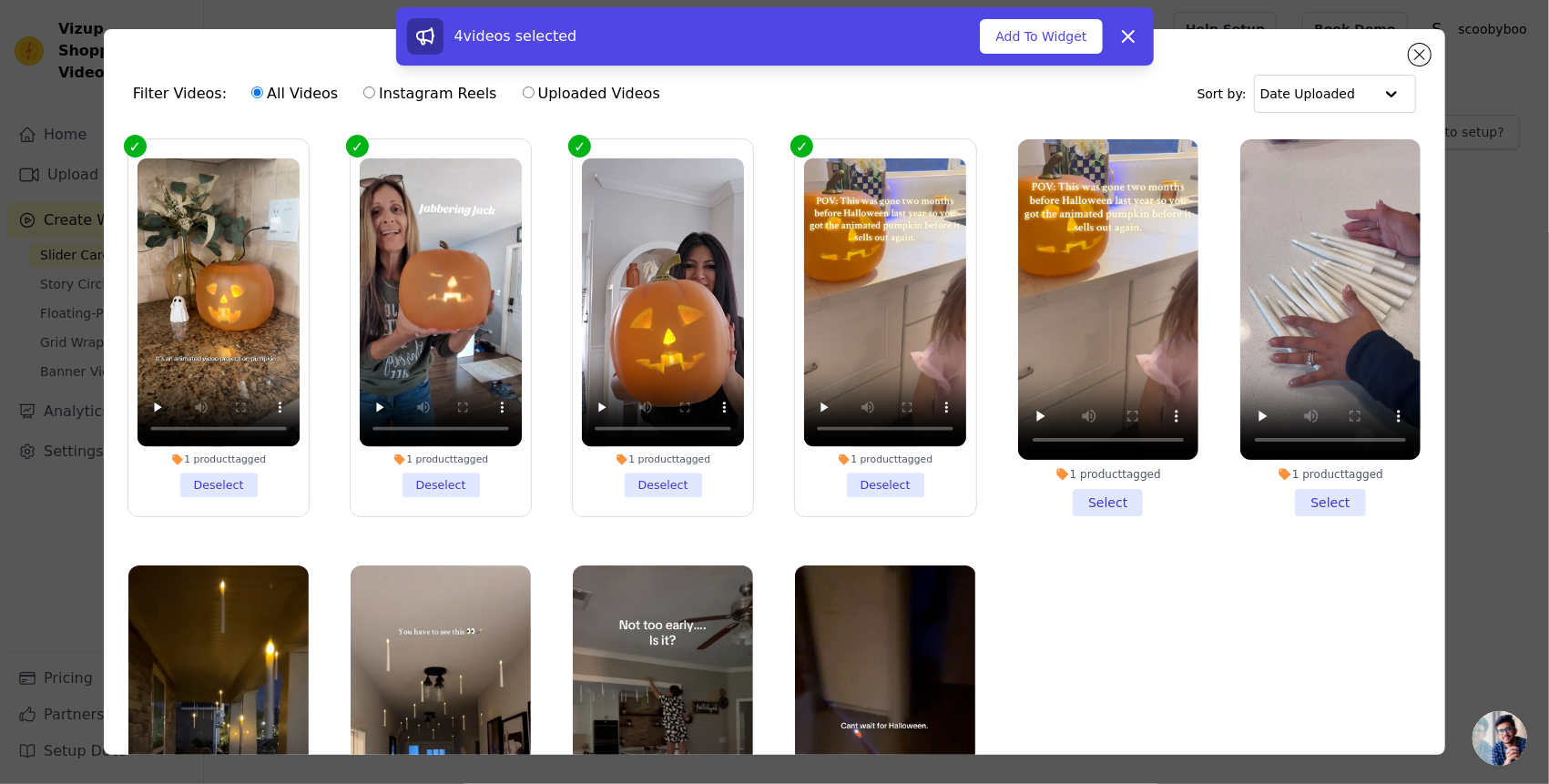
click at [883, 486] on li "1 product tagged Deselect" at bounding box center [885, 328] width 162 height 339
click at [0, 0] on input "1 product tagged Deselect" at bounding box center [0, 0] width 0 height 0
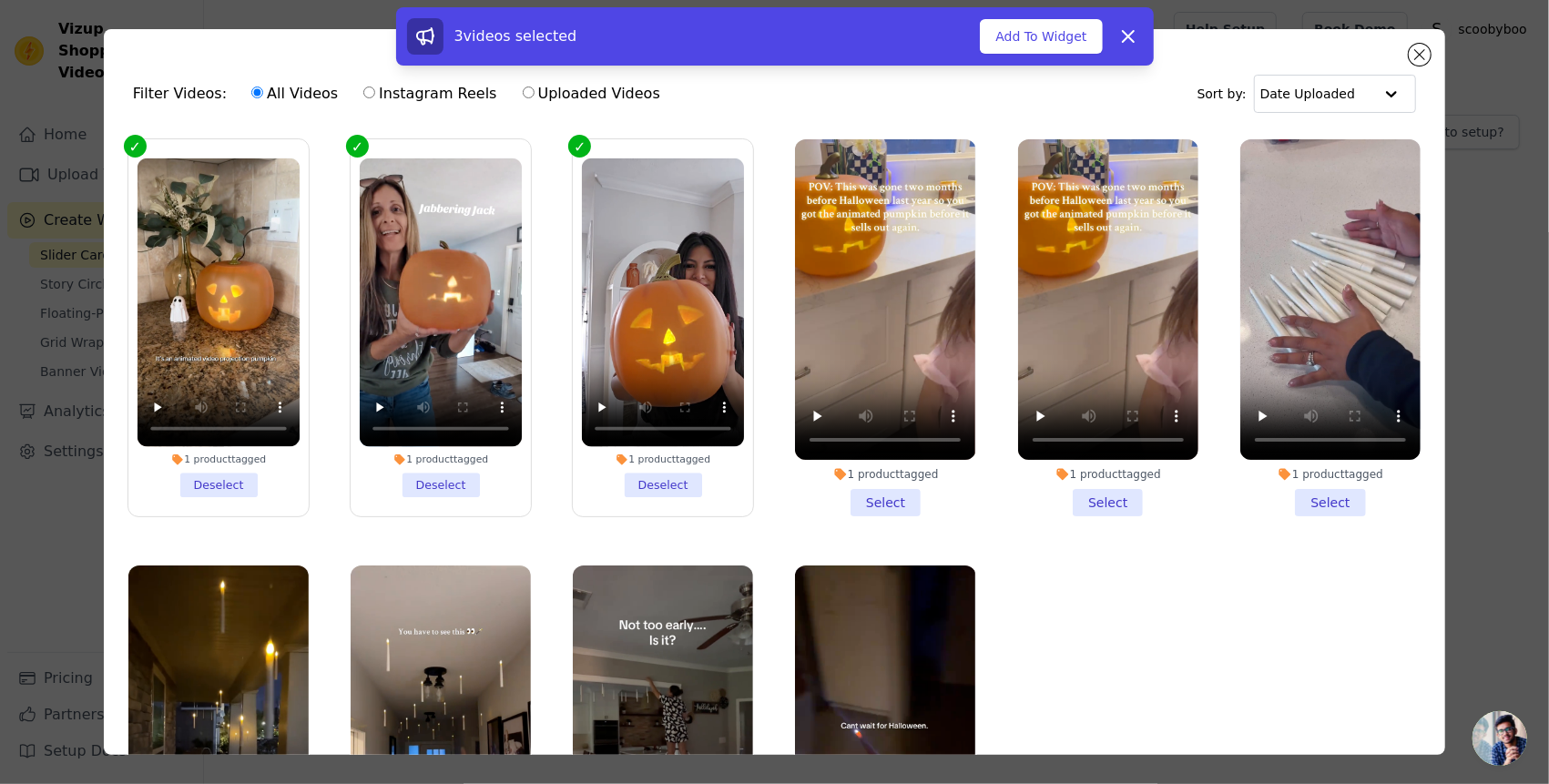
click at [867, 493] on li "1 product tagged Select" at bounding box center [885, 328] width 181 height 377
click at [0, 0] on input "1 product tagged Select" at bounding box center [0, 0] width 0 height 0
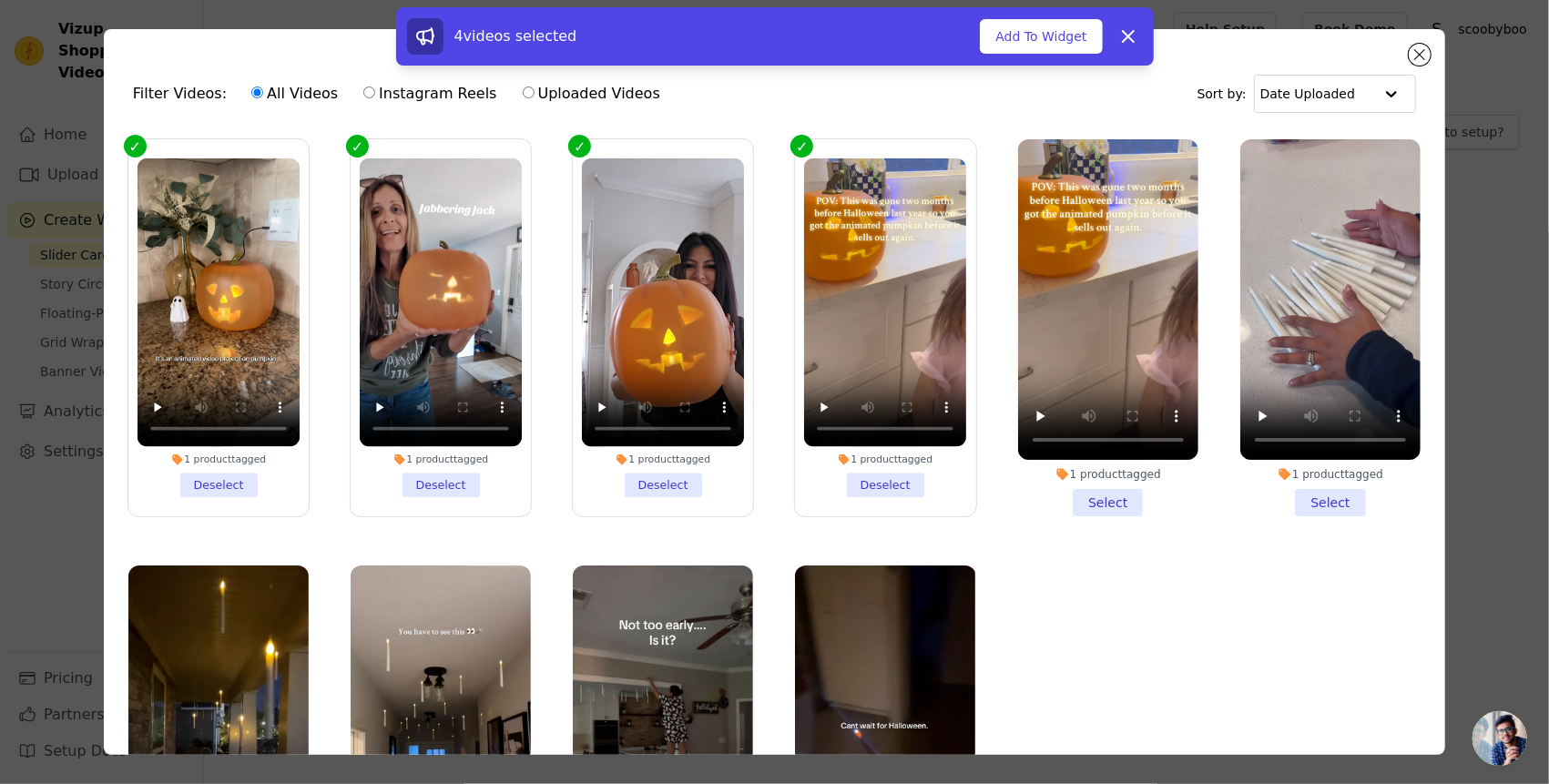
click at [1091, 500] on li "1 product tagged Select" at bounding box center [1109, 328] width 181 height 377
click at [0, 0] on input "1 product tagged Select" at bounding box center [0, 0] width 0 height 0
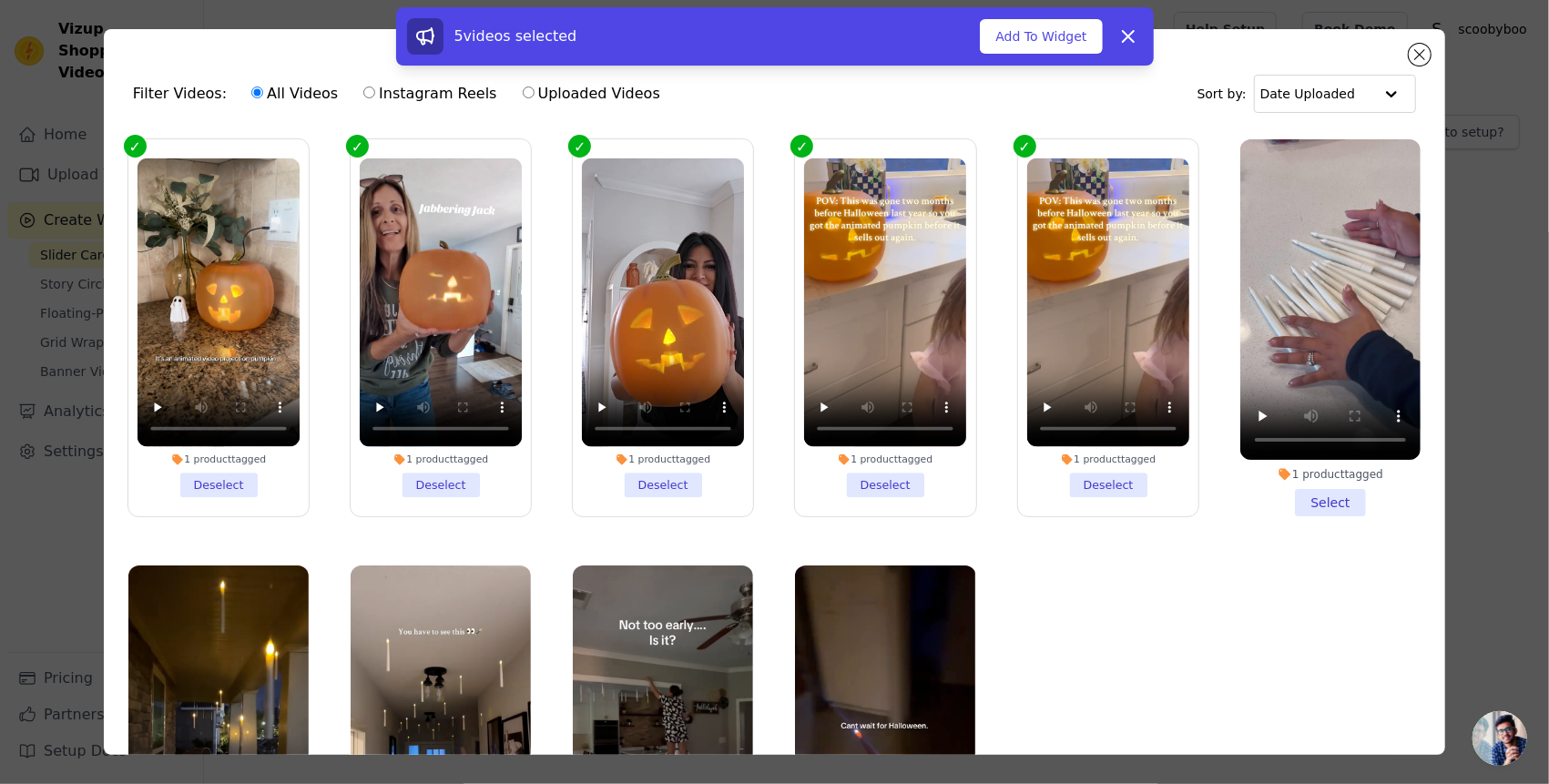
click at [1110, 496] on label "1 product tagged Deselect" at bounding box center [1109, 328] width 183 height 378
click at [0, 0] on input "1 product tagged Deselect" at bounding box center [0, 0] width 0 height 0
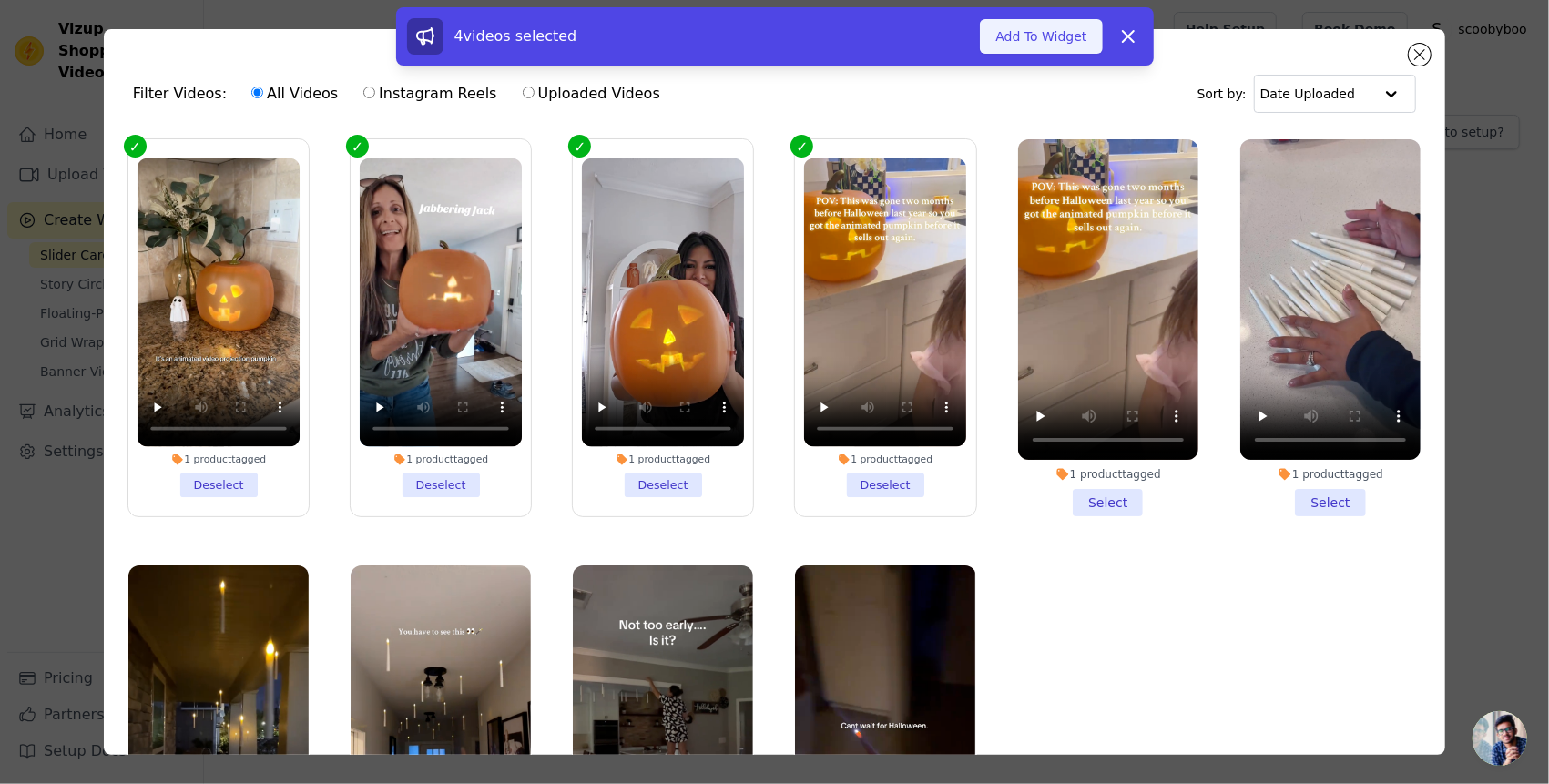
click at [1066, 38] on button "Add To Widget" at bounding box center [1041, 36] width 122 height 34
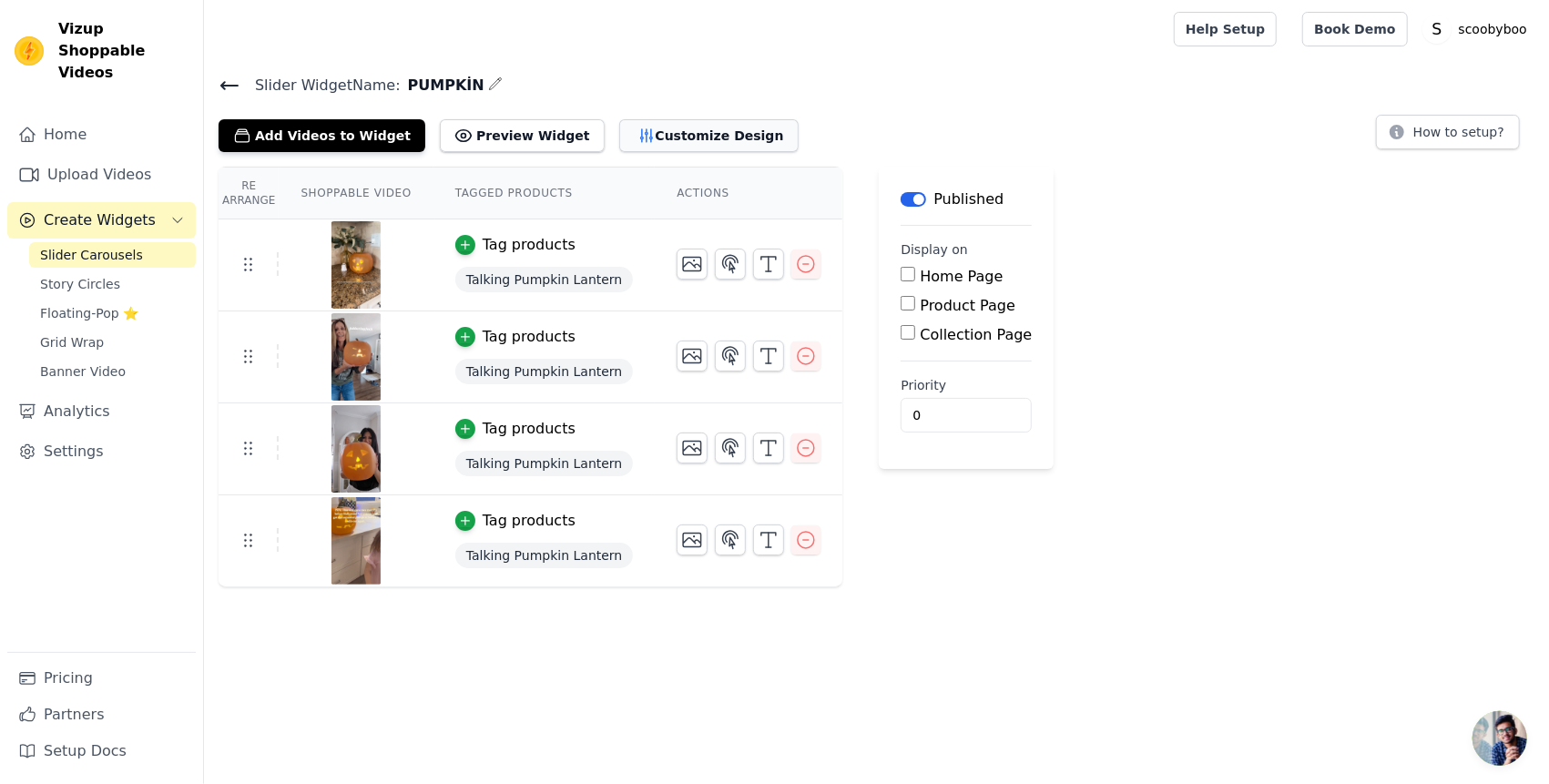
click at [632, 133] on button "Customize Design" at bounding box center [708, 135] width 180 height 32
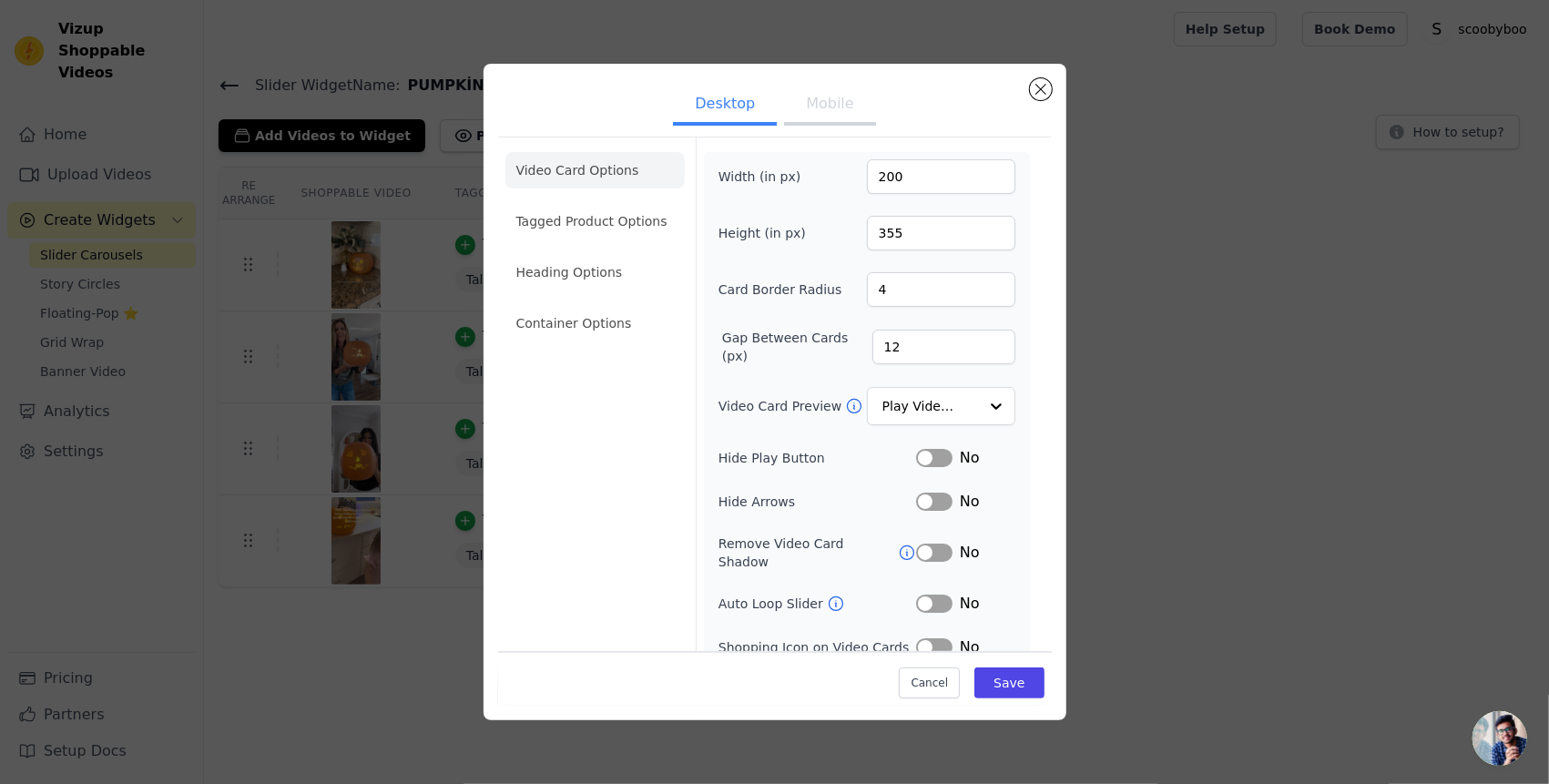
click at [832, 108] on button "Mobile" at bounding box center [830, 105] width 91 height 40
click at [987, 179] on input "199" at bounding box center [941, 177] width 148 height 34
type input "200"
click at [987, 168] on input "200" at bounding box center [941, 177] width 148 height 34
click at [987, 239] on input "354" at bounding box center [941, 233] width 148 height 34
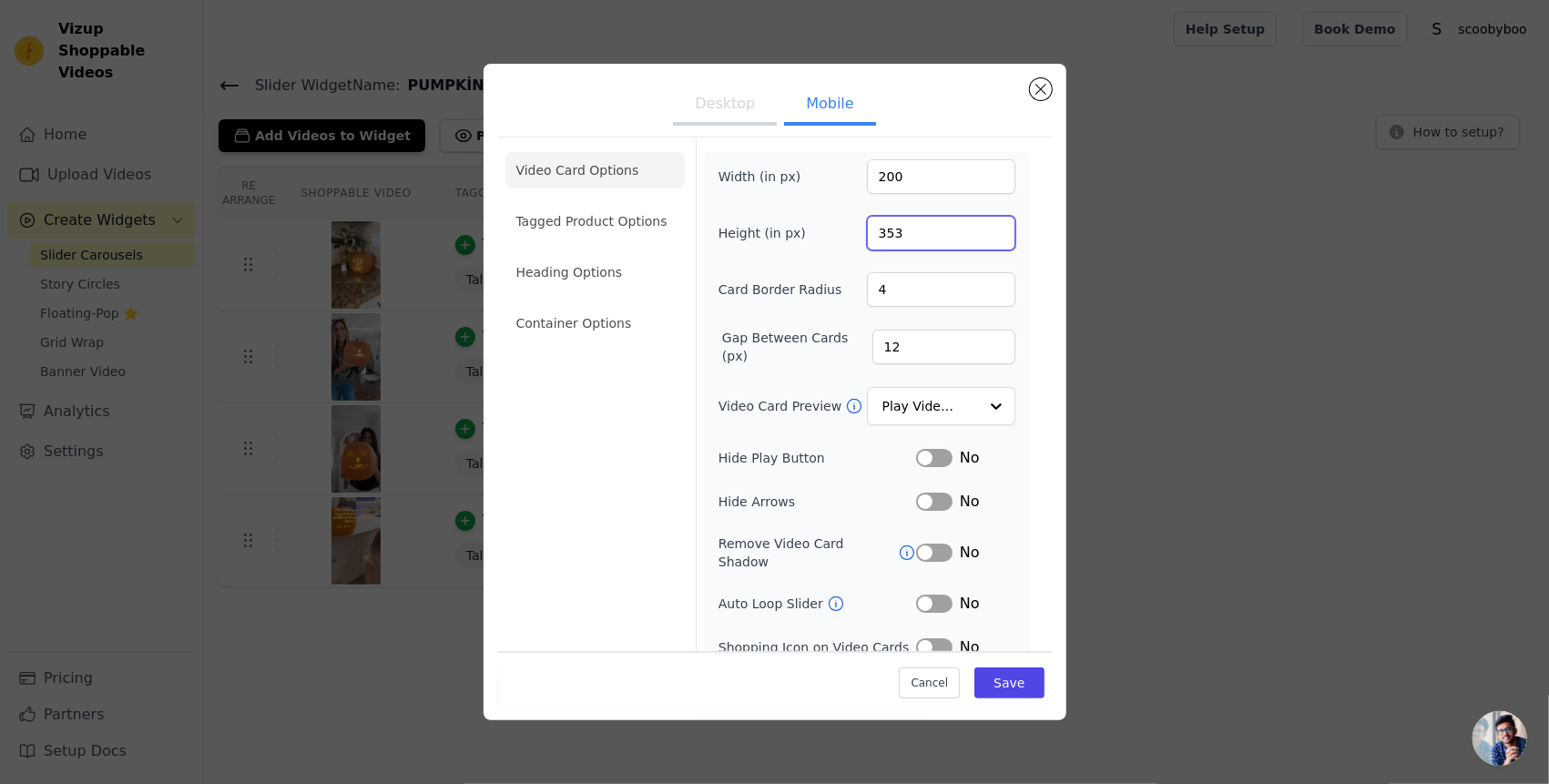
click at [987, 239] on input "353" at bounding box center [941, 233] width 148 height 34
click at [987, 239] on input "352" at bounding box center [941, 233] width 148 height 34
click at [987, 239] on input "351" at bounding box center [941, 233] width 148 height 34
click at [987, 239] on input "302" at bounding box center [941, 233] width 148 height 34
click at [987, 239] on input "301" at bounding box center [941, 233] width 148 height 34
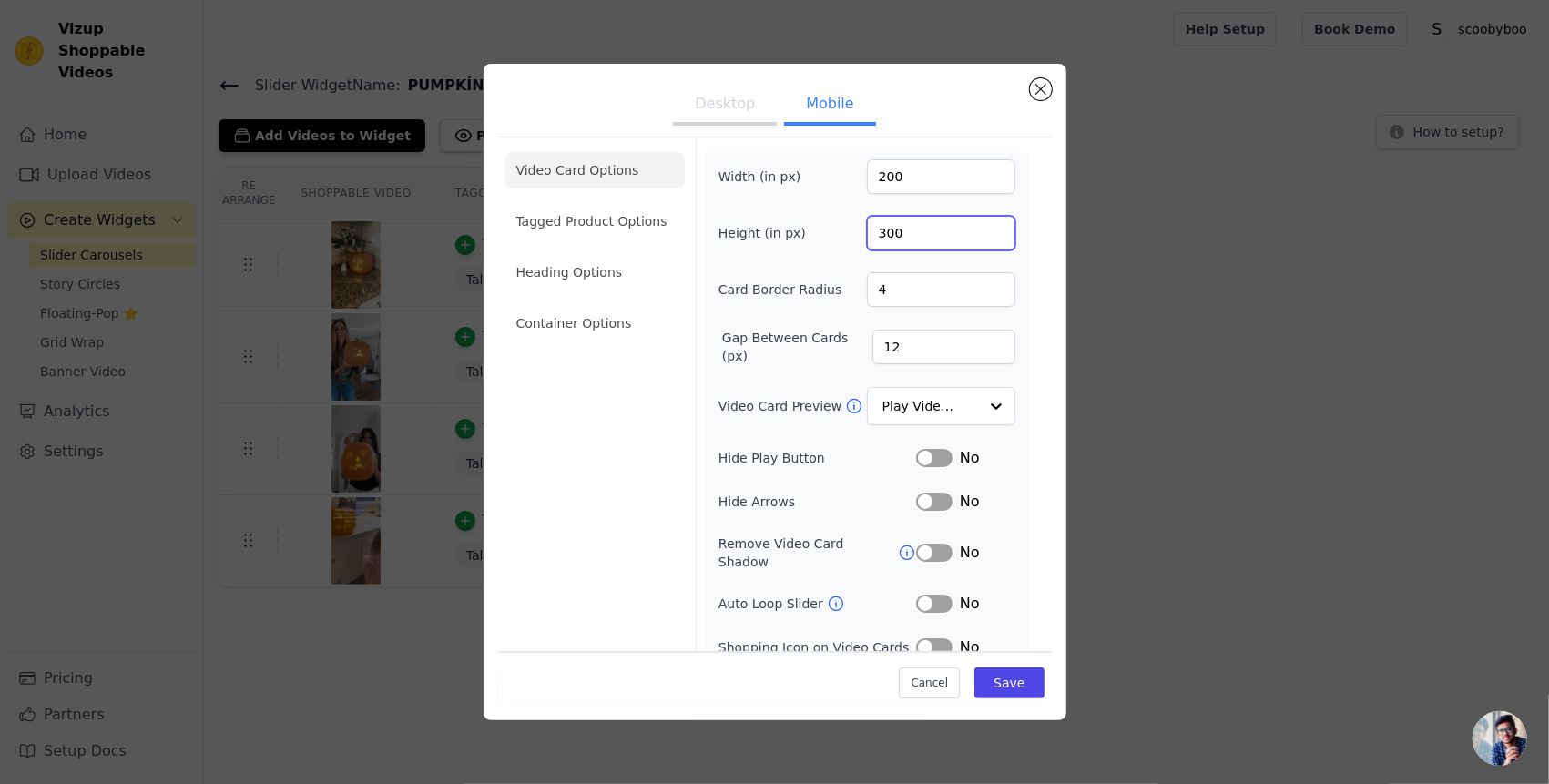
type input "300"
click at [987, 239] on input "300" at bounding box center [941, 233] width 148 height 34
click at [995, 679] on button "Save" at bounding box center [1009, 682] width 69 height 31
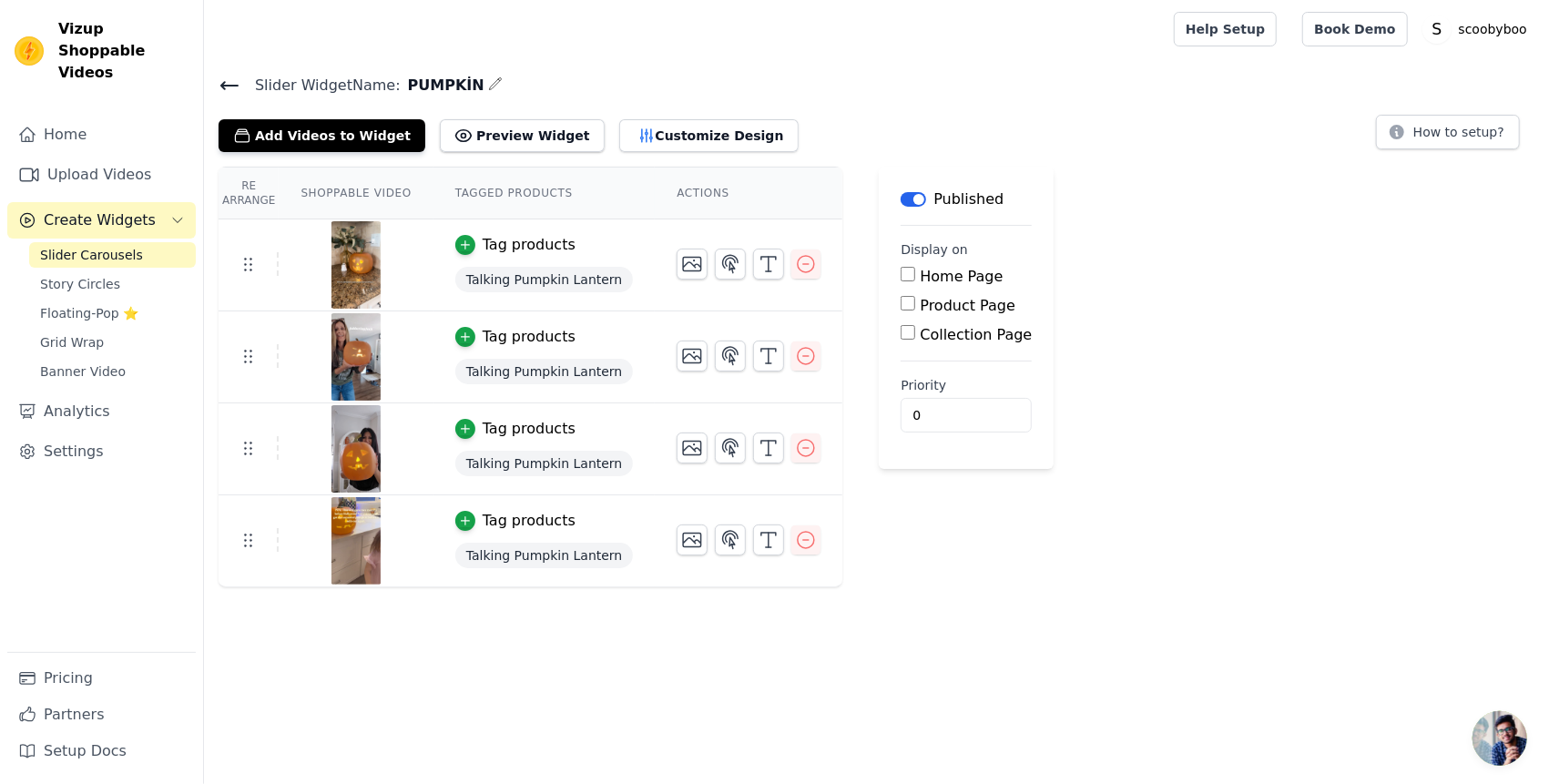
click at [234, 82] on icon at bounding box center [229, 86] width 22 height 22
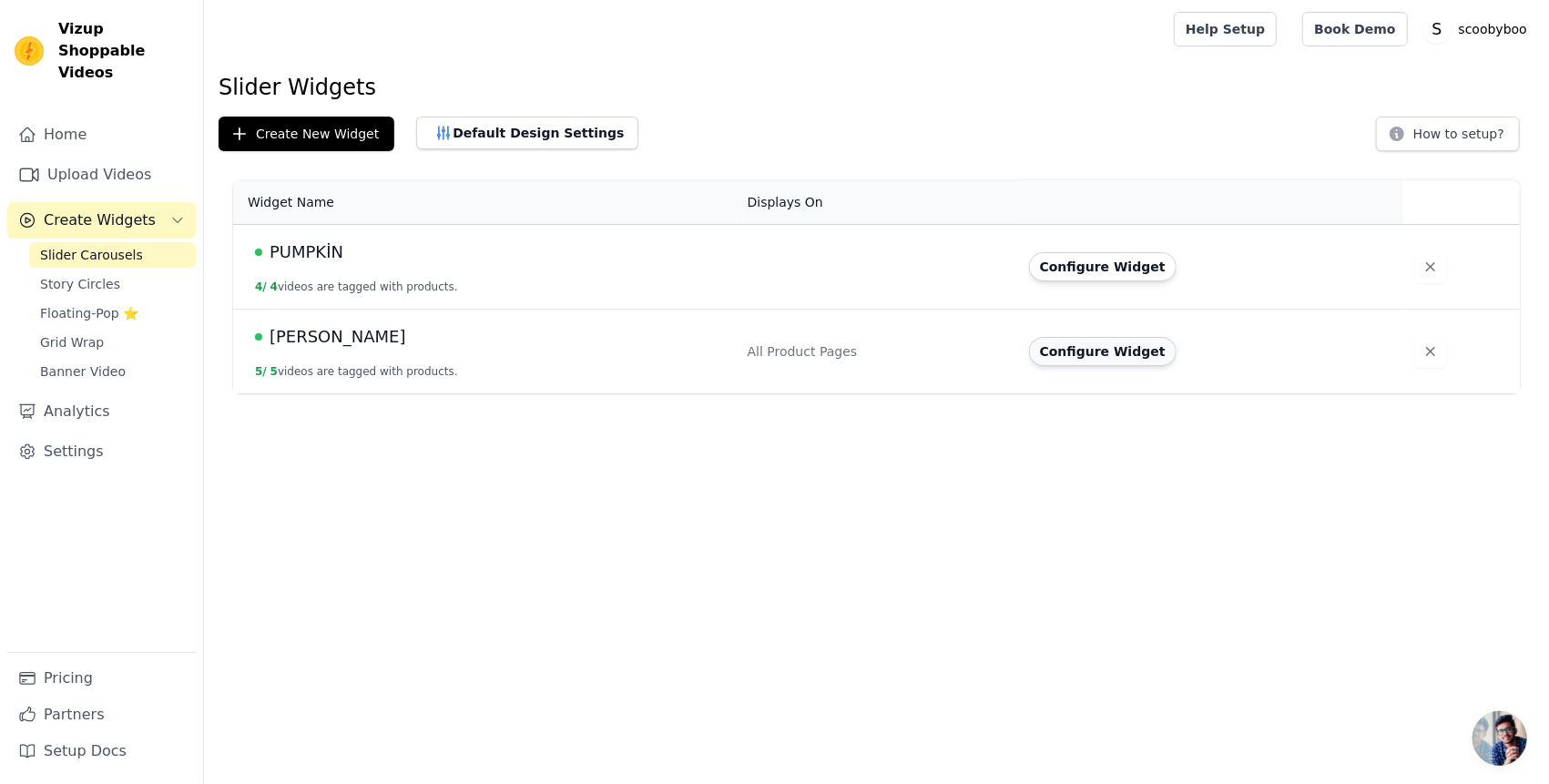
click at [1055, 356] on button "Configure Widget" at bounding box center [1102, 351] width 147 height 29
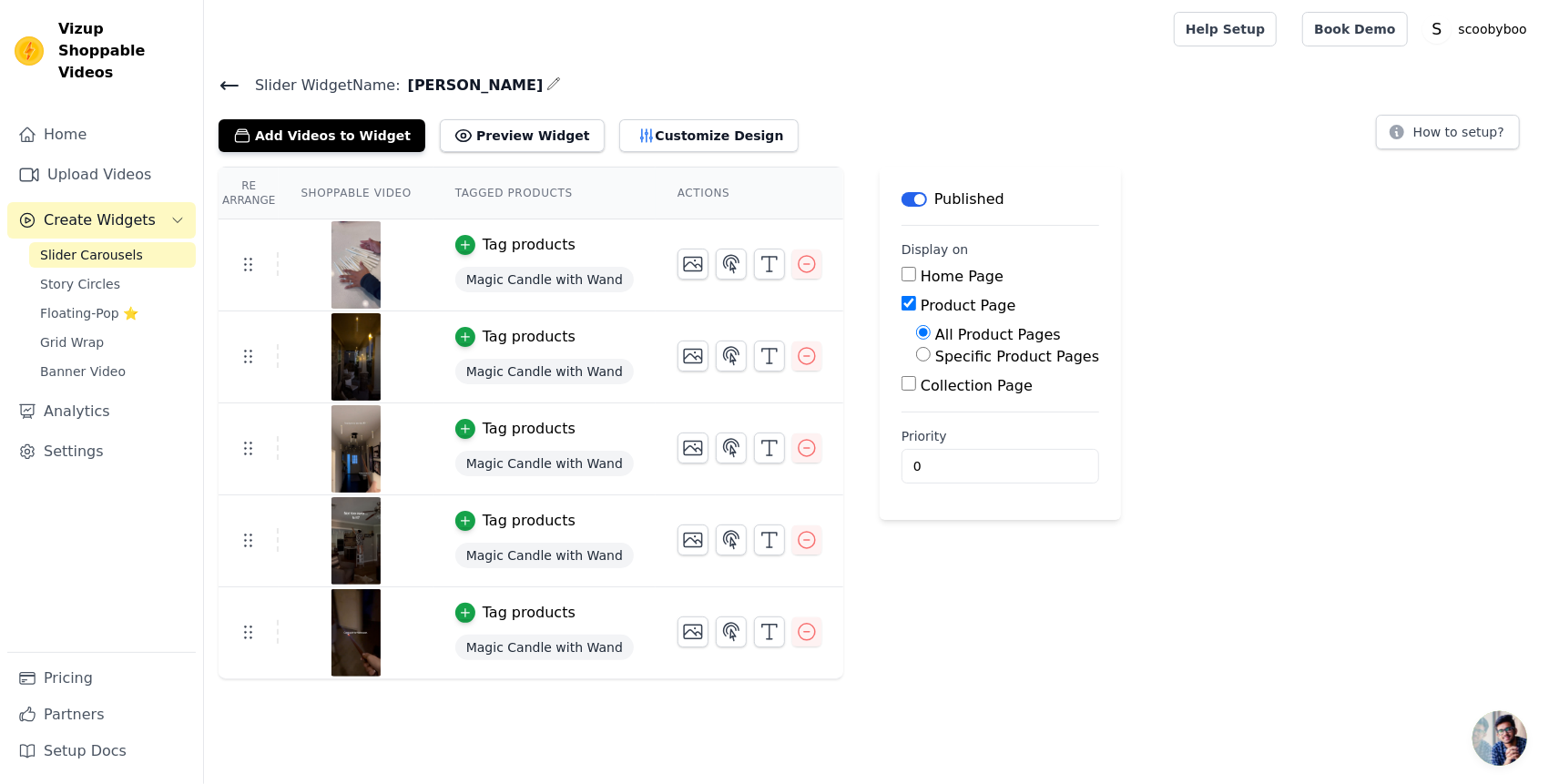
click at [917, 353] on input "Specific Product Pages" at bounding box center [923, 354] width 14 height 14
radio input "true"
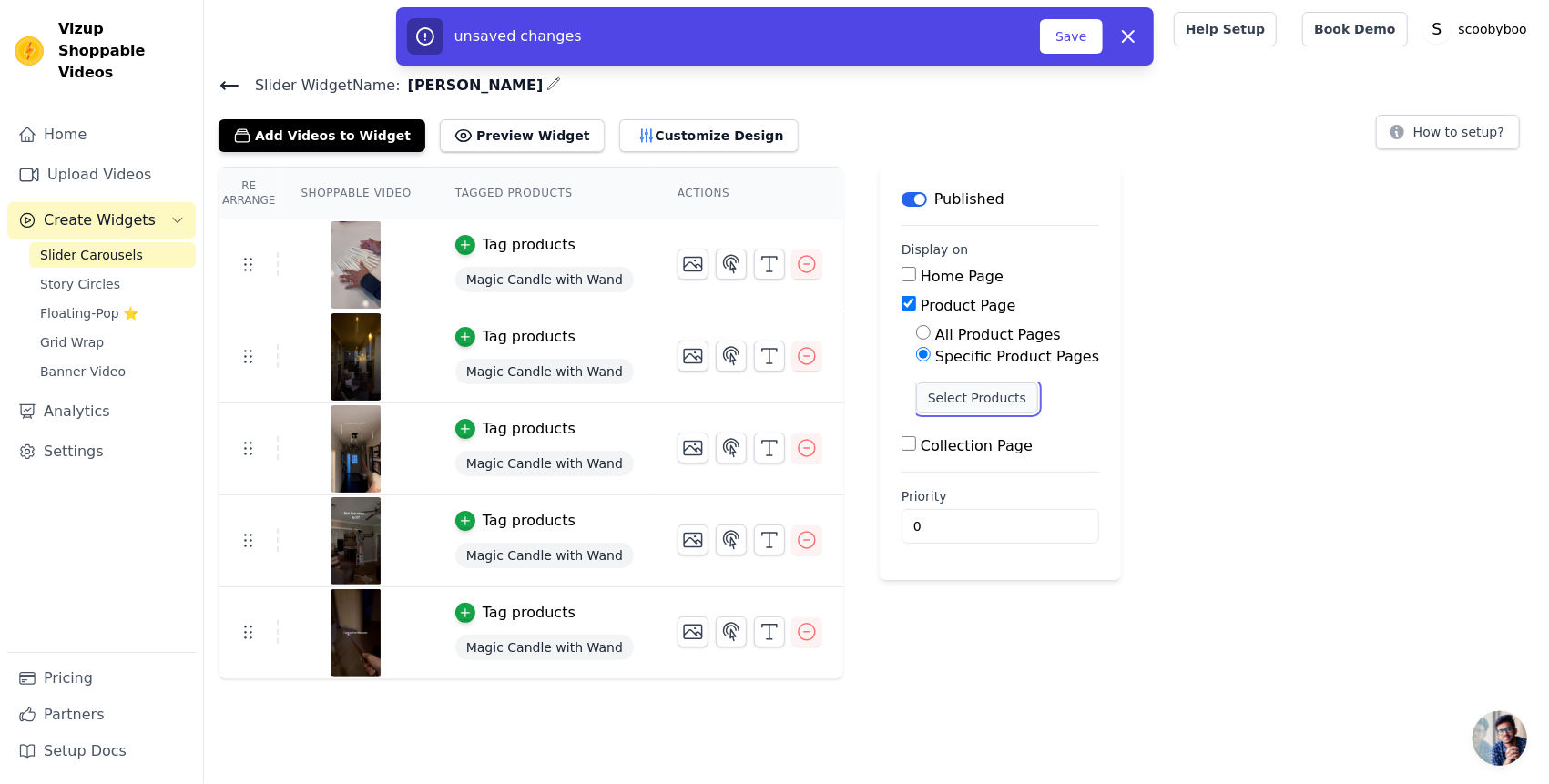
click at [917, 397] on button "Select Products" at bounding box center [978, 397] width 122 height 31
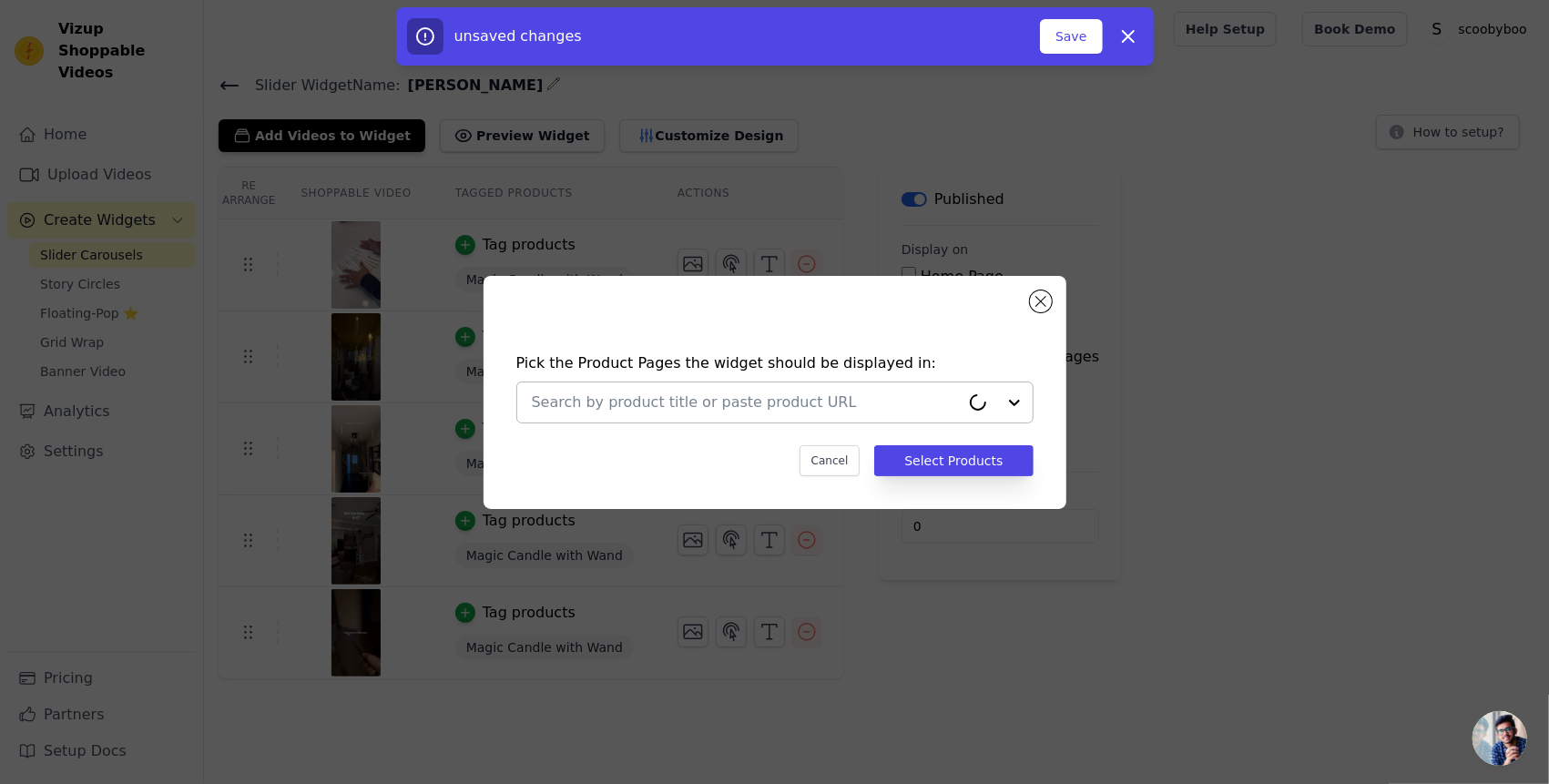
click at [804, 405] on input "text" at bounding box center [745, 402] width 428 height 22
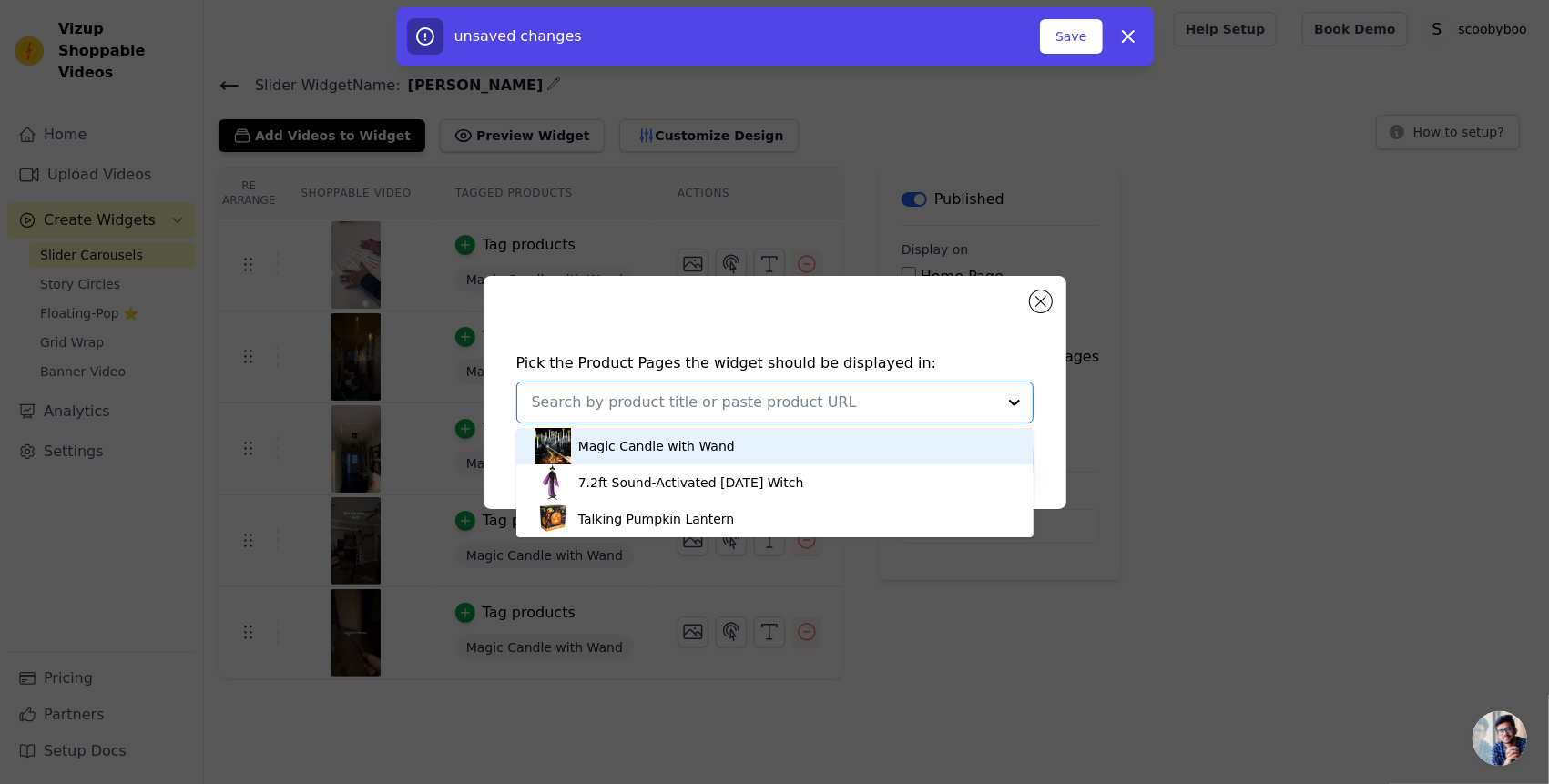
drag, startPoint x: 721, startPoint y: 439, endPoint x: 745, endPoint y: 443, distance: 24.3
click at [720, 439] on div "Magic Candle with Wand" at bounding box center [775, 446] width 481 height 36
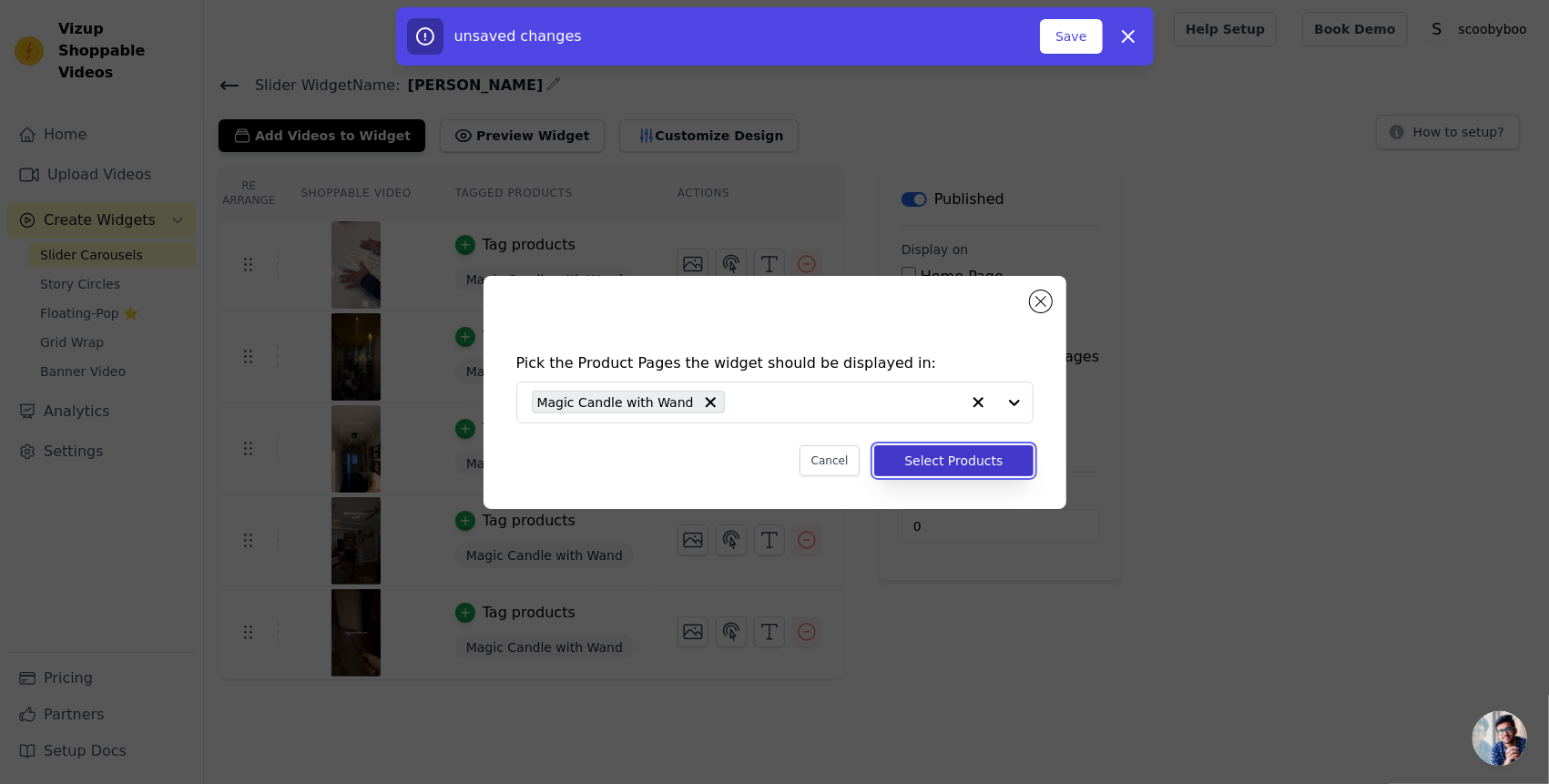
click at [961, 464] on button "Select Products" at bounding box center [954, 460] width 159 height 31
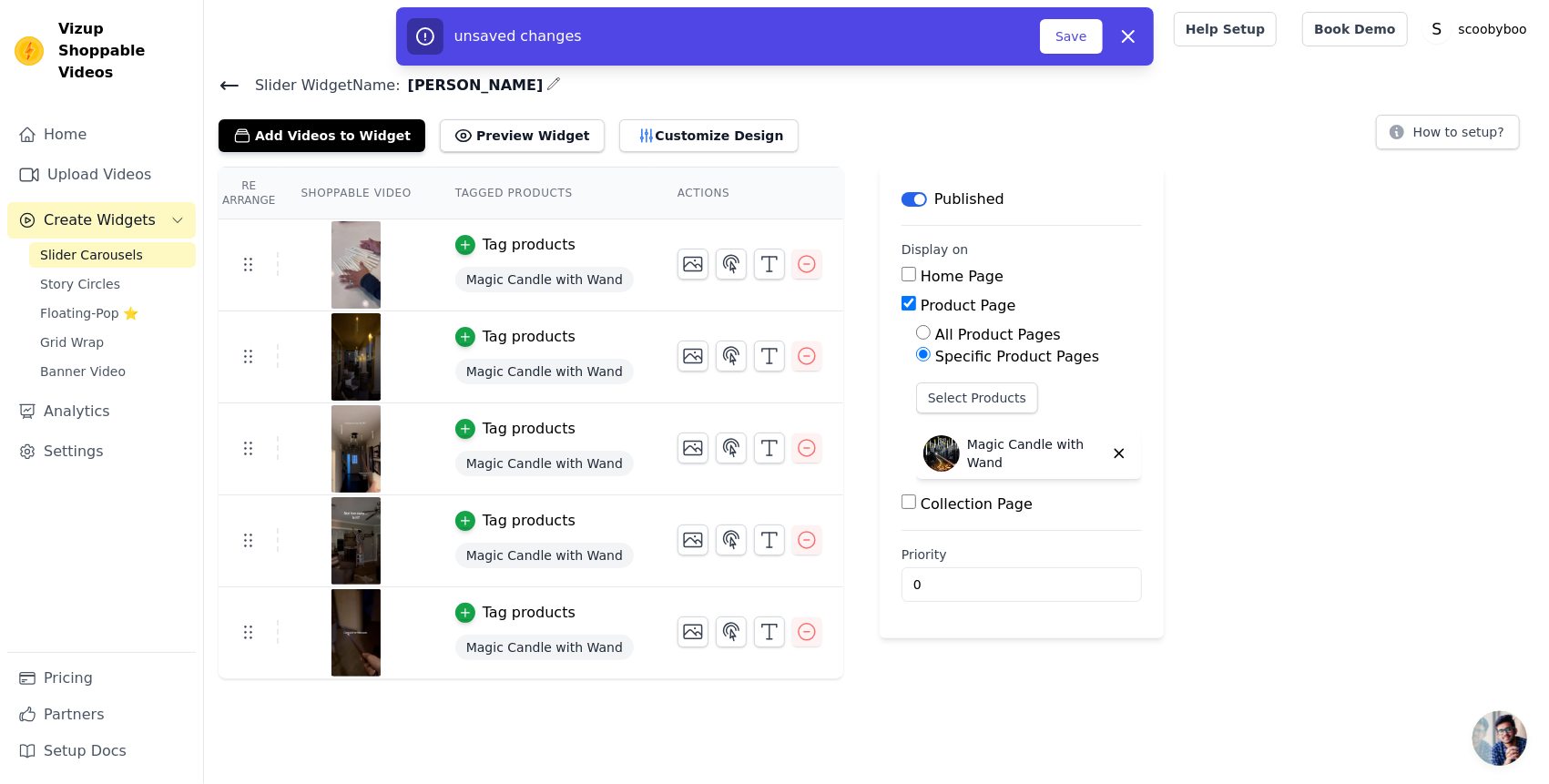
click at [223, 86] on icon at bounding box center [229, 86] width 22 height 22
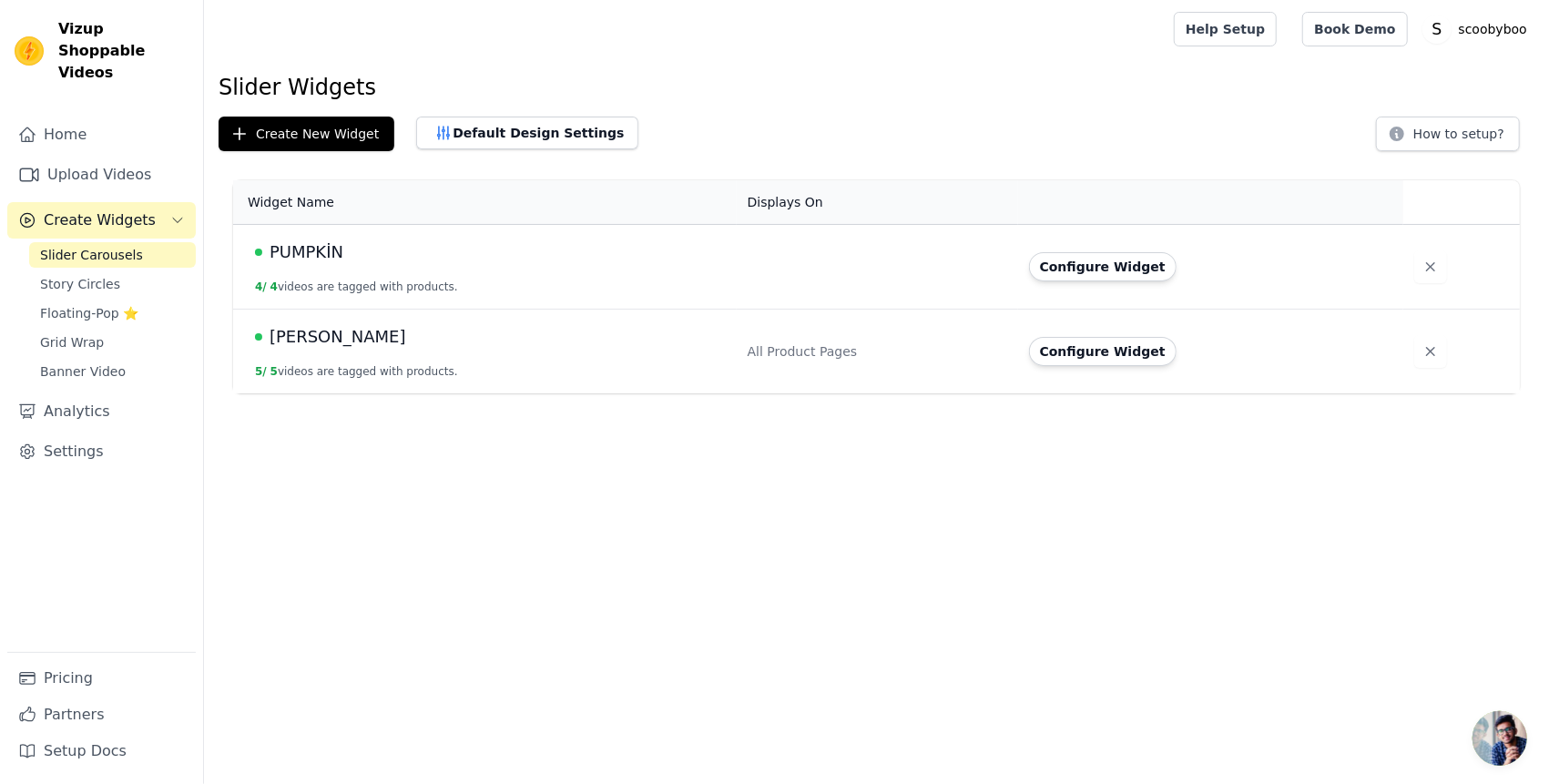
click at [732, 272] on td "PUMPKİN 4 / 4 videos are tagged with products." at bounding box center [485, 267] width 504 height 85
click at [1042, 268] on button "Configure Widget" at bounding box center [1102, 266] width 147 height 29
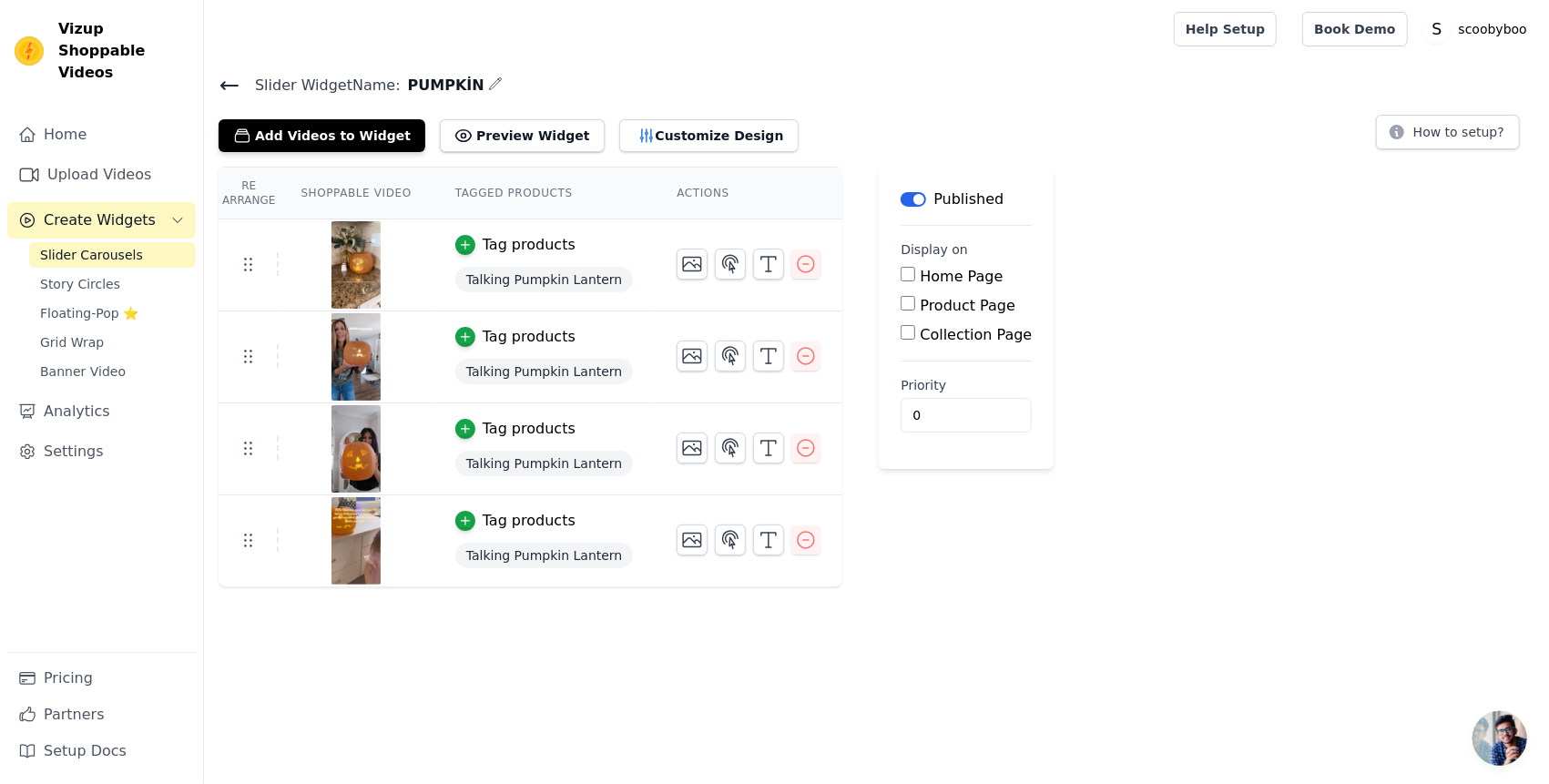
click at [933, 307] on label "Product Page" at bounding box center [967, 305] width 96 height 17
click at [916, 307] on input "Product Page" at bounding box center [907, 302] width 14 height 14
checkbox input "true"
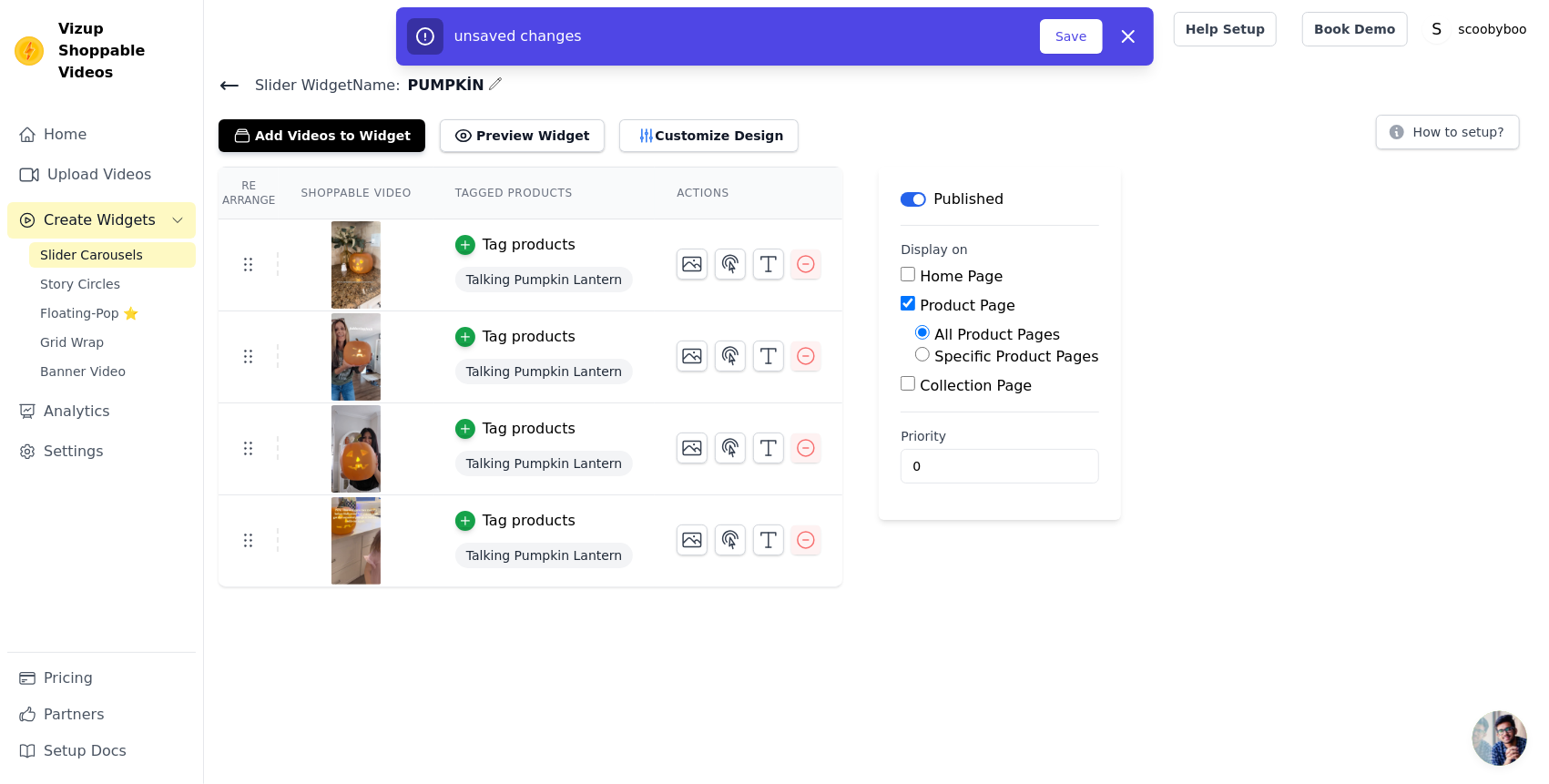
click at [940, 364] on div "Specific Product Pages" at bounding box center [1007, 356] width 184 height 22
click at [939, 363] on label "Specific Product Pages" at bounding box center [1017, 356] width 164 height 17
click at [930, 361] on input "Specific Product Pages" at bounding box center [922, 354] width 14 height 14
radio input "true"
drag, startPoint x: 939, startPoint y: 363, endPoint x: 941, endPoint y: 397, distance: 34.1
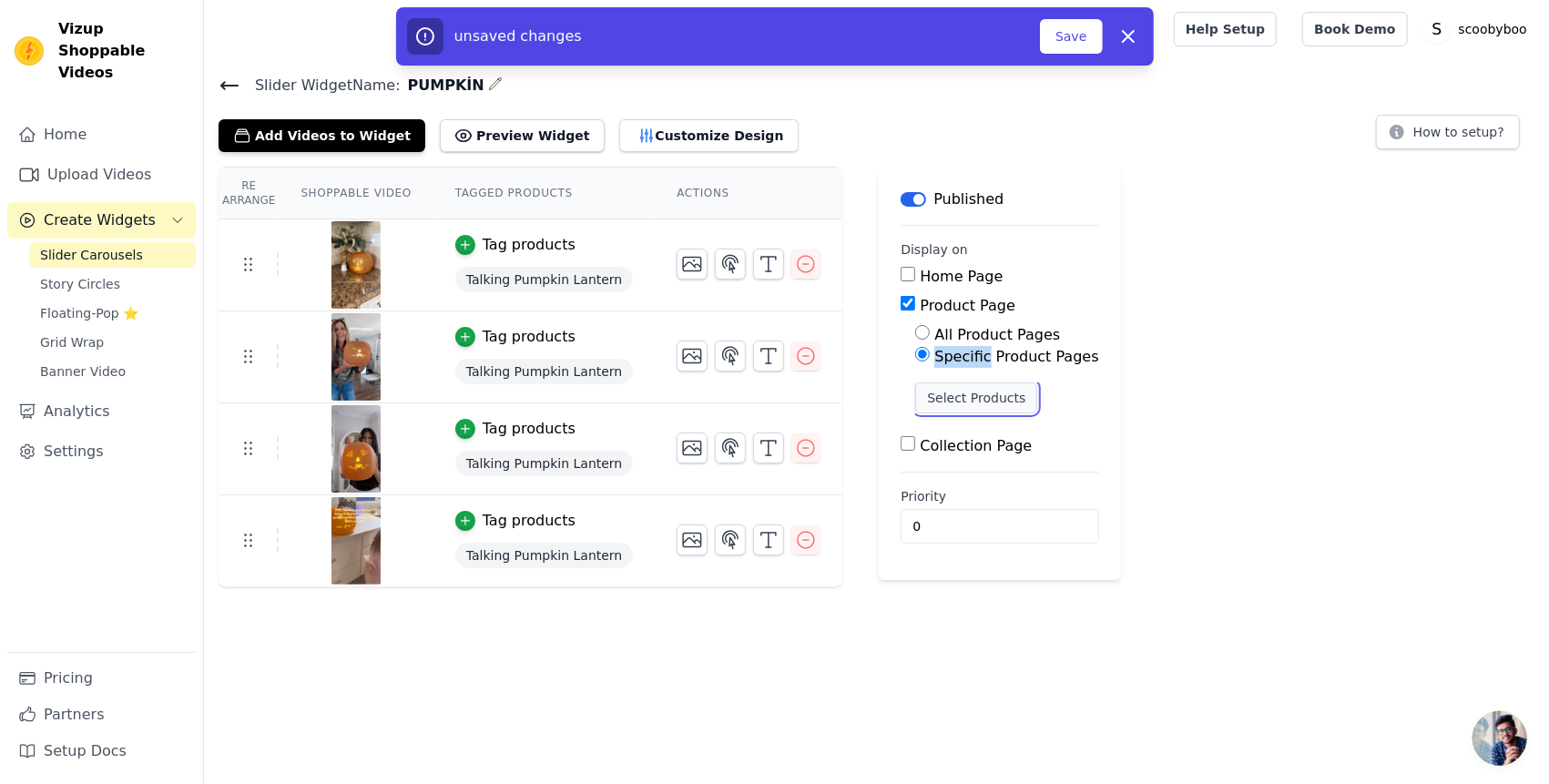
click at [941, 397] on button "Select Products" at bounding box center [977, 397] width 122 height 31
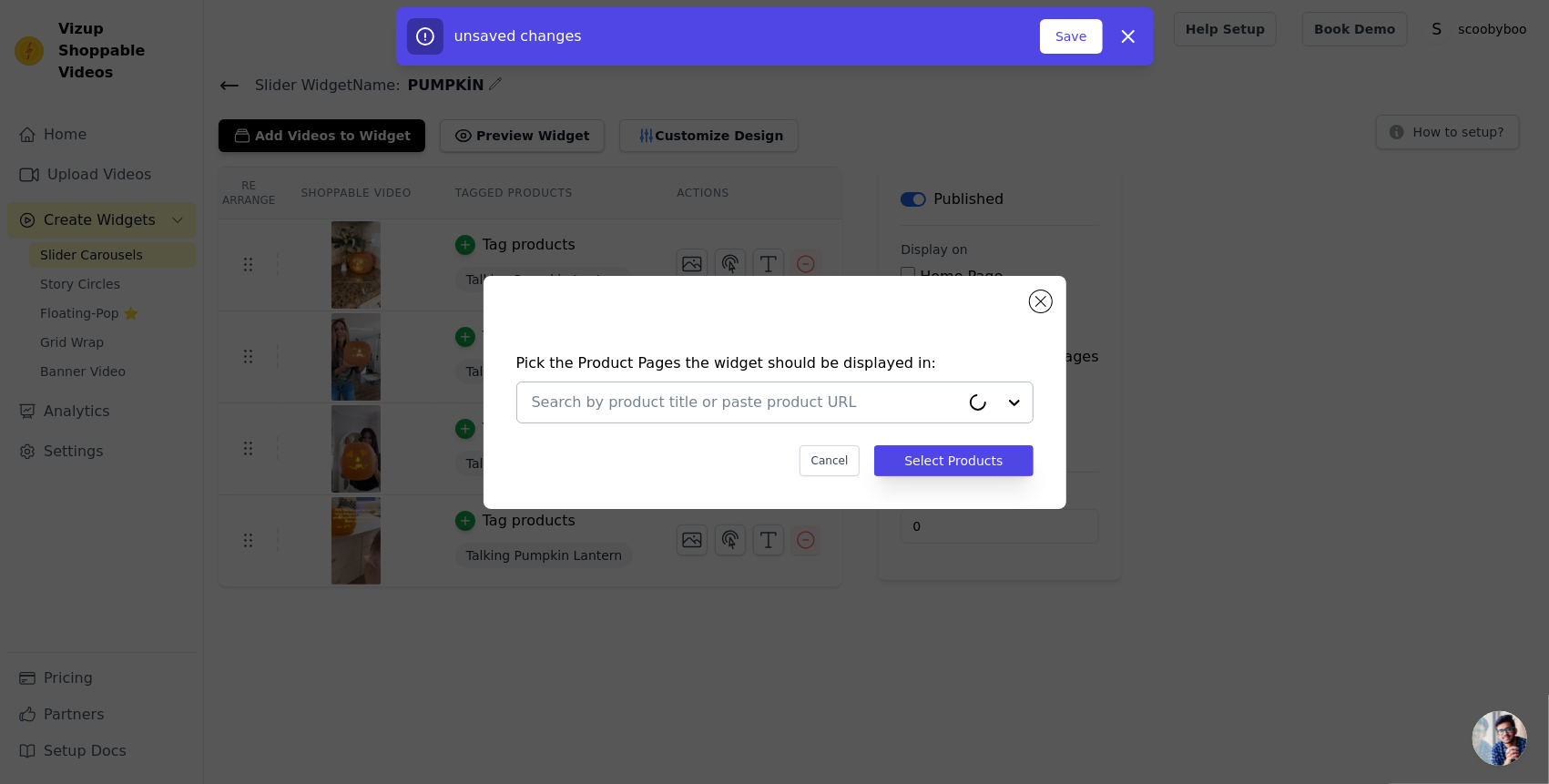
click at [869, 400] on input "text" at bounding box center [745, 402] width 428 height 22
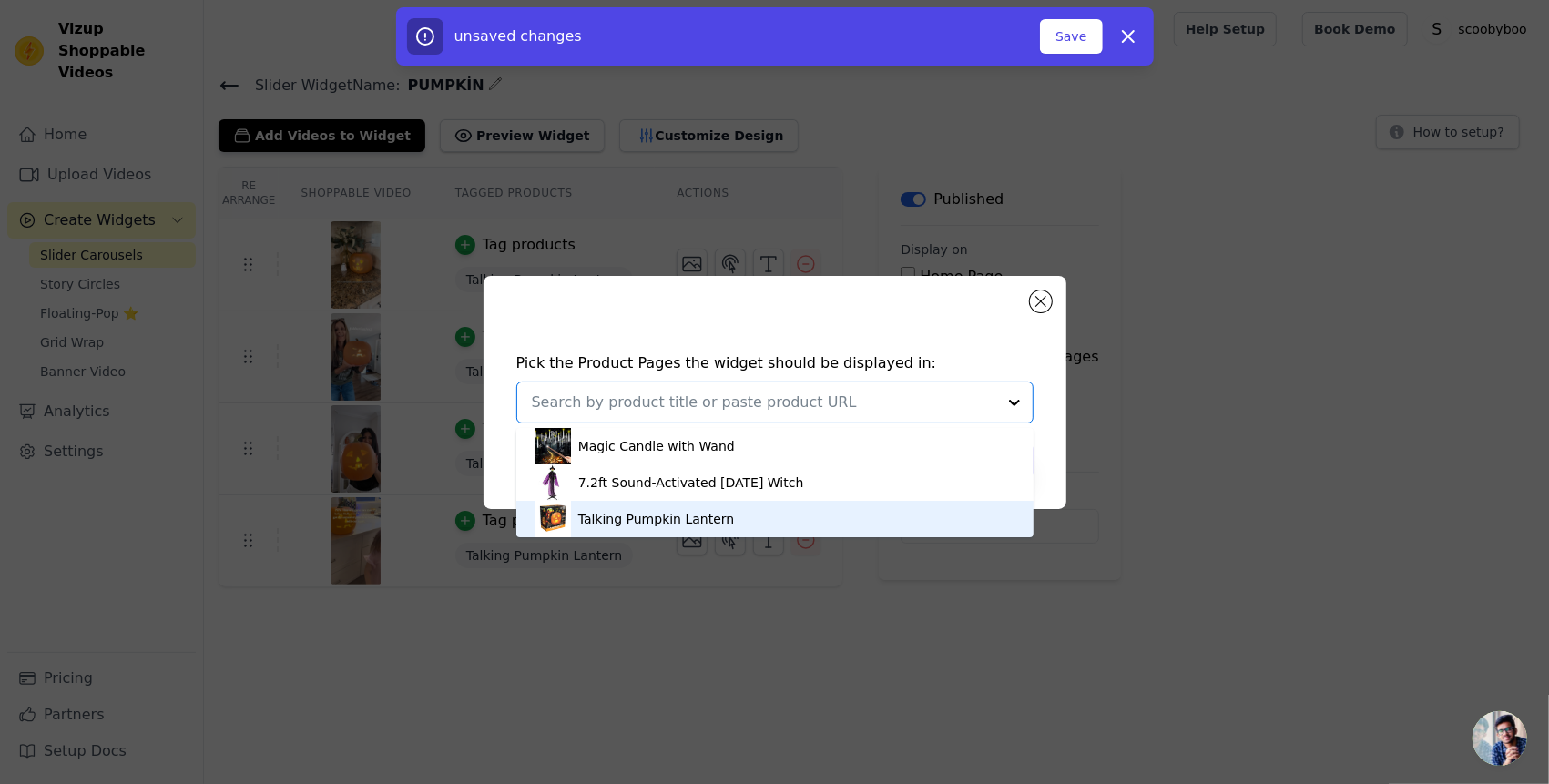
click at [736, 511] on div "Talking Pumpkin Lantern" at bounding box center [775, 519] width 481 height 36
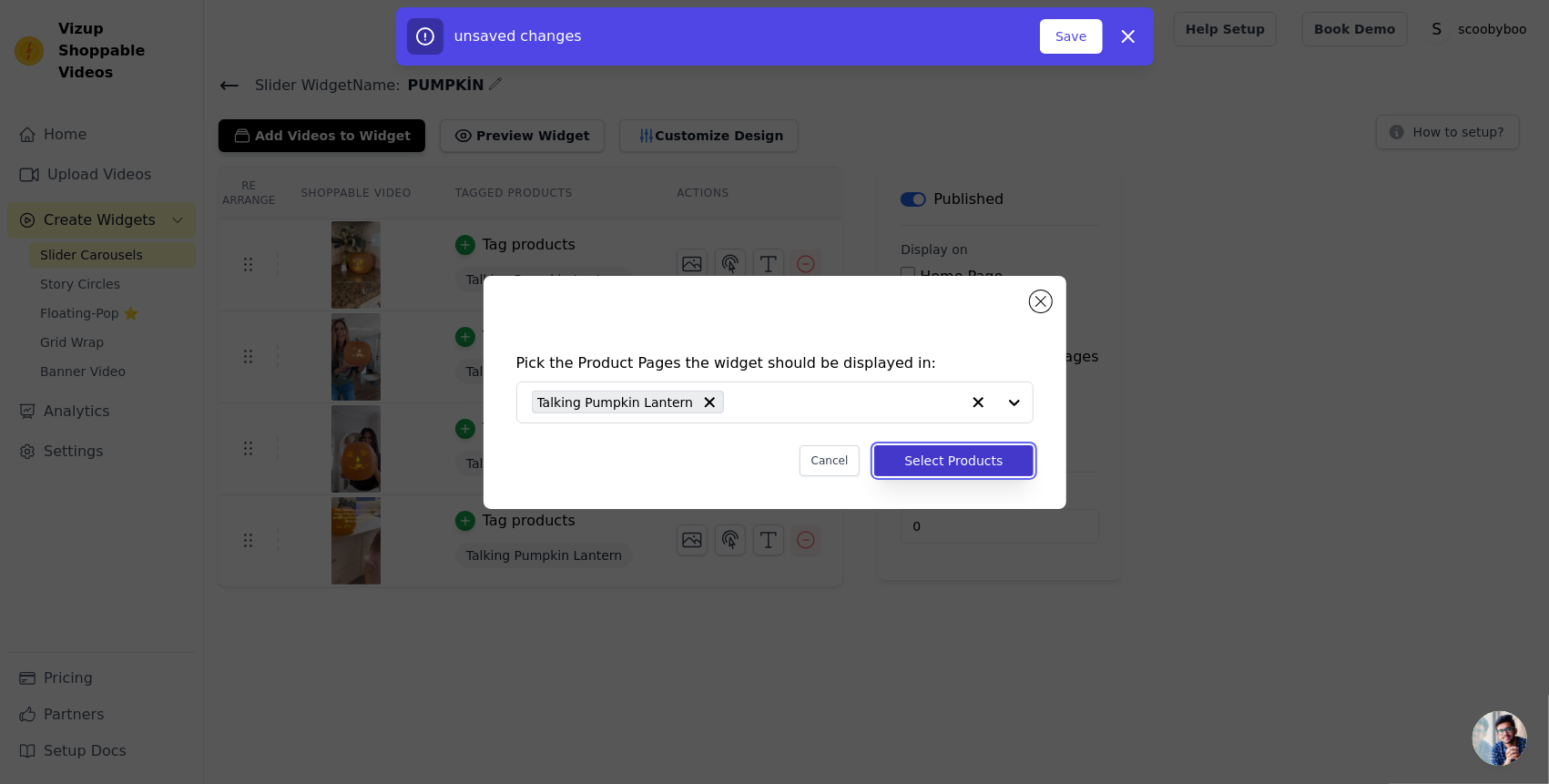
click at [929, 468] on button "Select Products" at bounding box center [954, 460] width 159 height 31
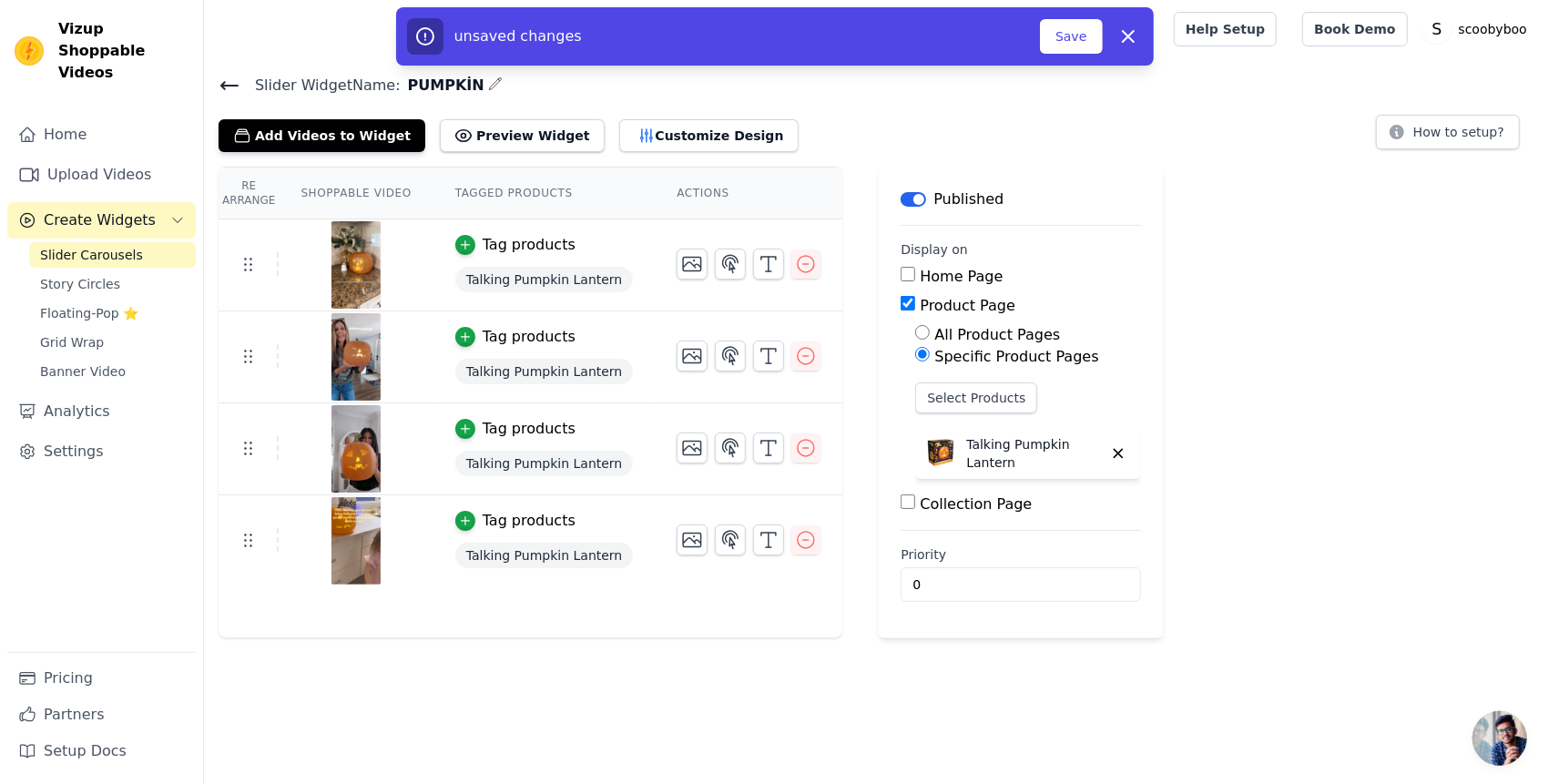
drag, startPoint x: 1090, startPoint y: 46, endPoint x: 1036, endPoint y: 46, distance: 54.0
click at [1088, 46] on button "Save" at bounding box center [1071, 36] width 62 height 34
click at [1064, 40] on button "Save" at bounding box center [1071, 36] width 62 height 34
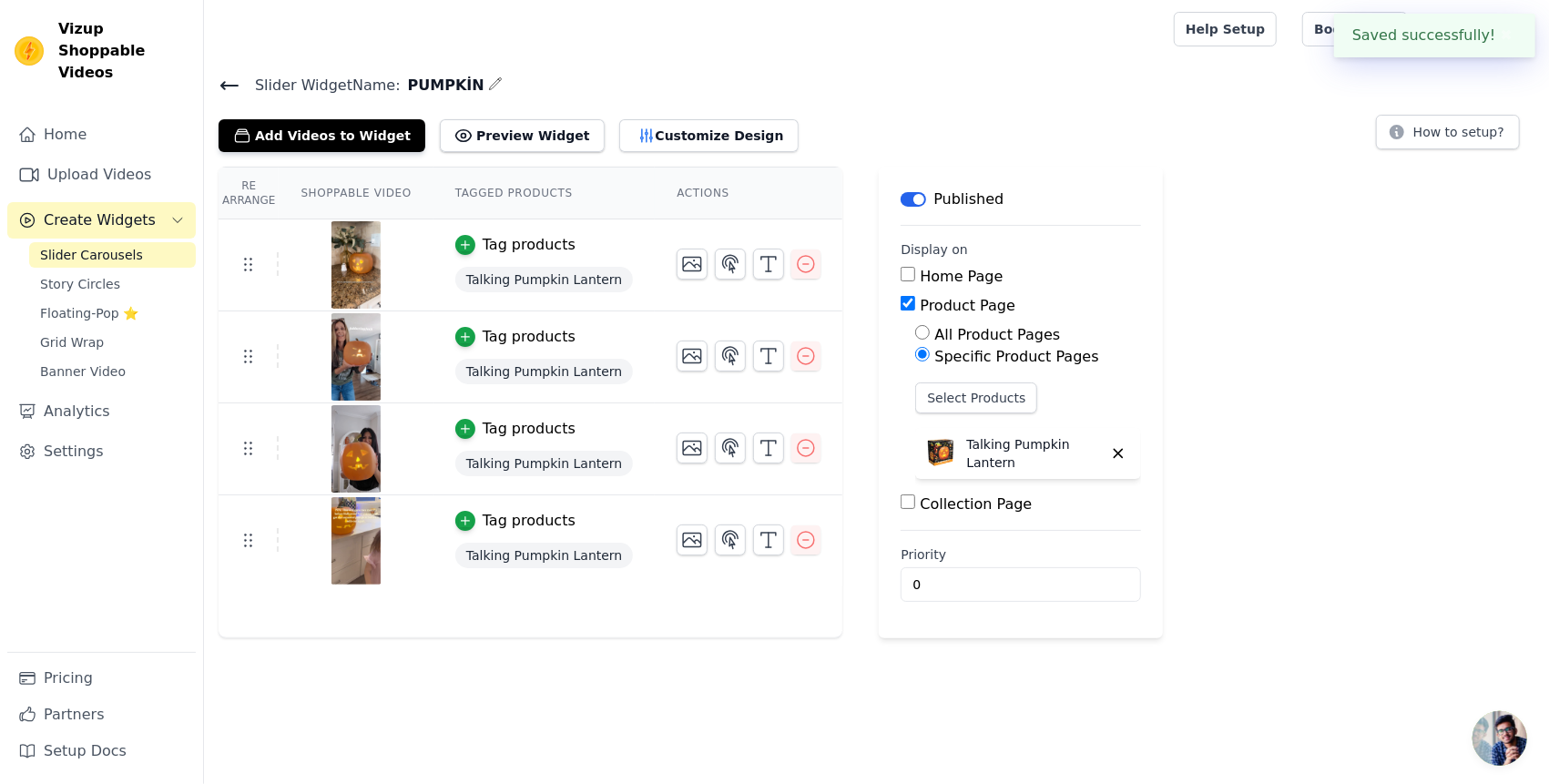
click at [226, 87] on icon at bounding box center [229, 86] width 22 height 22
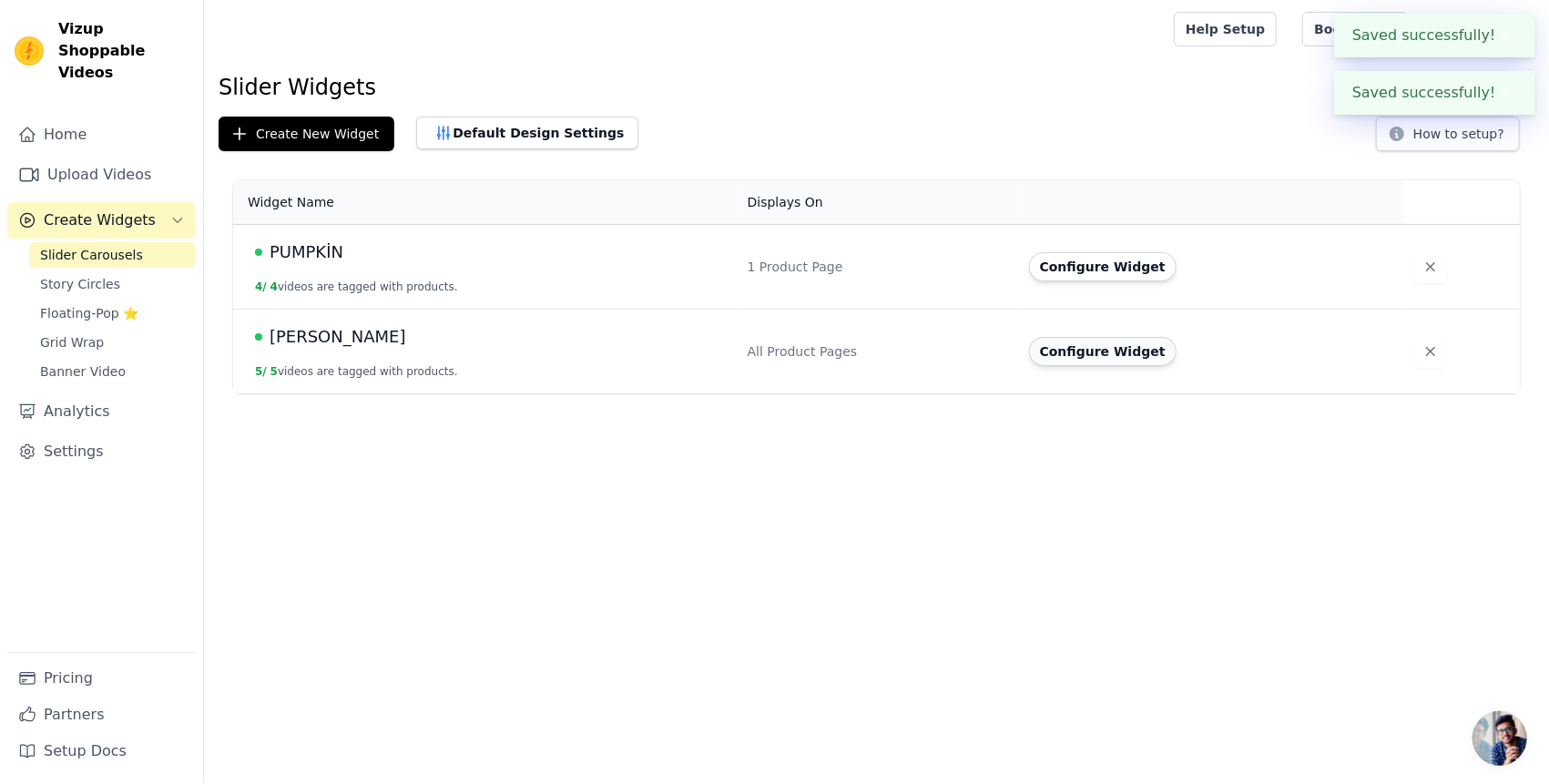
click at [1081, 354] on button "Configure Widget" at bounding box center [1102, 351] width 147 height 29
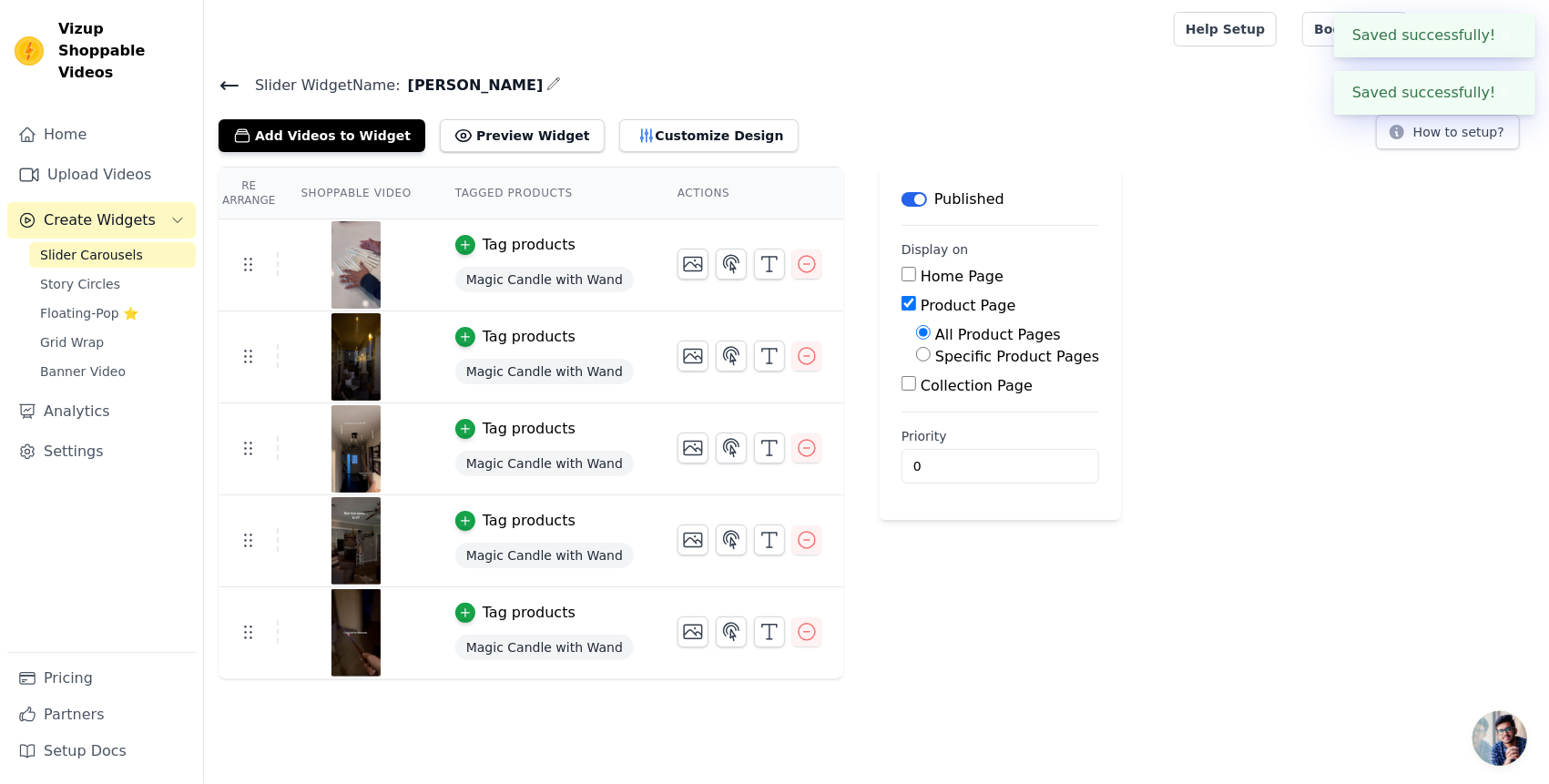
click at [936, 348] on label "Specific Product Pages" at bounding box center [1017, 356] width 164 height 17
click at [917, 348] on input "Specific Product Pages" at bounding box center [923, 354] width 14 height 14
radio input "true"
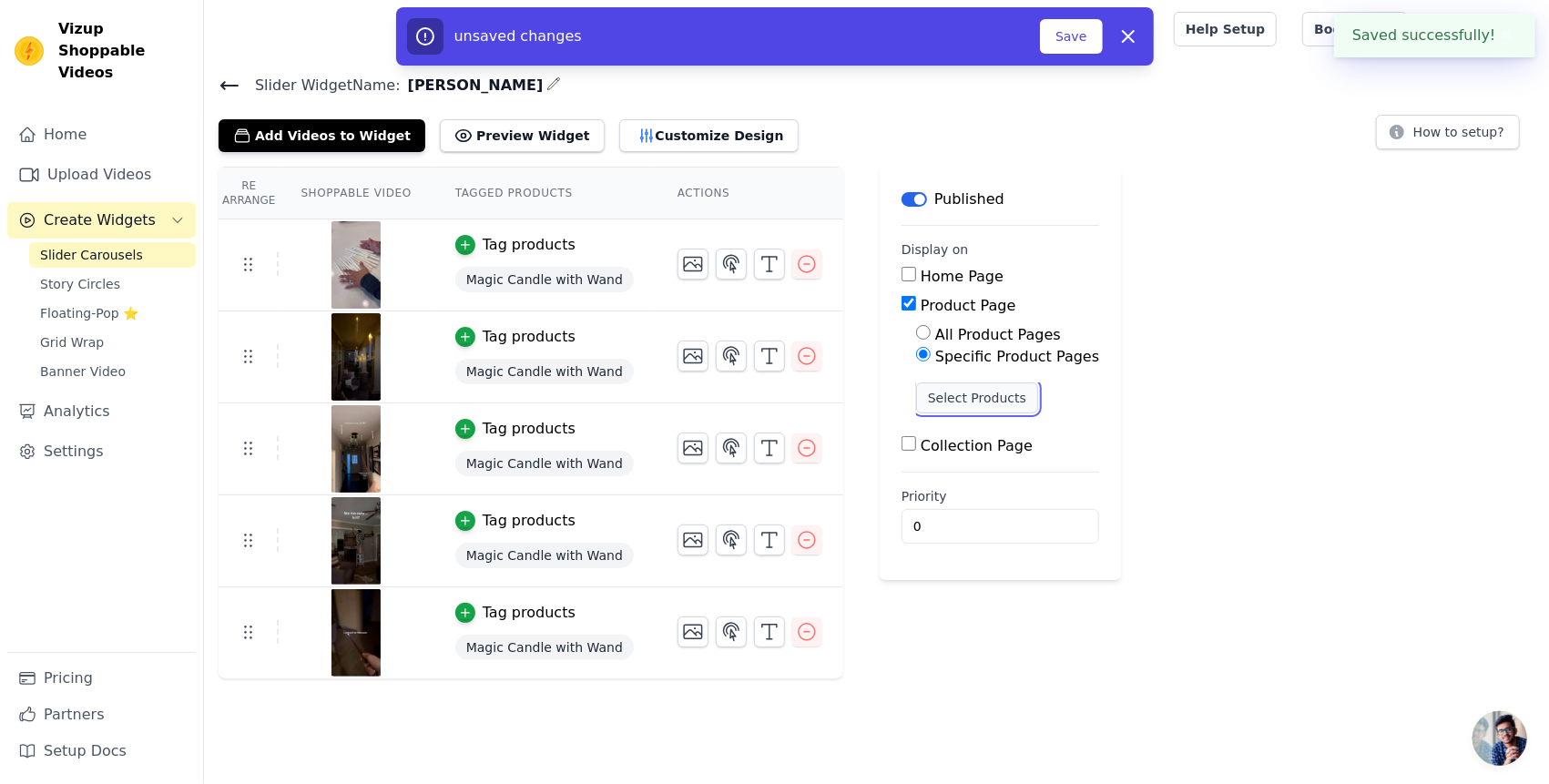
click at [951, 402] on button "Select Products" at bounding box center [978, 397] width 122 height 31
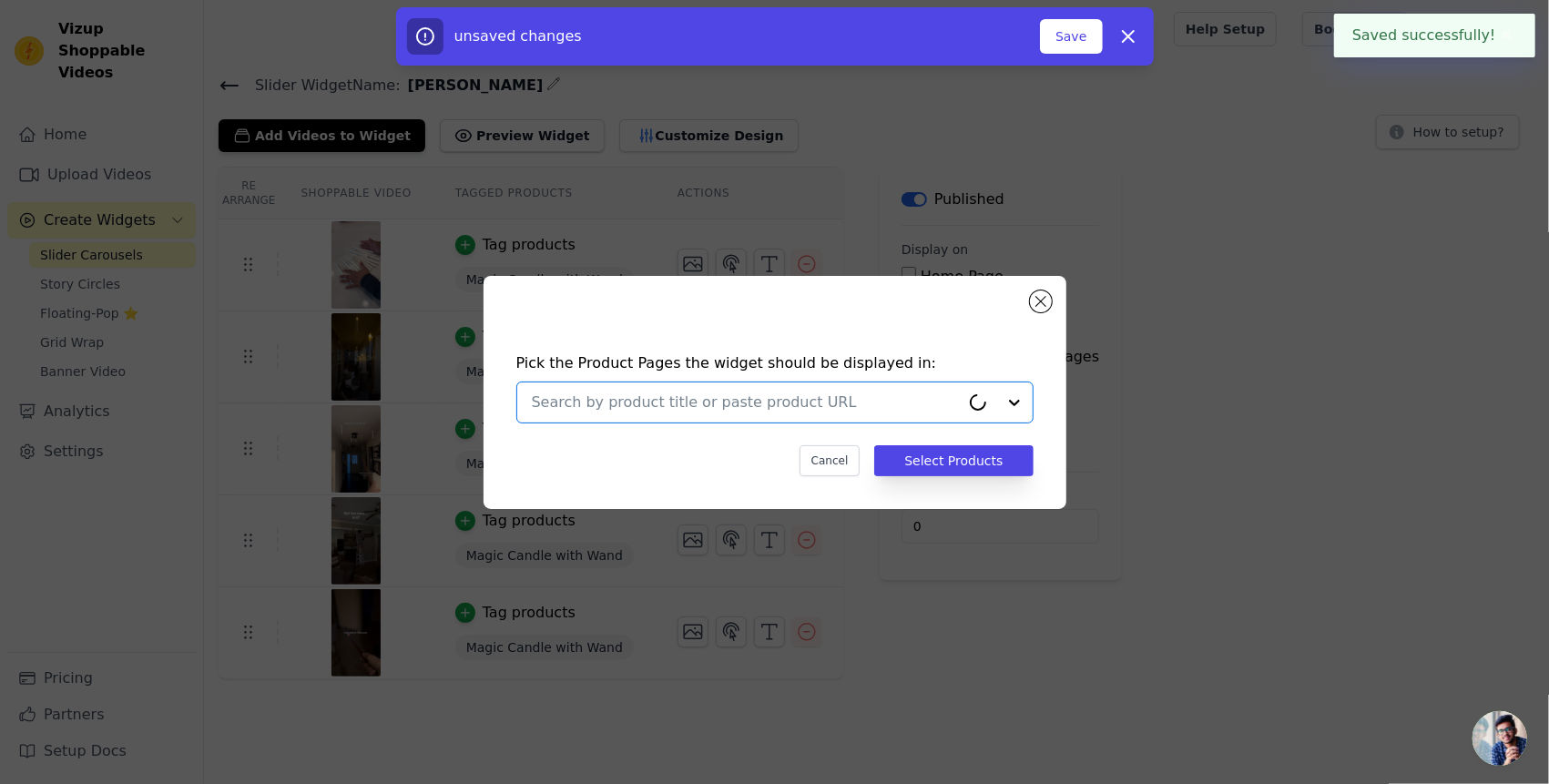
click at [838, 400] on input "text" at bounding box center [745, 402] width 428 height 22
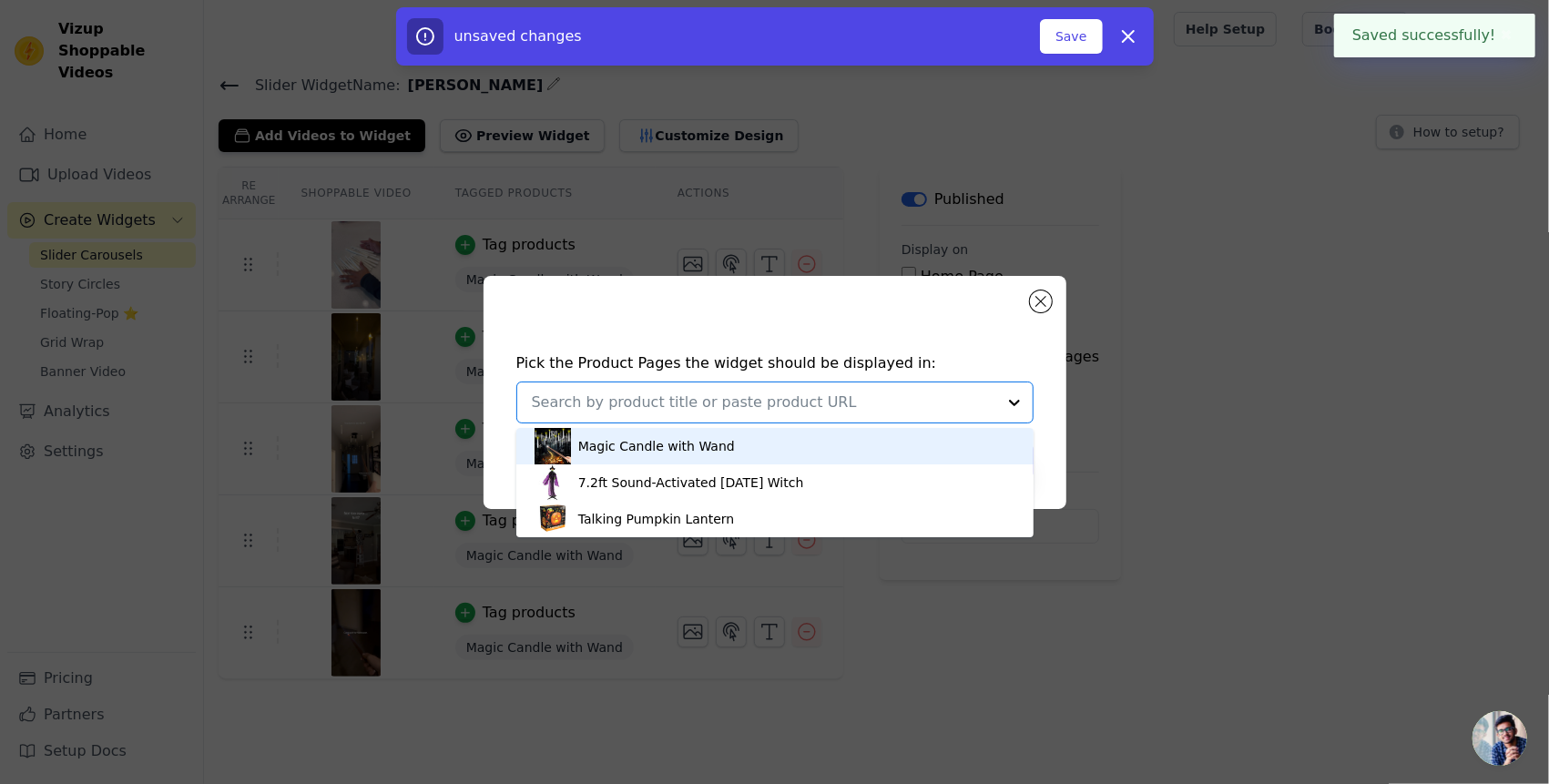
click at [718, 448] on div "Magic Candle with Wand" at bounding box center [656, 446] width 157 height 18
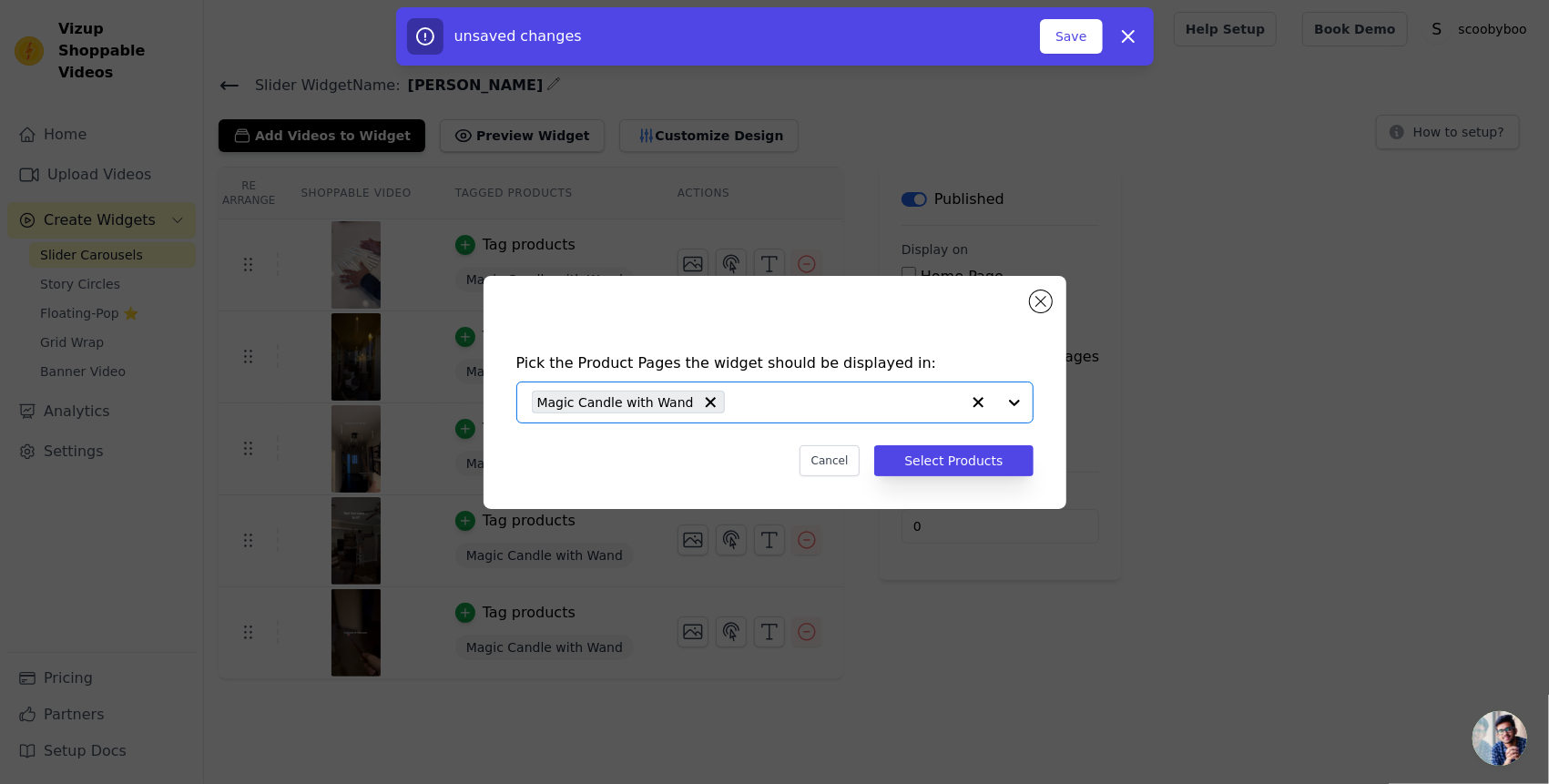
click at [1081, 60] on div "unsaved changes Save Dismiss" at bounding box center [775, 36] width 758 height 58
click at [1080, 54] on div "unsaved changes Save Dismiss" at bounding box center [775, 36] width 736 height 36
click at [1073, 47] on button "Save" at bounding box center [1071, 36] width 62 height 34
click at [963, 441] on div "Pick the Product Pages the widget should be displayed in: Magic Candle with Wan…" at bounding box center [775, 414] width 553 height 161
click at [963, 456] on button "Select Products" at bounding box center [954, 460] width 159 height 31
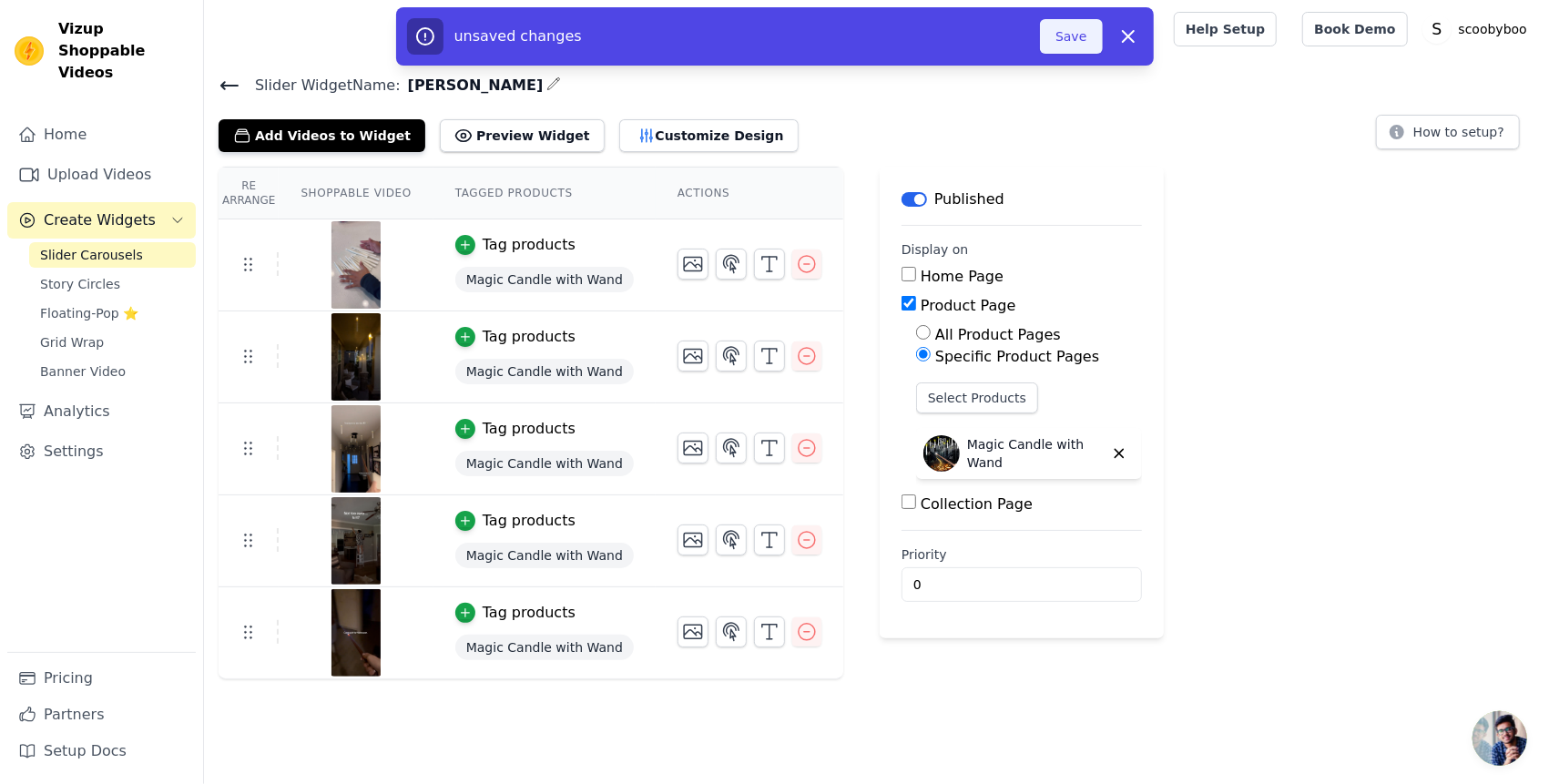
click at [1075, 29] on button "Save" at bounding box center [1071, 36] width 62 height 34
click at [1075, 29] on button "Save" at bounding box center [1071, 36] width 62 height 34
click at [1070, 29] on button "Save" at bounding box center [1071, 36] width 62 height 34
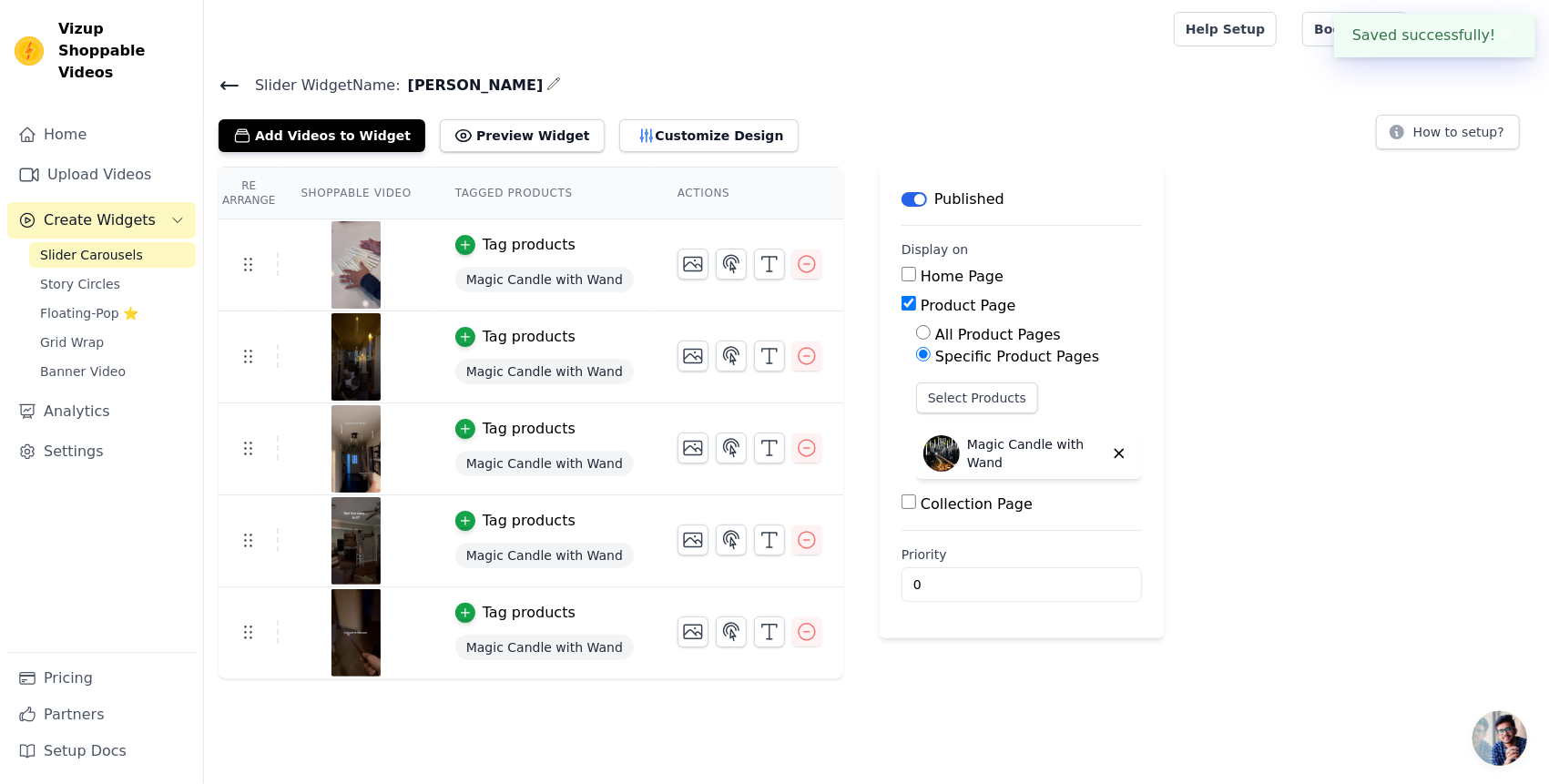
click at [236, 75] on icon at bounding box center [229, 86] width 22 height 22
